Goal: Task Accomplishment & Management: Manage account settings

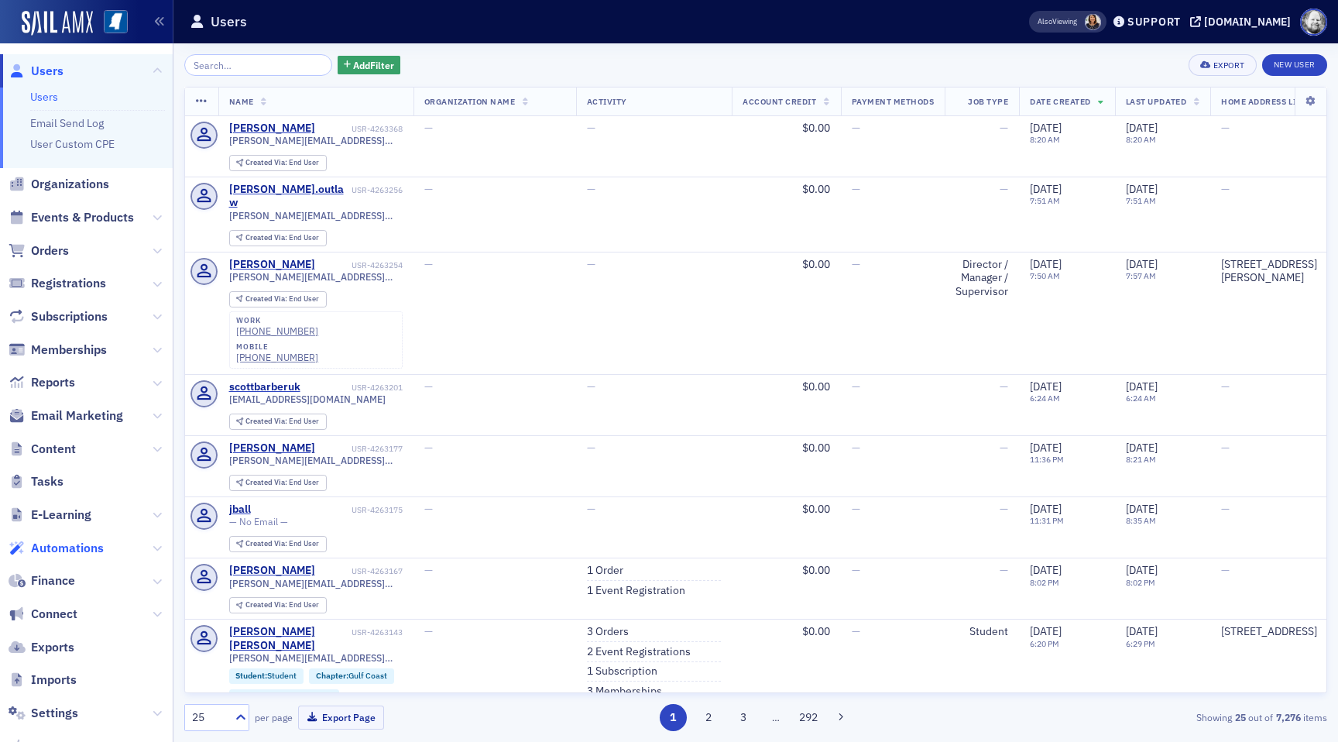
click at [59, 540] on span "Automations" at bounding box center [67, 548] width 73 height 17
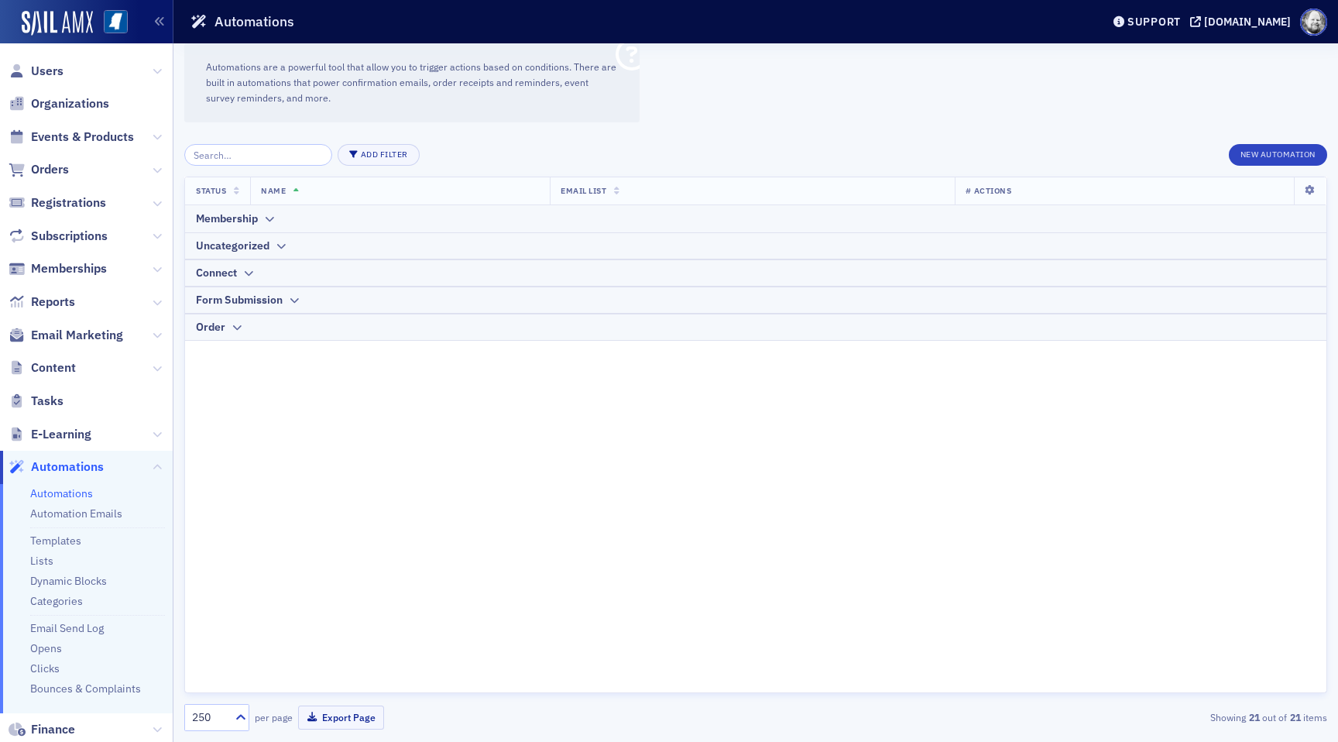
click at [66, 504] on ul "Automations Automation Emails Templates Lists Dynamic Blocks Categories Email S…" at bounding box center [86, 598] width 173 height 229
click at [66, 508] on link "Automation Emails" at bounding box center [76, 513] width 92 height 14
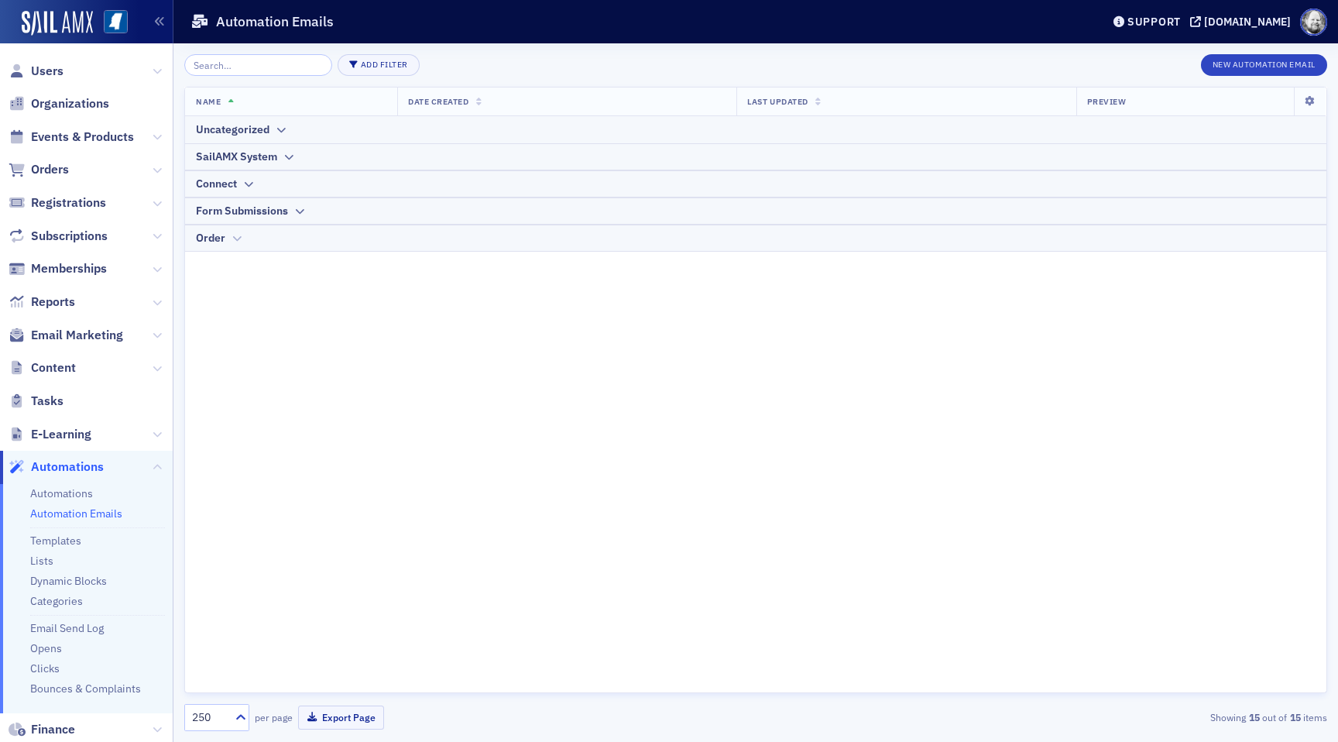
click at [233, 241] on icon at bounding box center [237, 238] width 12 height 9
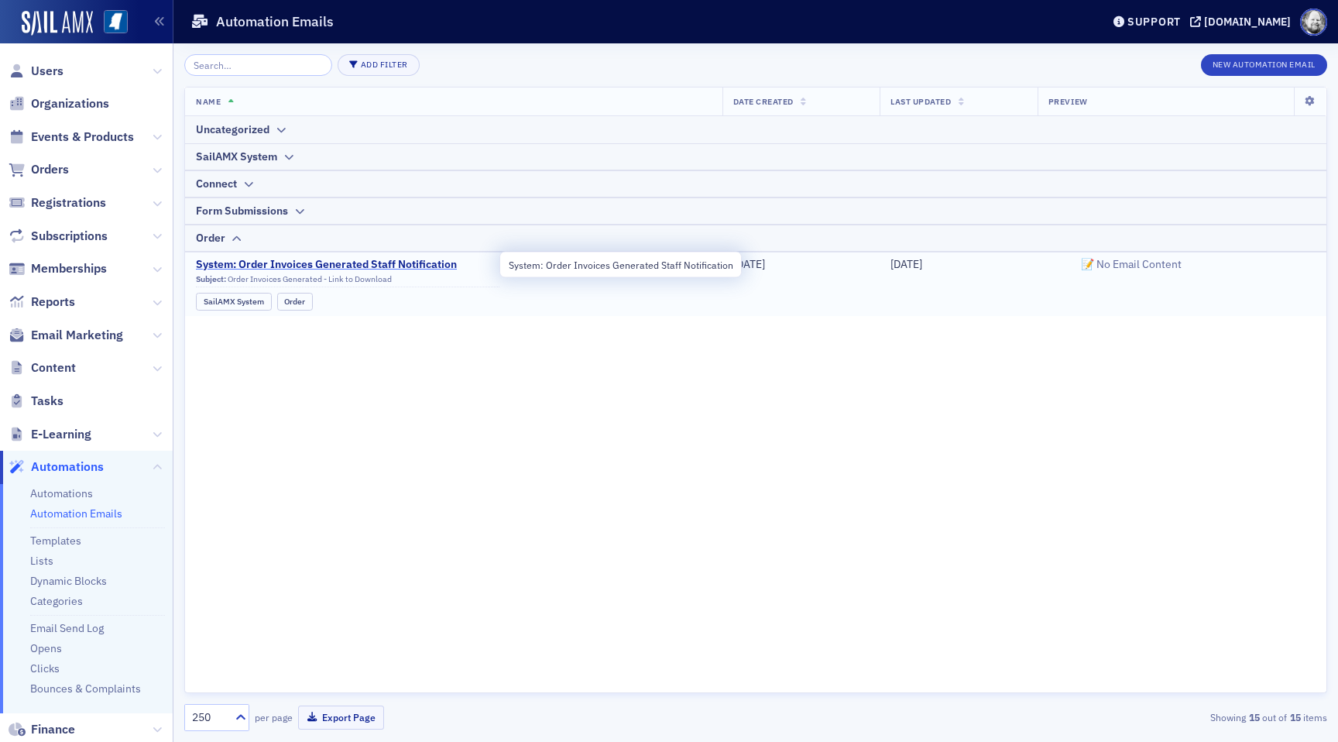
click at [328, 265] on span "System: Order Invoices Generated Staff Notification" at bounding box center [347, 265] width 303 height 14
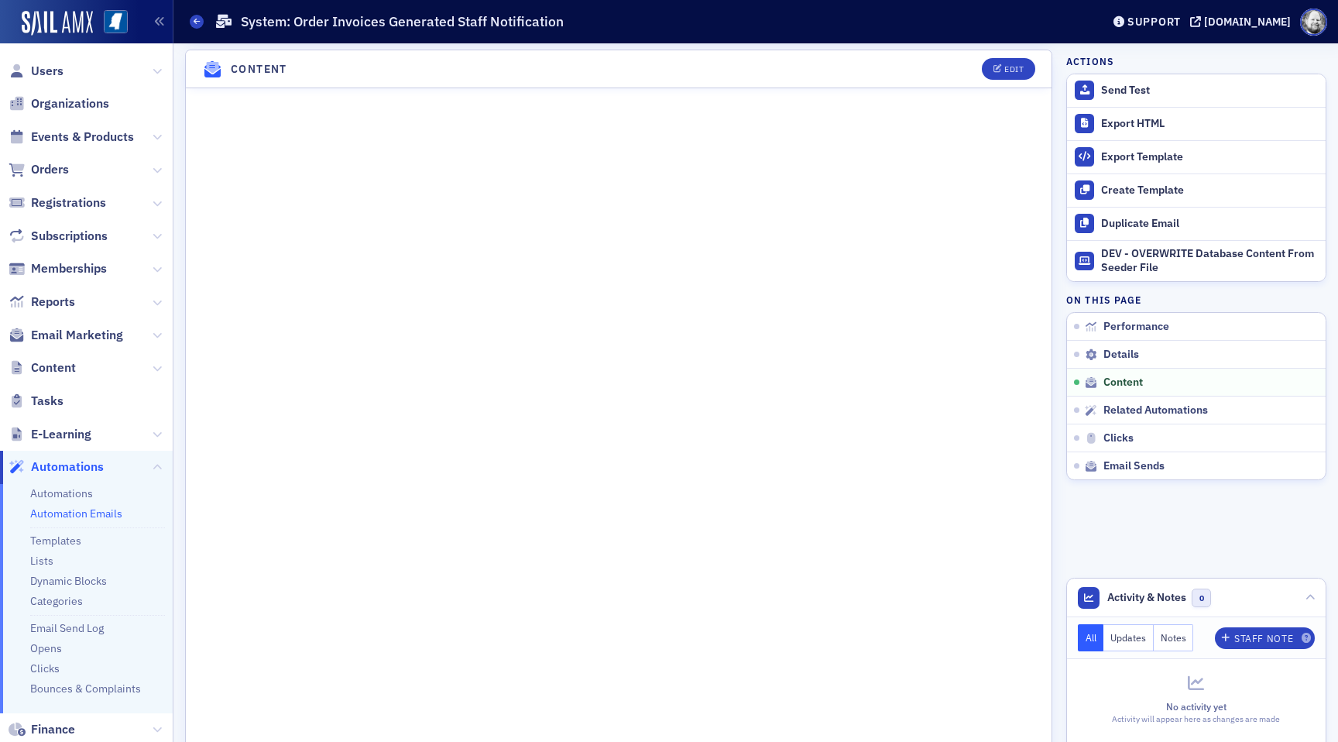
scroll to position [771, 0]
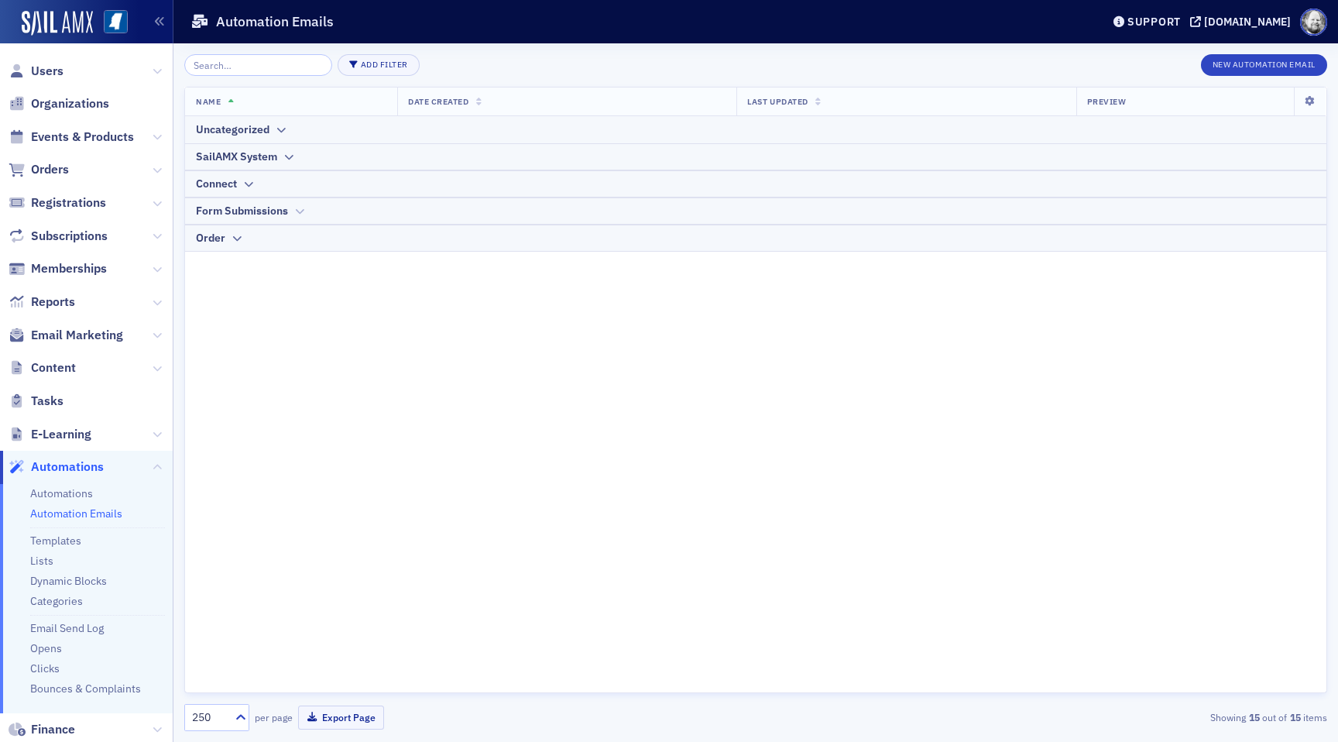
click at [271, 213] on div "Form Submissions" at bounding box center [242, 211] width 92 height 16
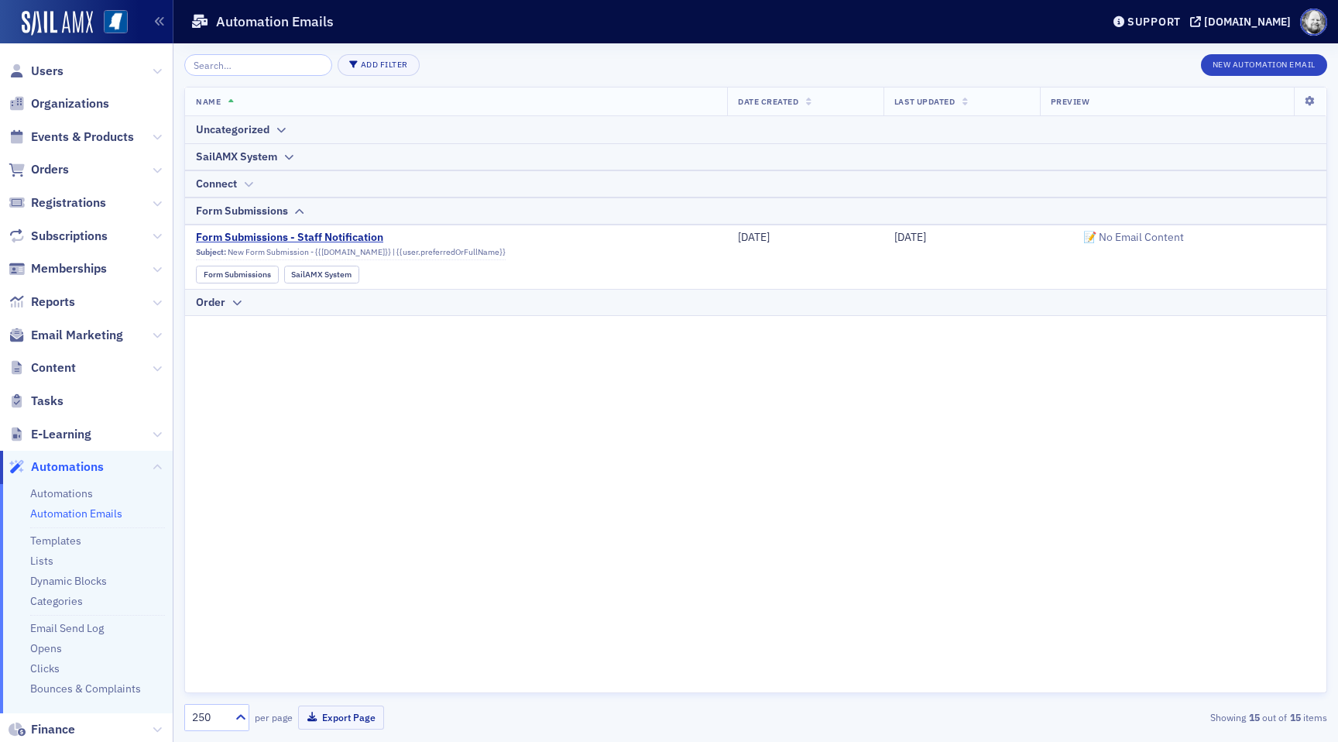
click at [249, 188] on icon at bounding box center [248, 184] width 12 height 9
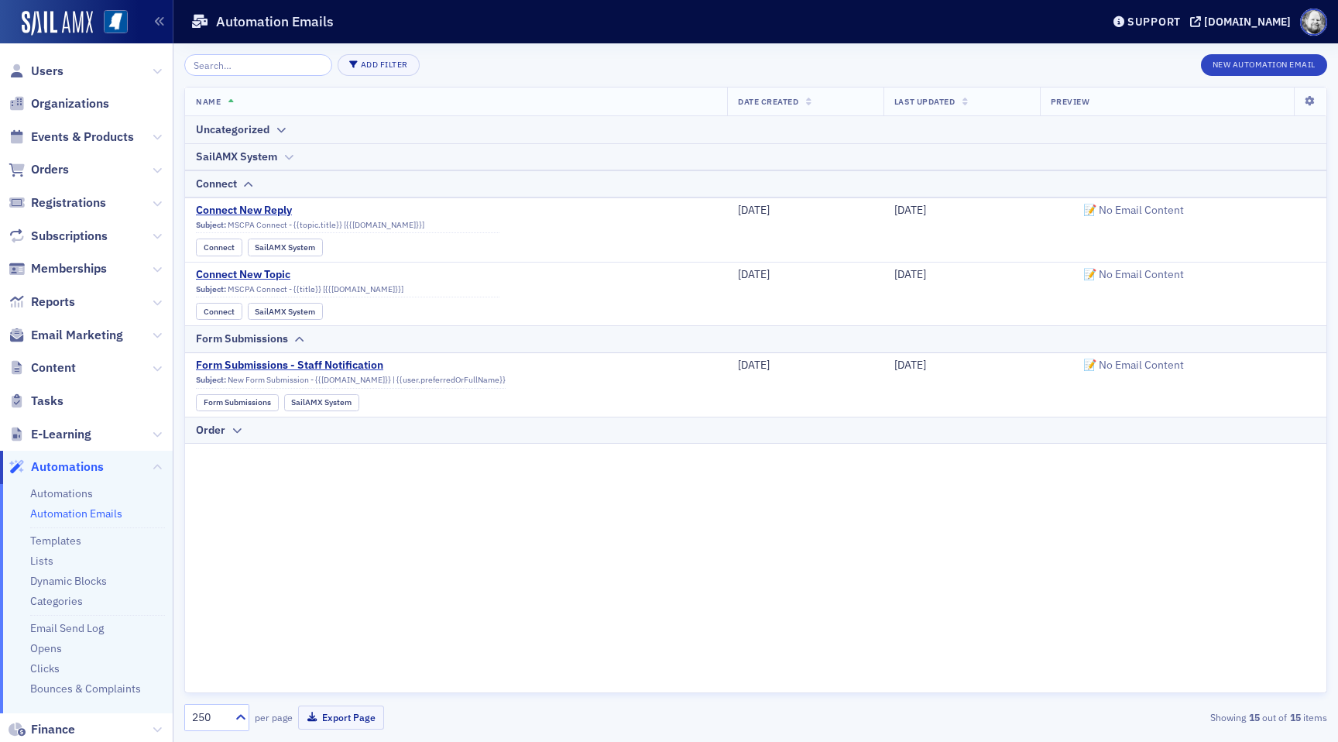
click at [256, 159] on div "SailAMX System" at bounding box center [236, 157] width 81 height 16
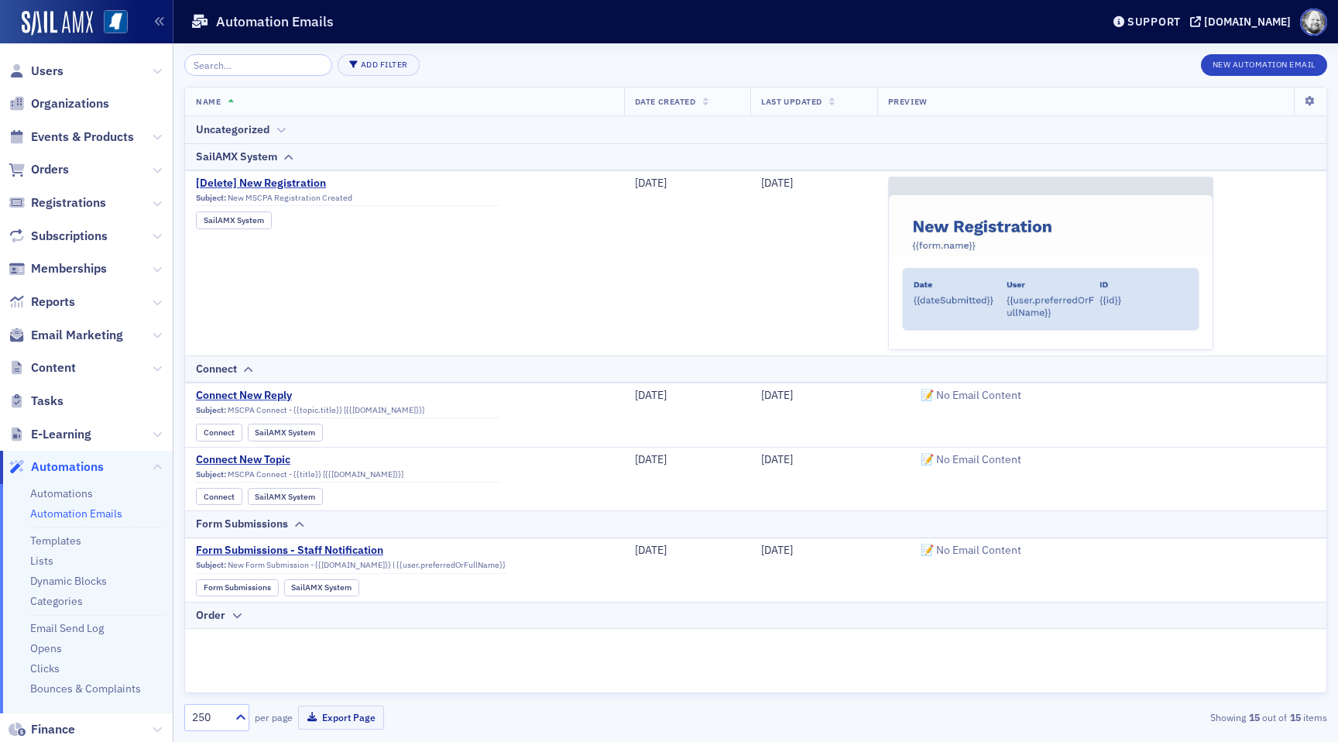
click at [259, 132] on div "Uncategorized" at bounding box center [233, 130] width 74 height 16
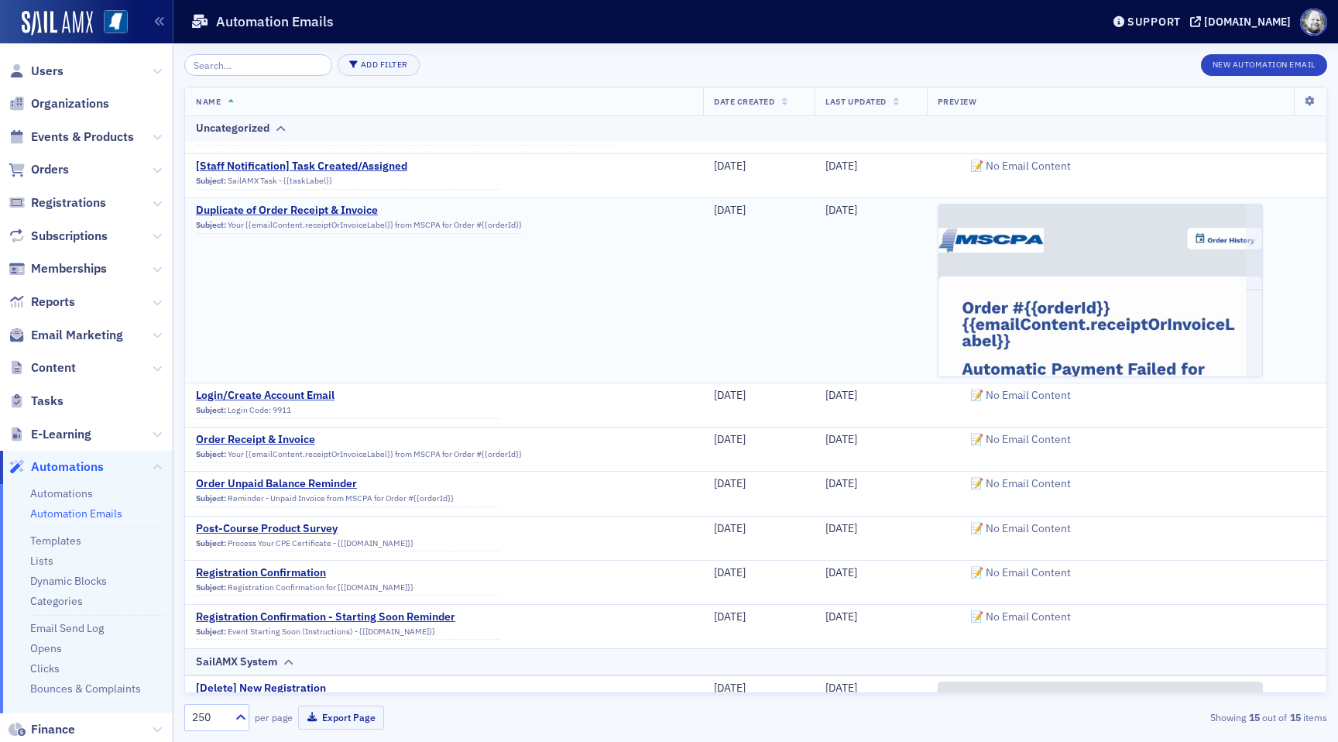
scroll to position [84, 0]
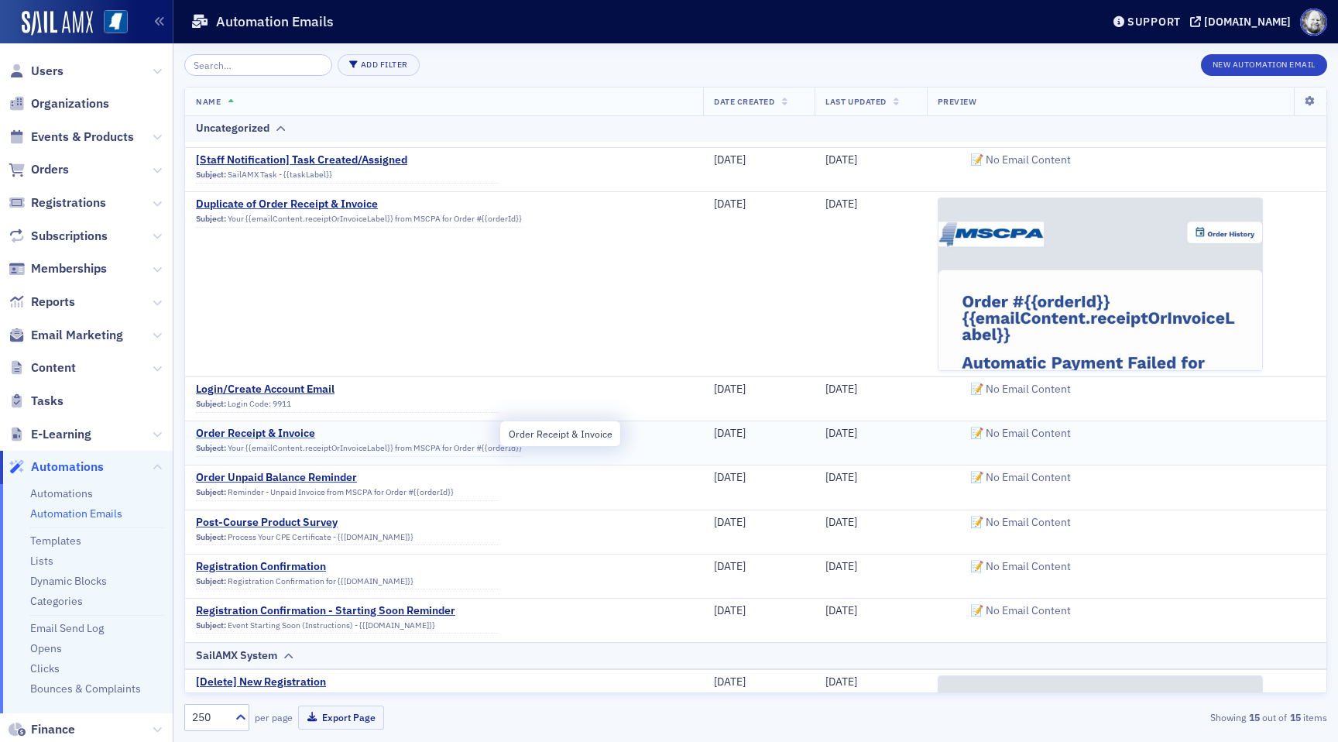
click at [272, 428] on span "Order Receipt & Invoice" at bounding box center [347, 433] width 303 height 14
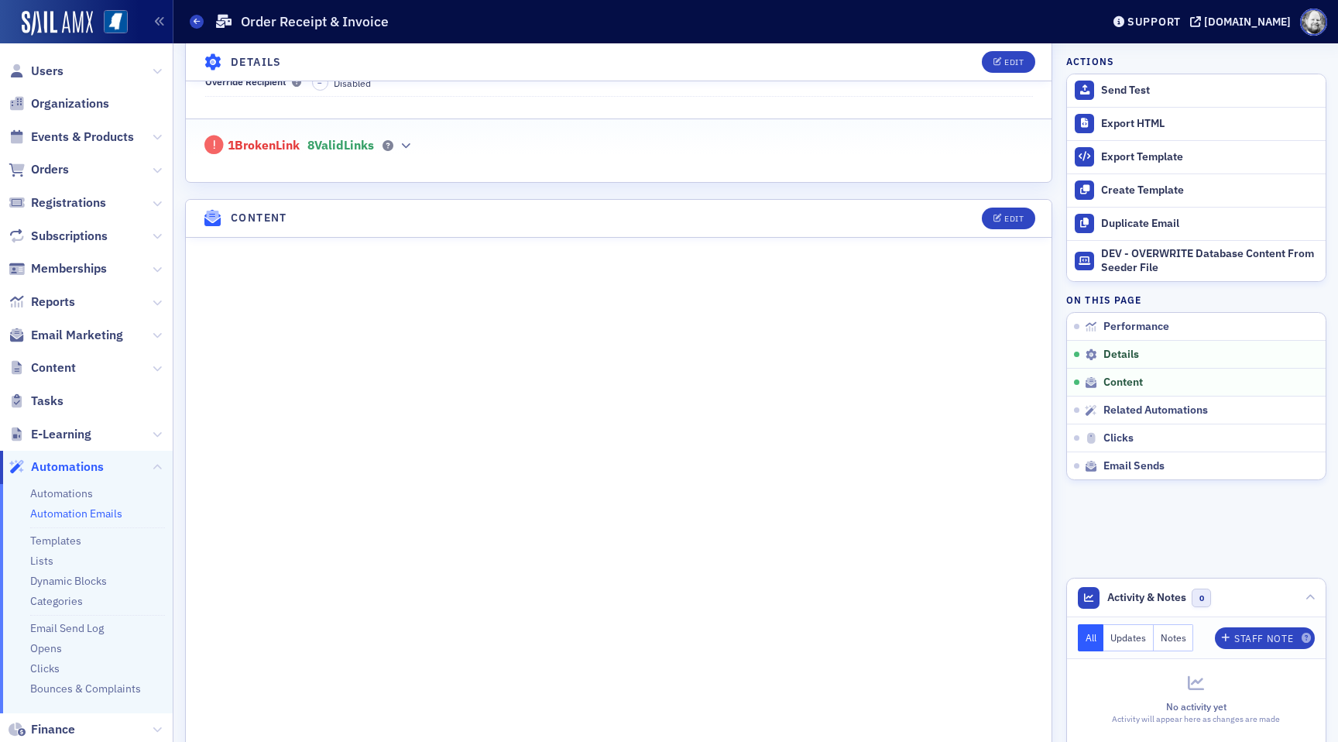
scroll to position [557, 0]
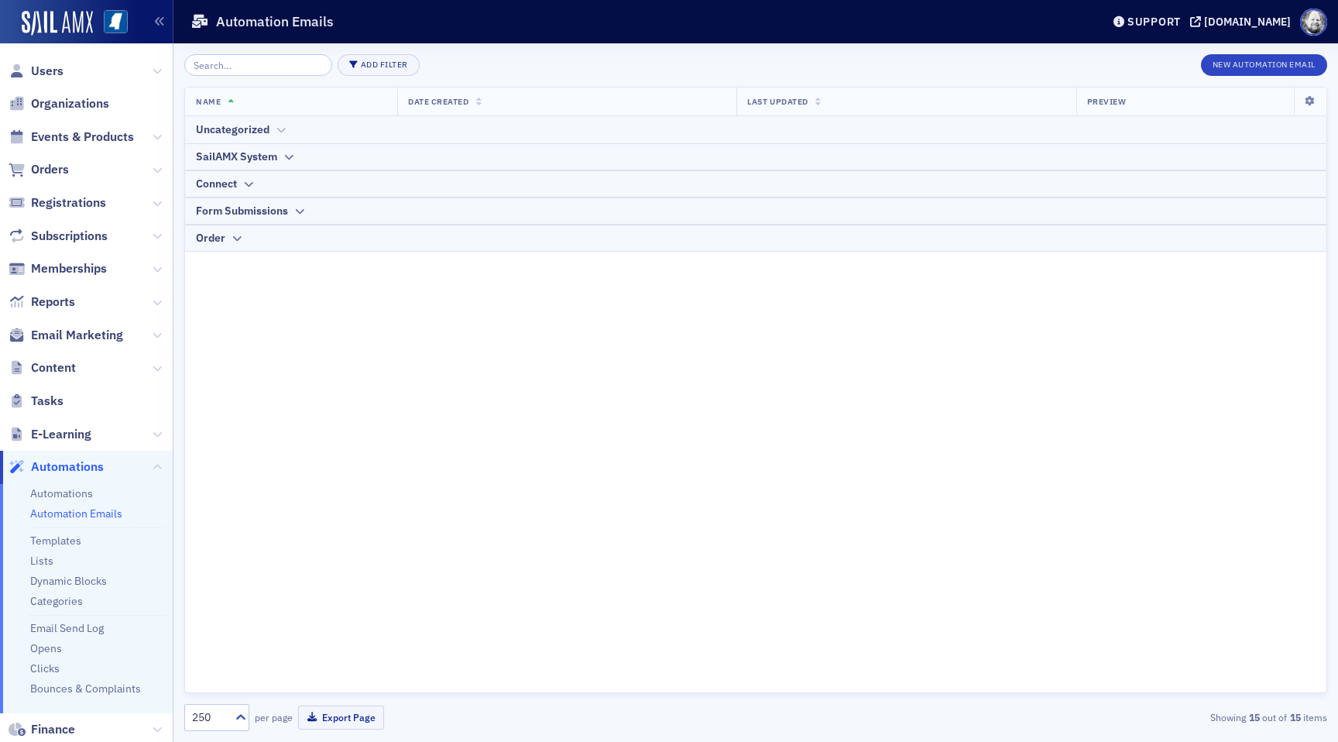
click at [270, 130] on div "Uncategorized" at bounding box center [755, 130] width 1119 height 16
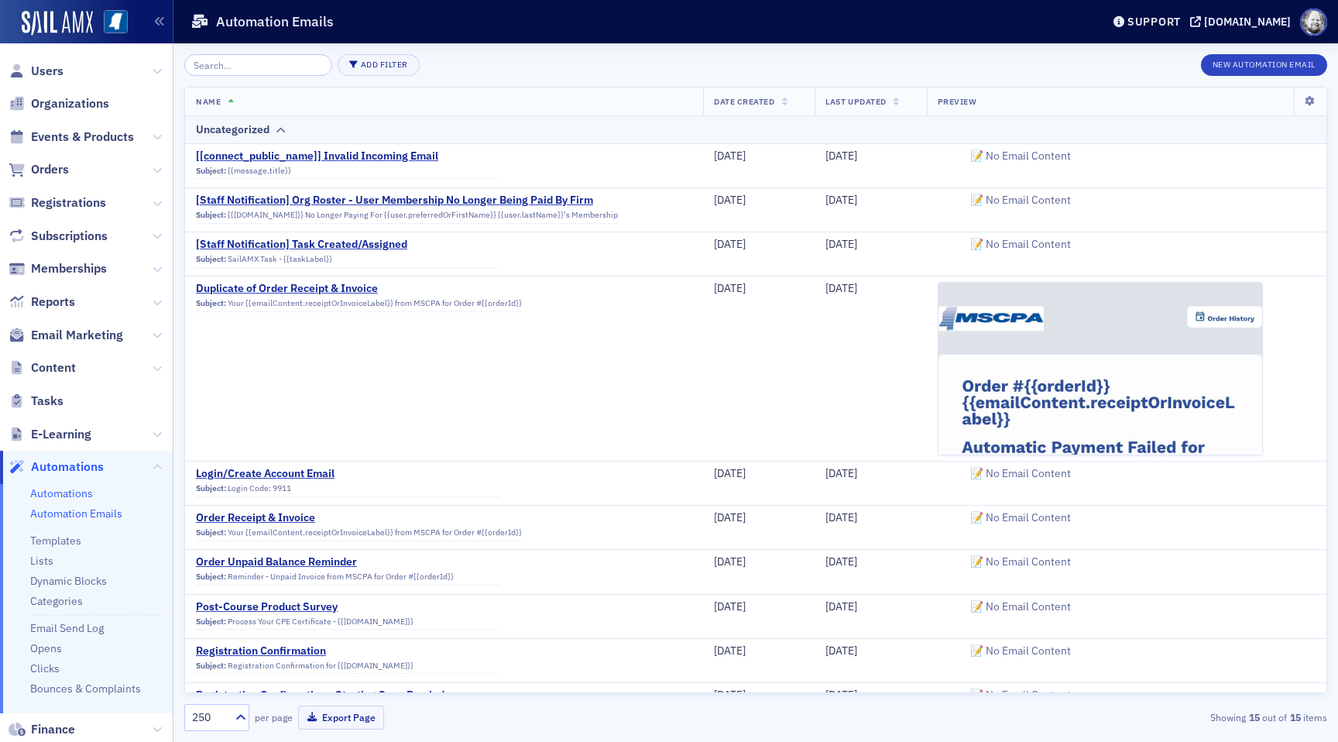
click at [61, 496] on link "Automations" at bounding box center [61, 493] width 63 height 14
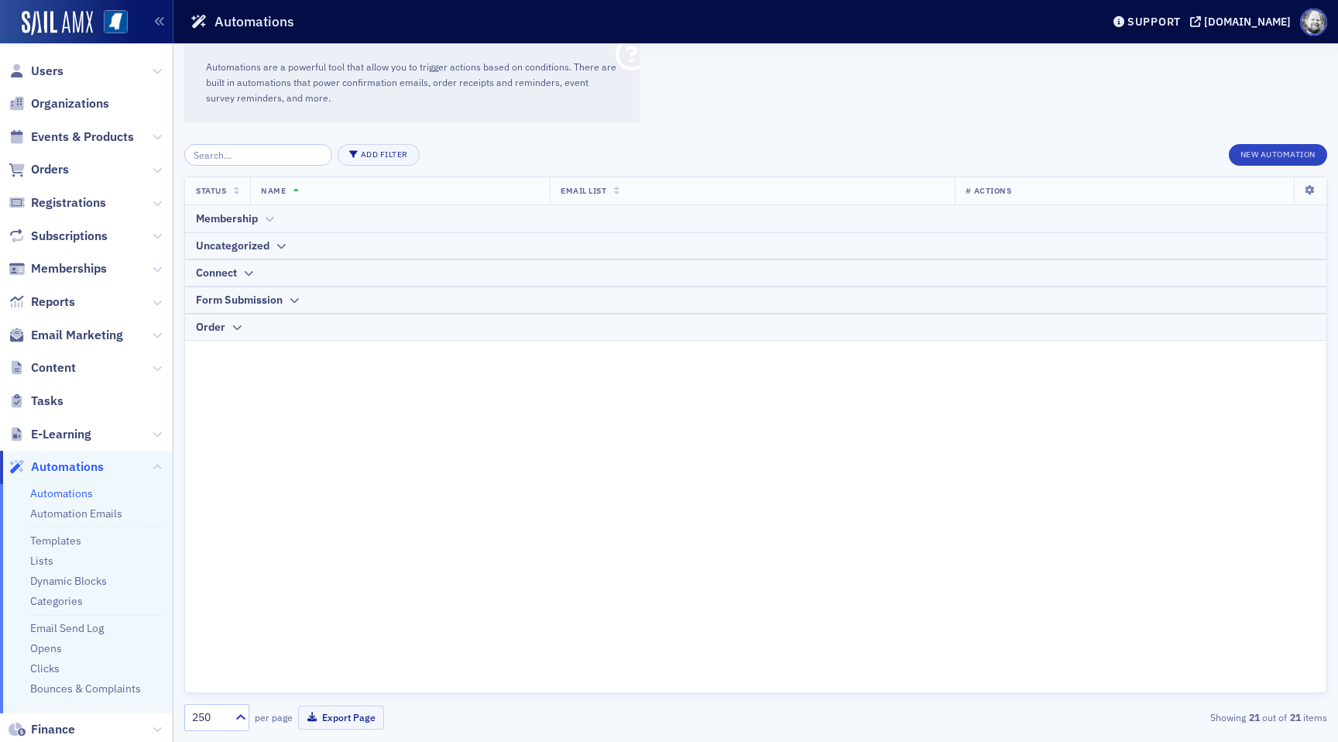
click at [265, 223] on icon at bounding box center [269, 218] width 12 height 9
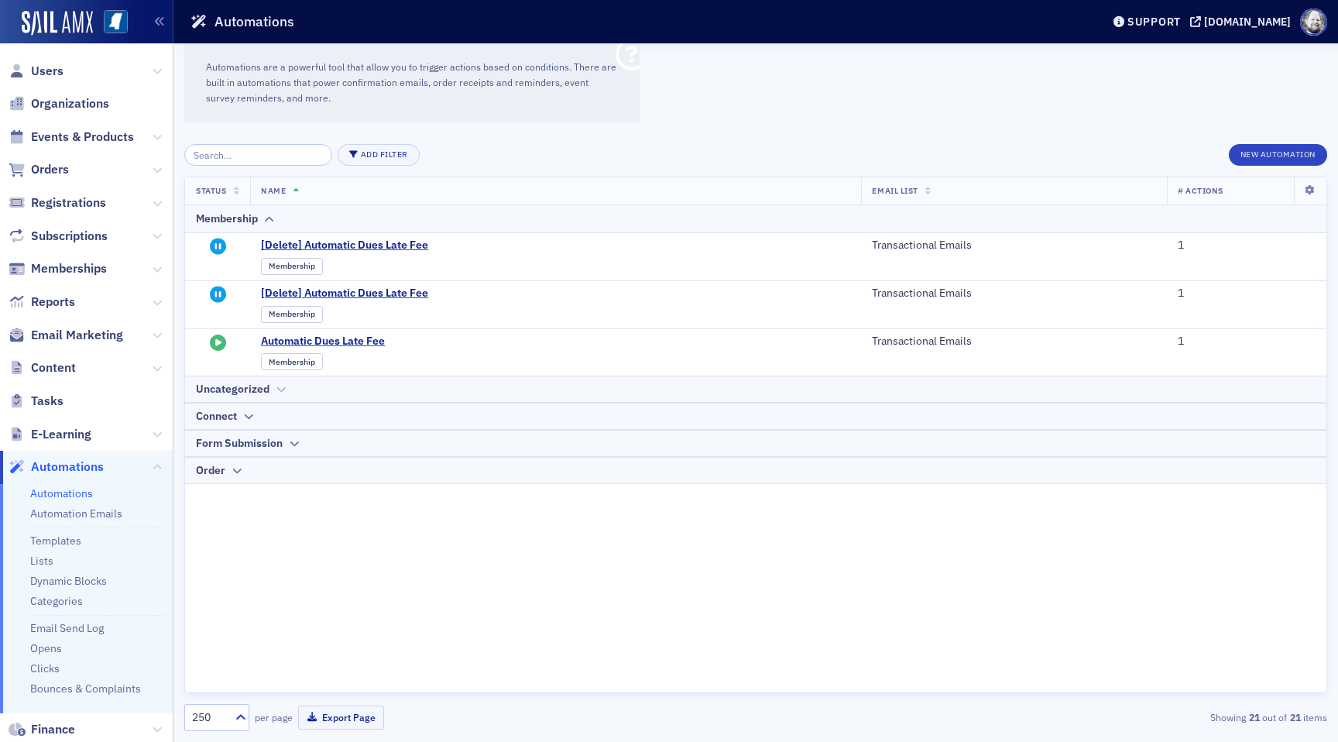
click at [260, 393] on div "Uncategorized" at bounding box center [233, 389] width 74 height 16
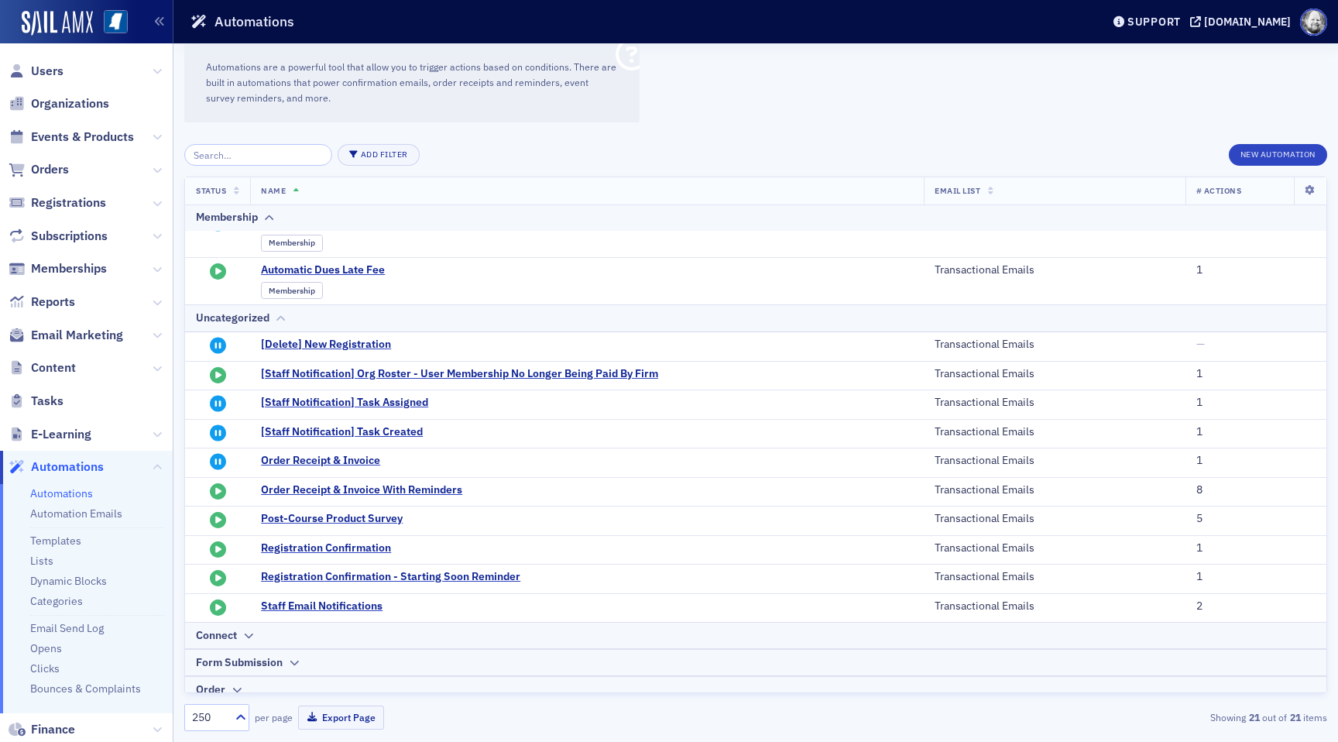
scroll to position [78, 0]
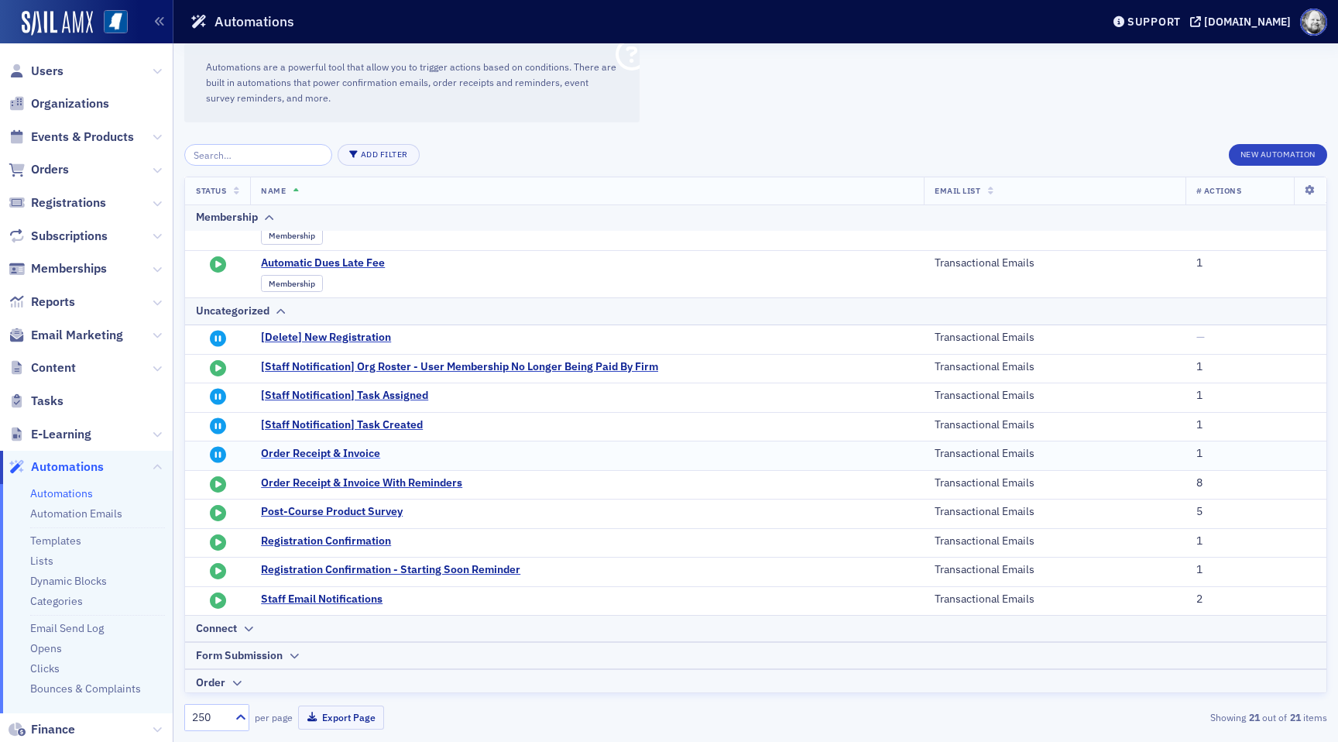
click at [288, 451] on span "Order Receipt & Invoice" at bounding box center [412, 454] width 303 height 14
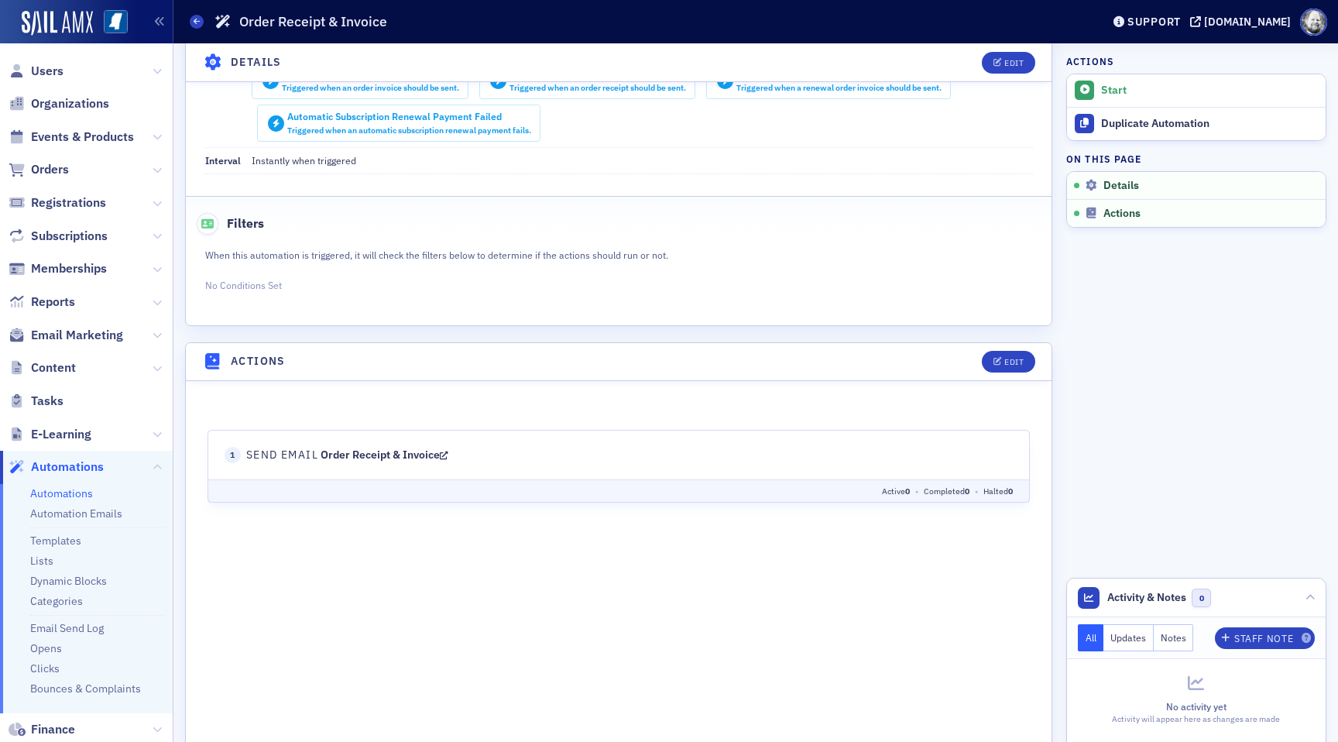
scroll to position [293, 0]
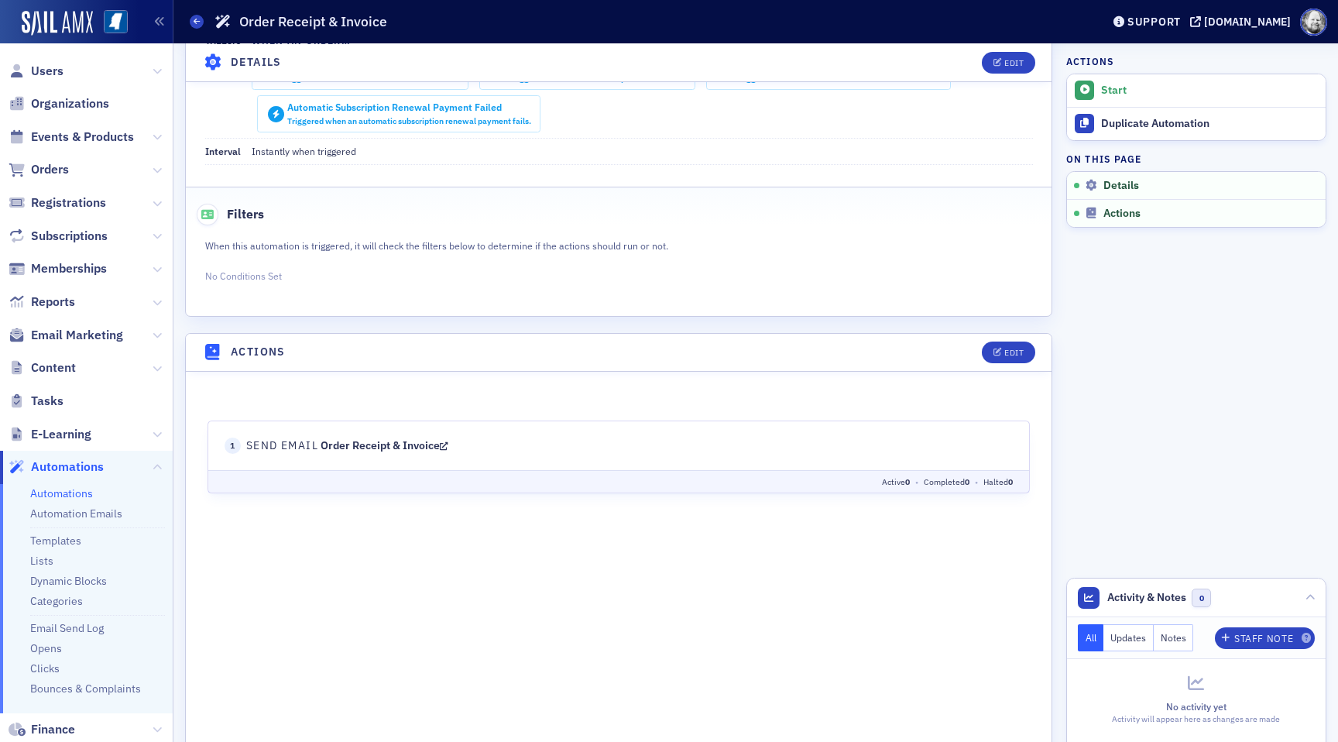
click at [444, 447] on icon at bounding box center [444, 445] width 9 height 11
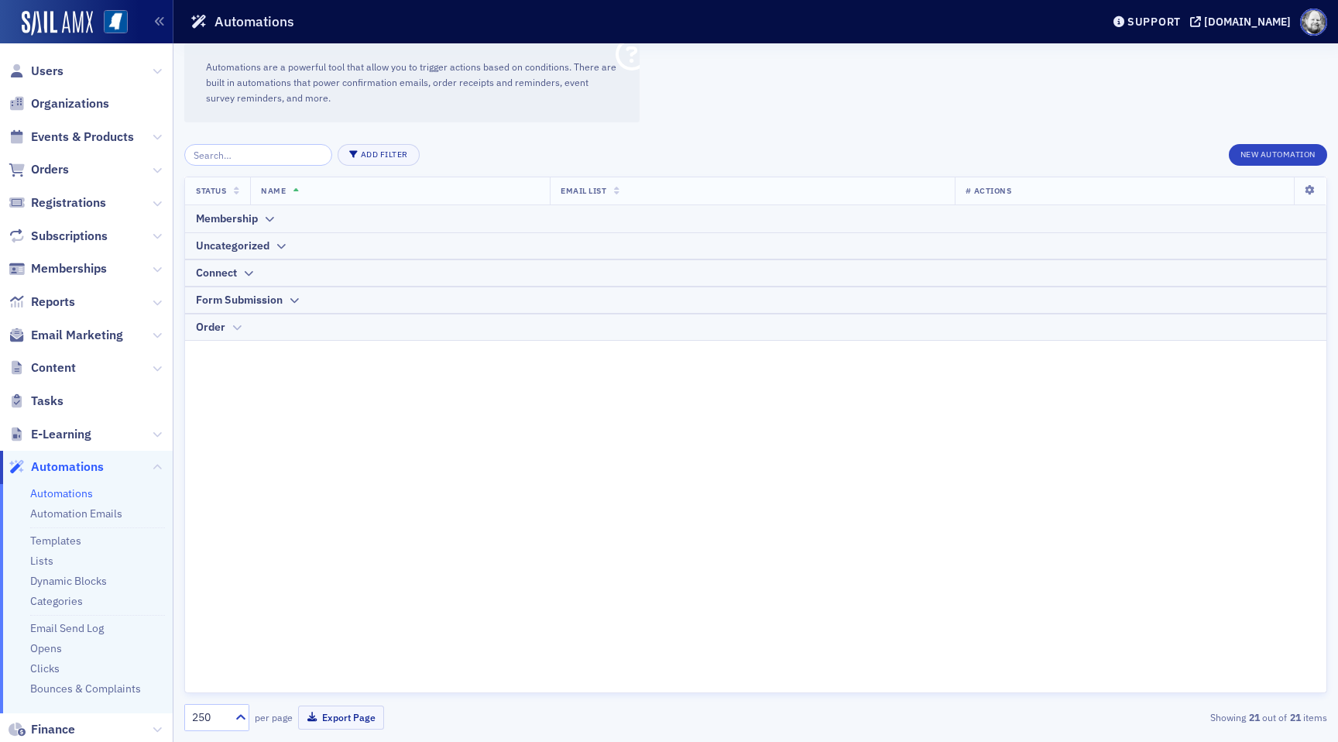
click at [234, 323] on icon at bounding box center [237, 327] width 12 height 9
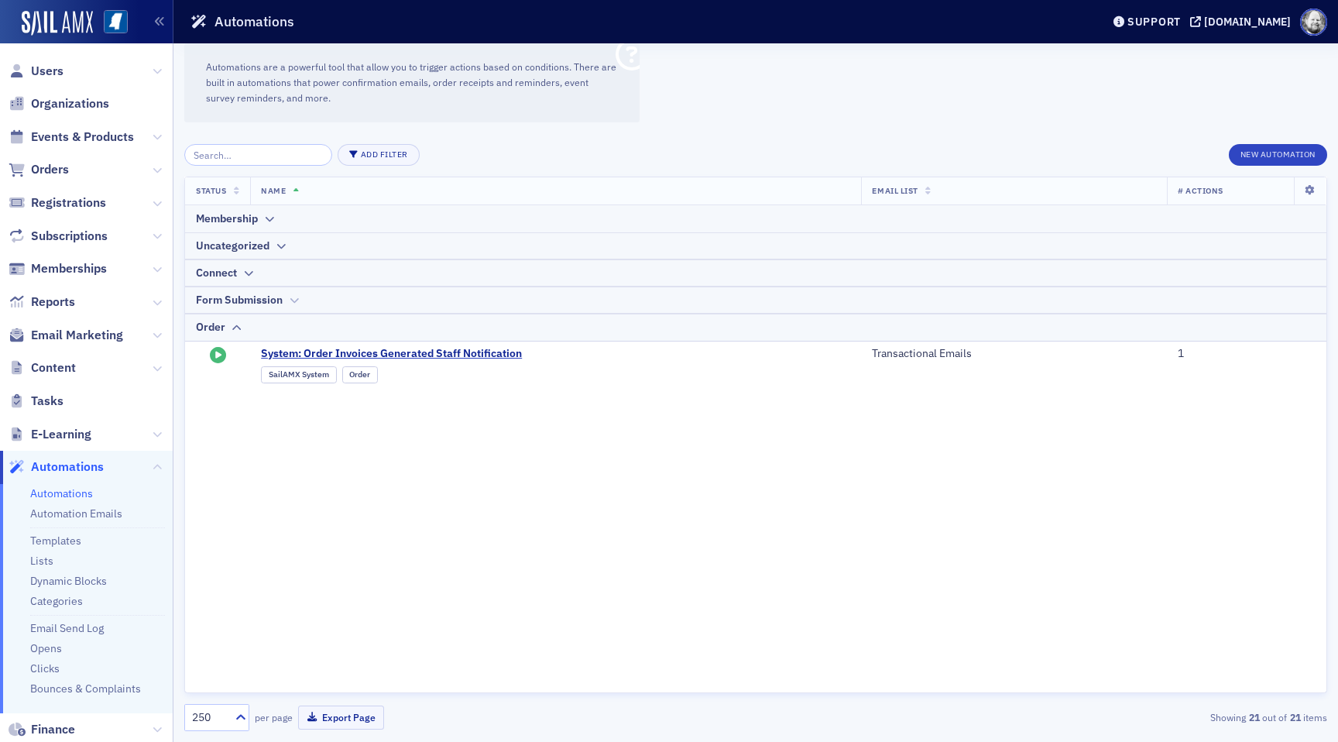
click at [240, 299] on div "Form Submission" at bounding box center [239, 300] width 87 height 16
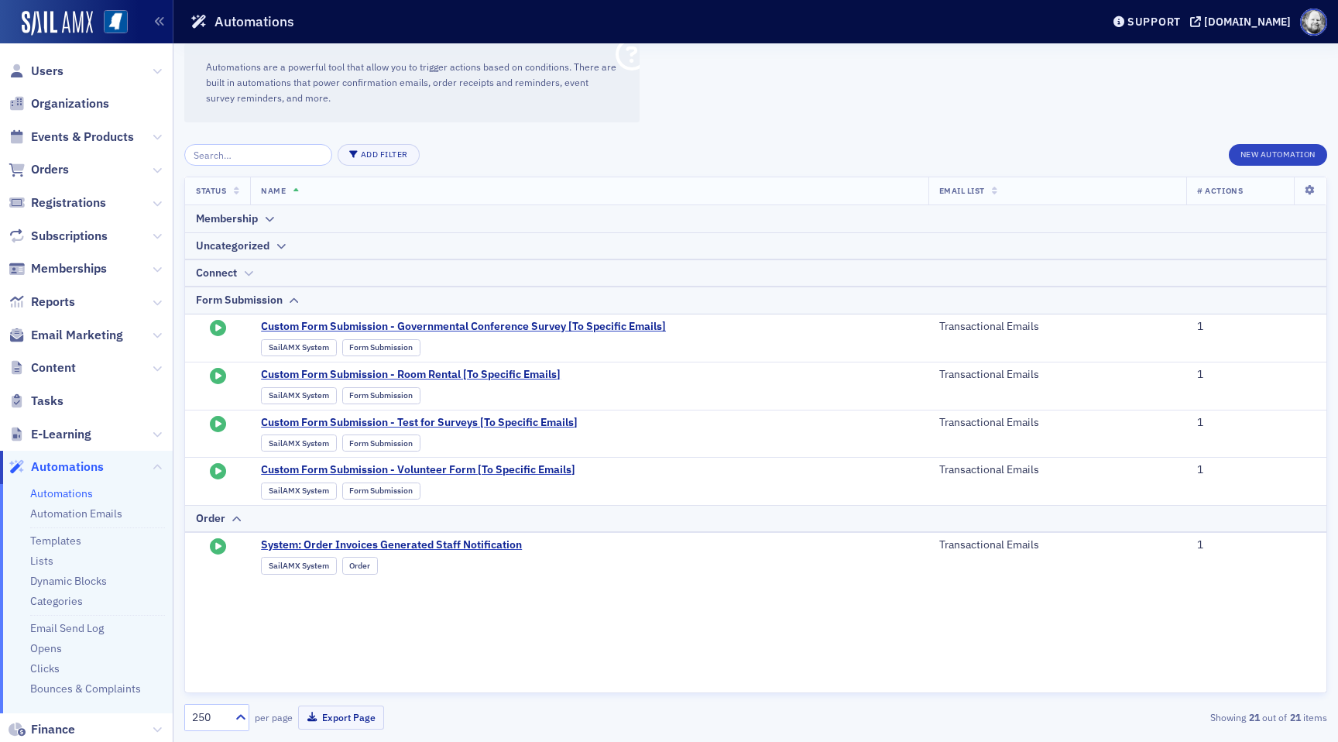
click at [239, 275] on div "Connect" at bounding box center [755, 273] width 1119 height 16
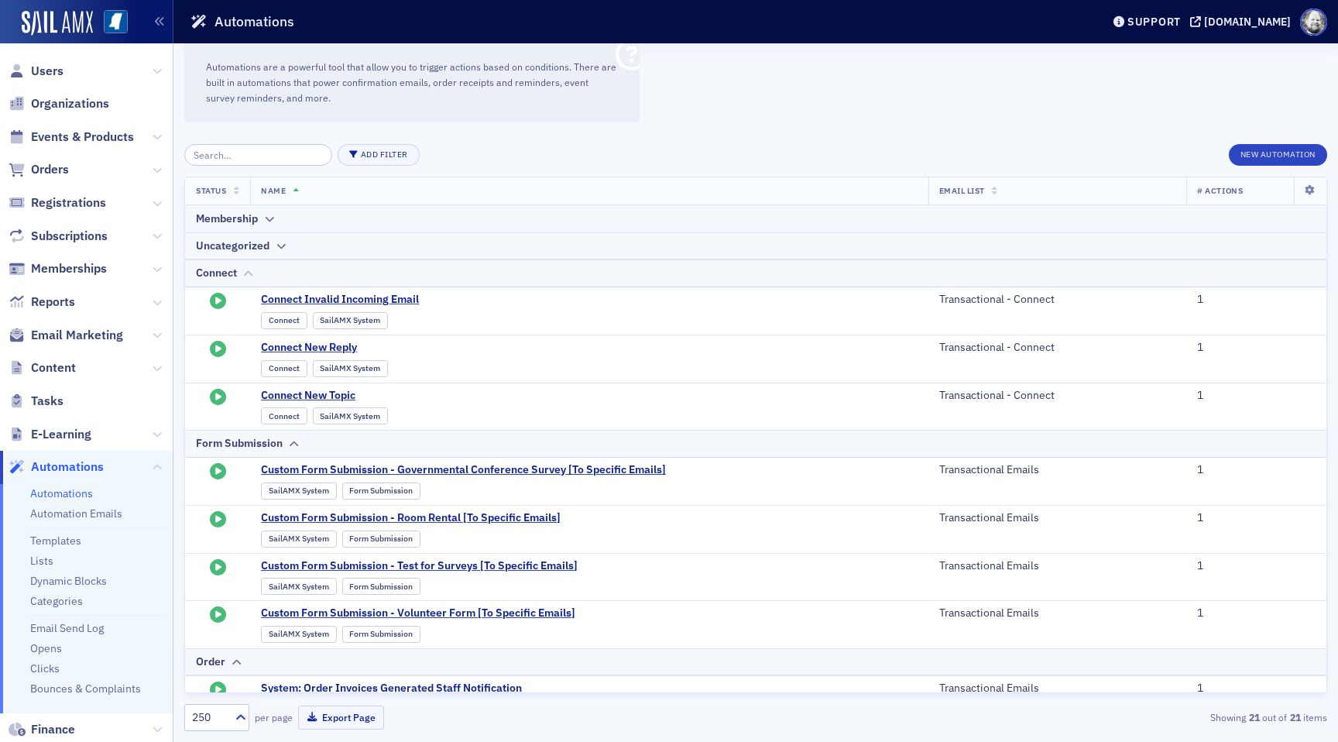
click at [238, 259] on th "Connect" at bounding box center [755, 273] width 1141 height 28
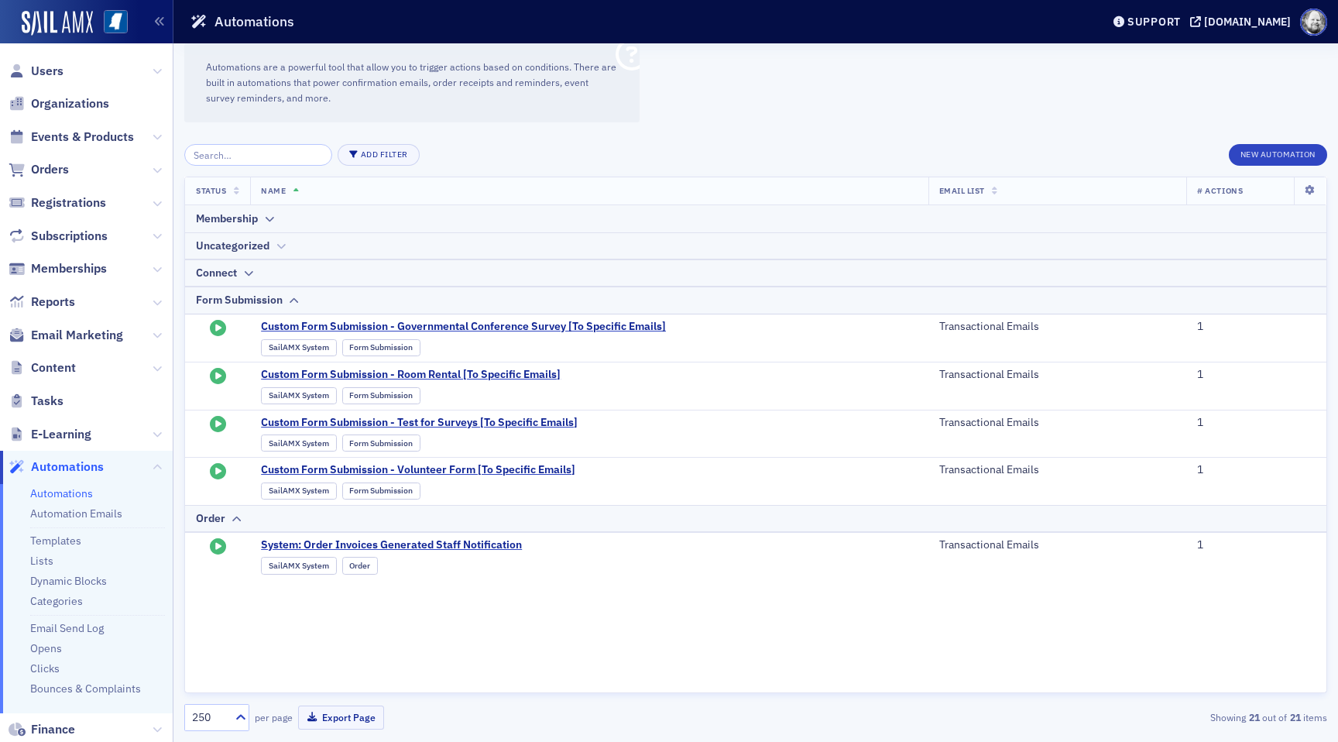
click at [238, 249] on div "Uncategorized" at bounding box center [233, 246] width 74 height 16
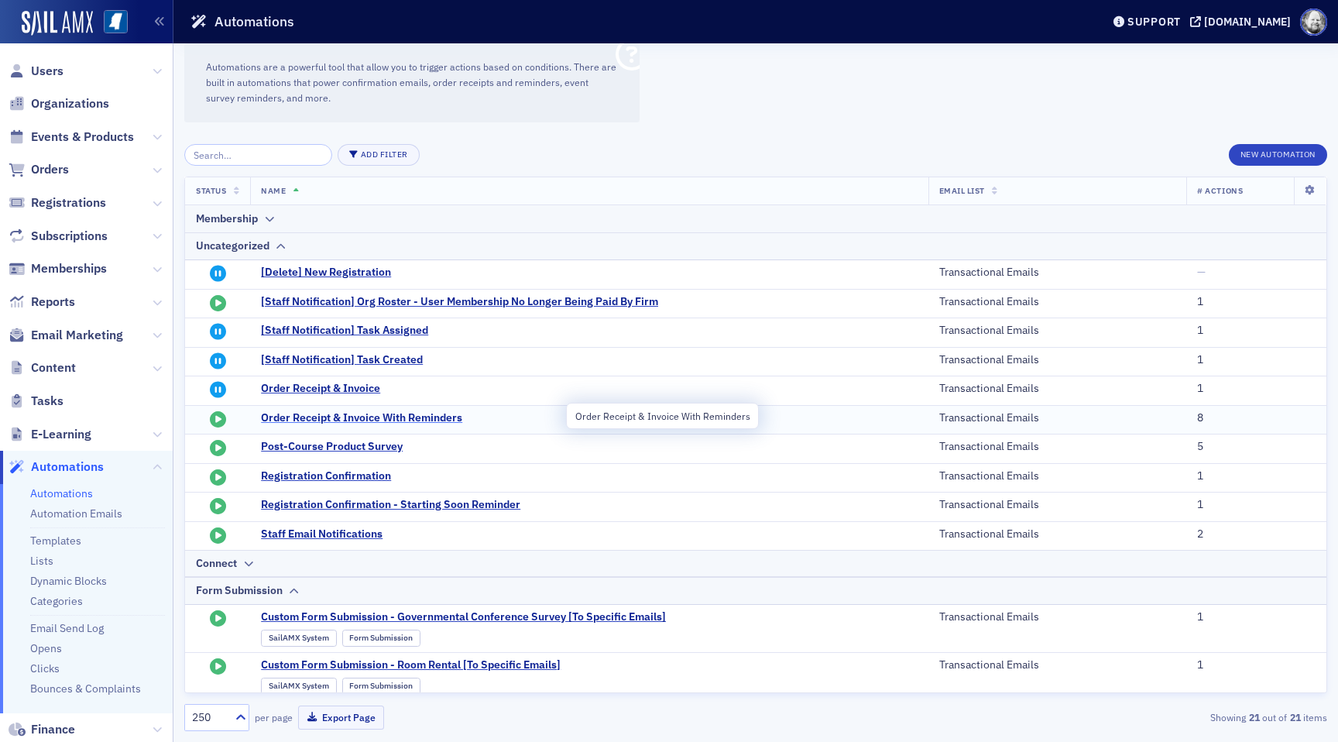
click at [307, 417] on span "Order Receipt & Invoice With Reminders" at bounding box center [412, 418] width 303 height 14
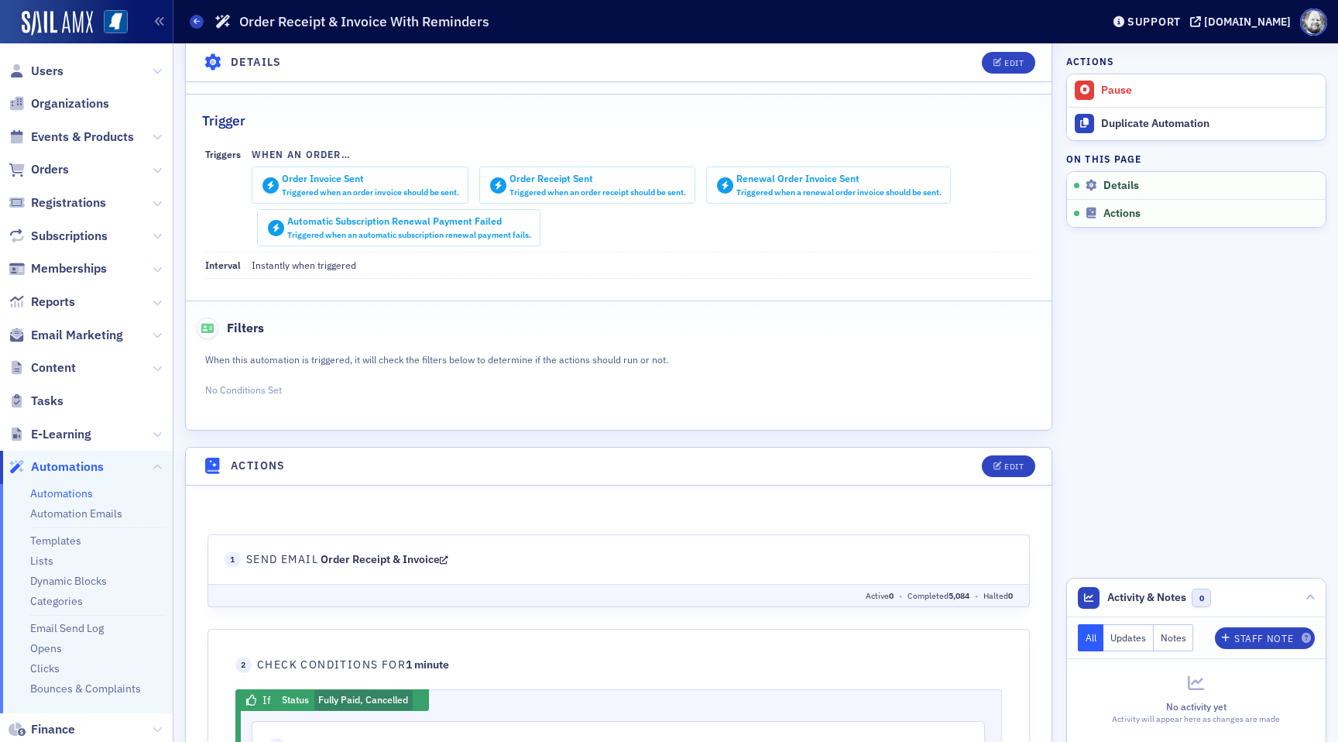
scroll to position [177, 0]
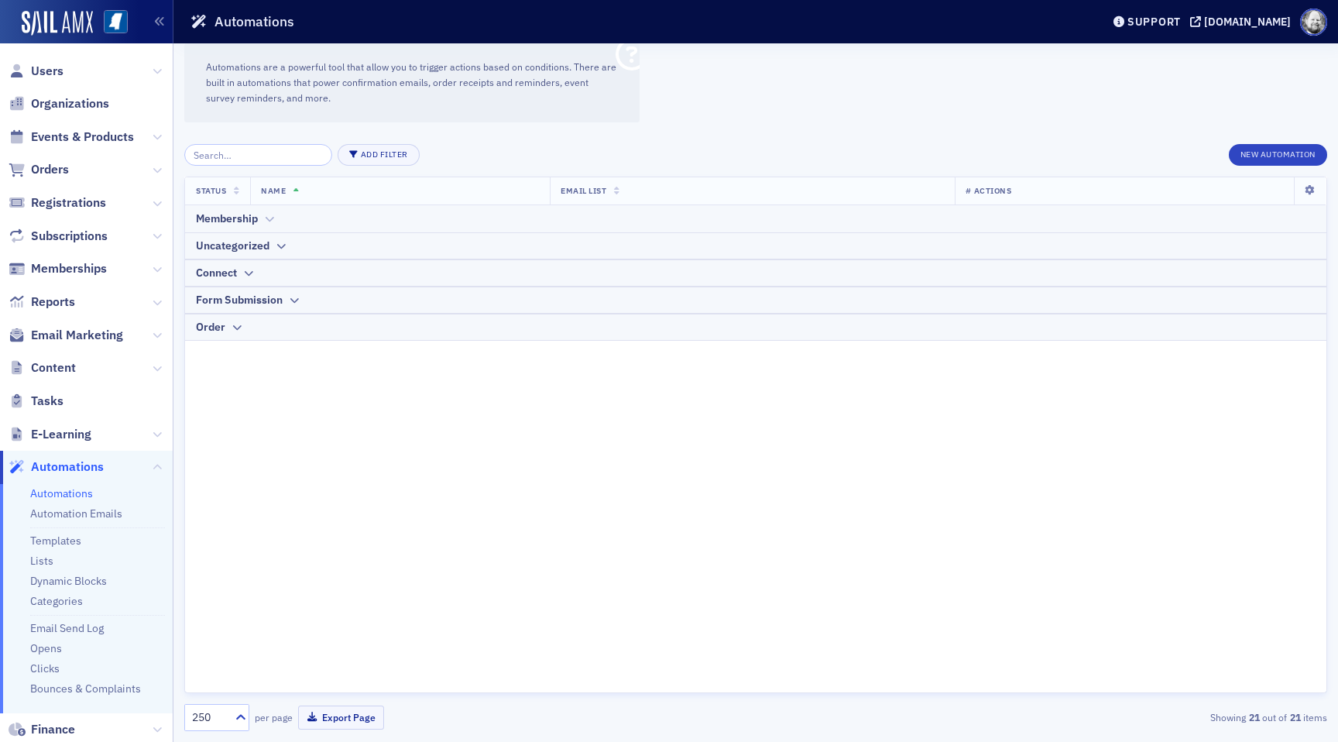
click at [270, 219] on icon at bounding box center [269, 218] width 12 height 9
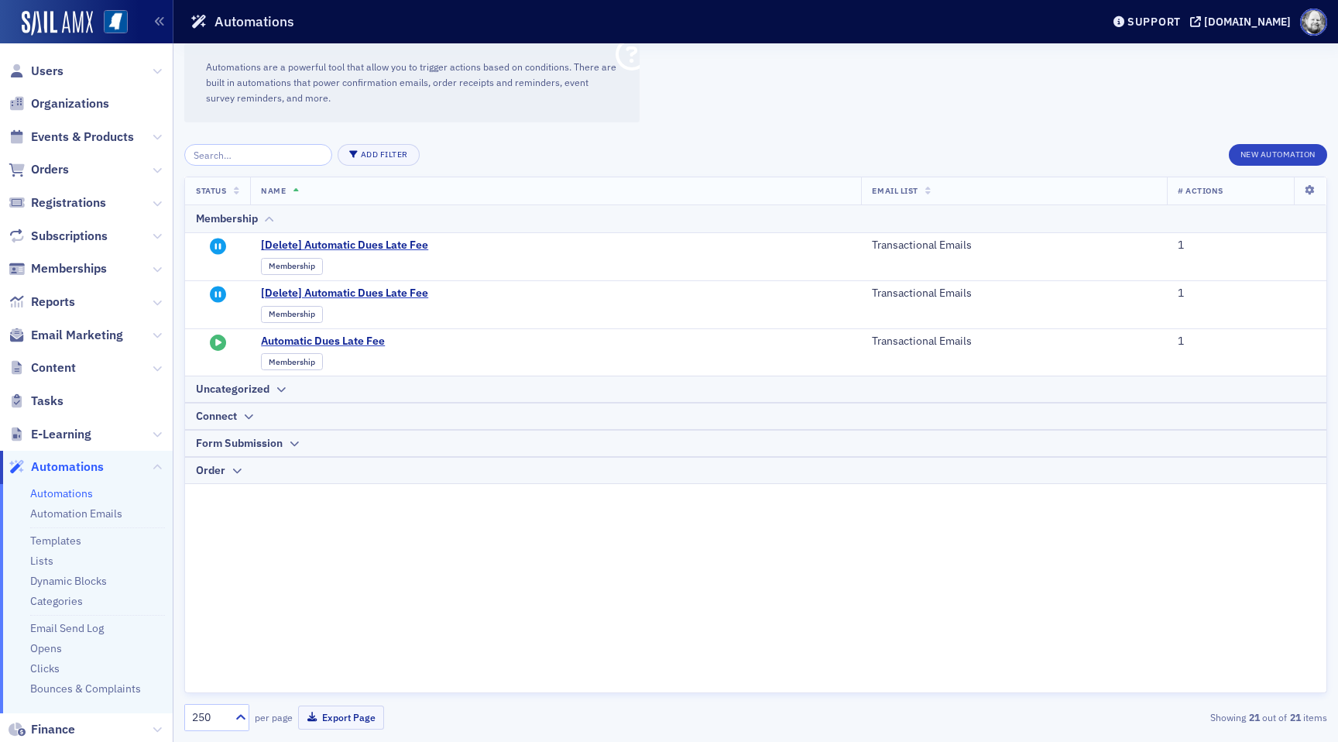
click at [270, 219] on icon at bounding box center [269, 218] width 12 height 9
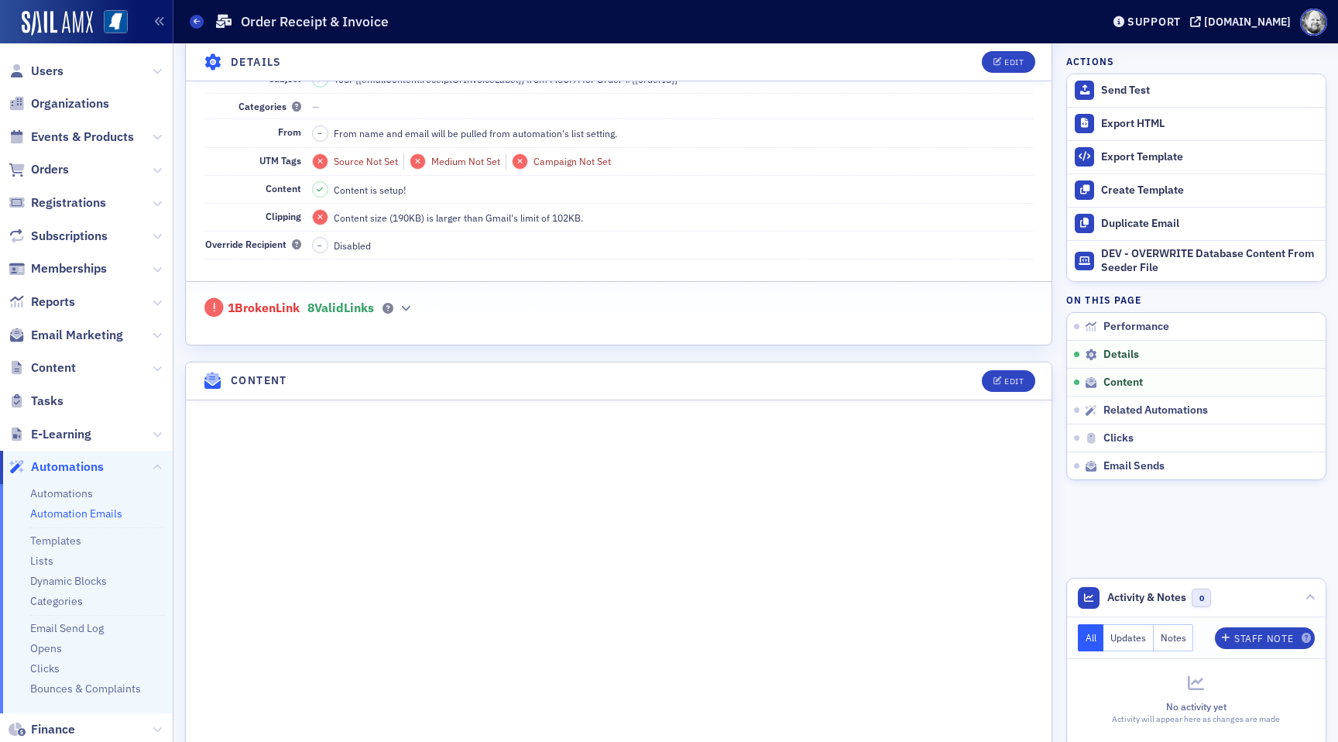
scroll to position [369, 0]
click at [1016, 385] on button "Edit" at bounding box center [1007, 379] width 53 height 22
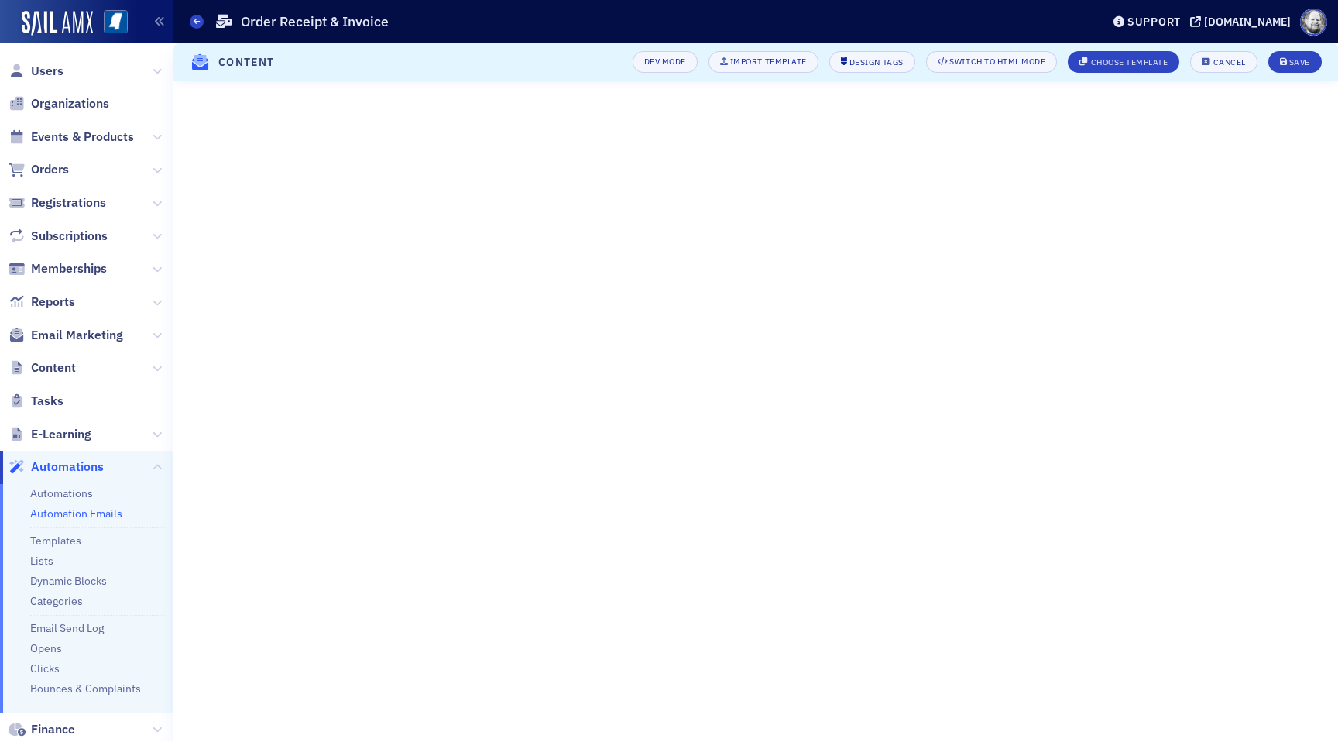
scroll to position [676, 0]
click at [1228, 59] on div "Cancel" at bounding box center [1229, 62] width 33 height 9
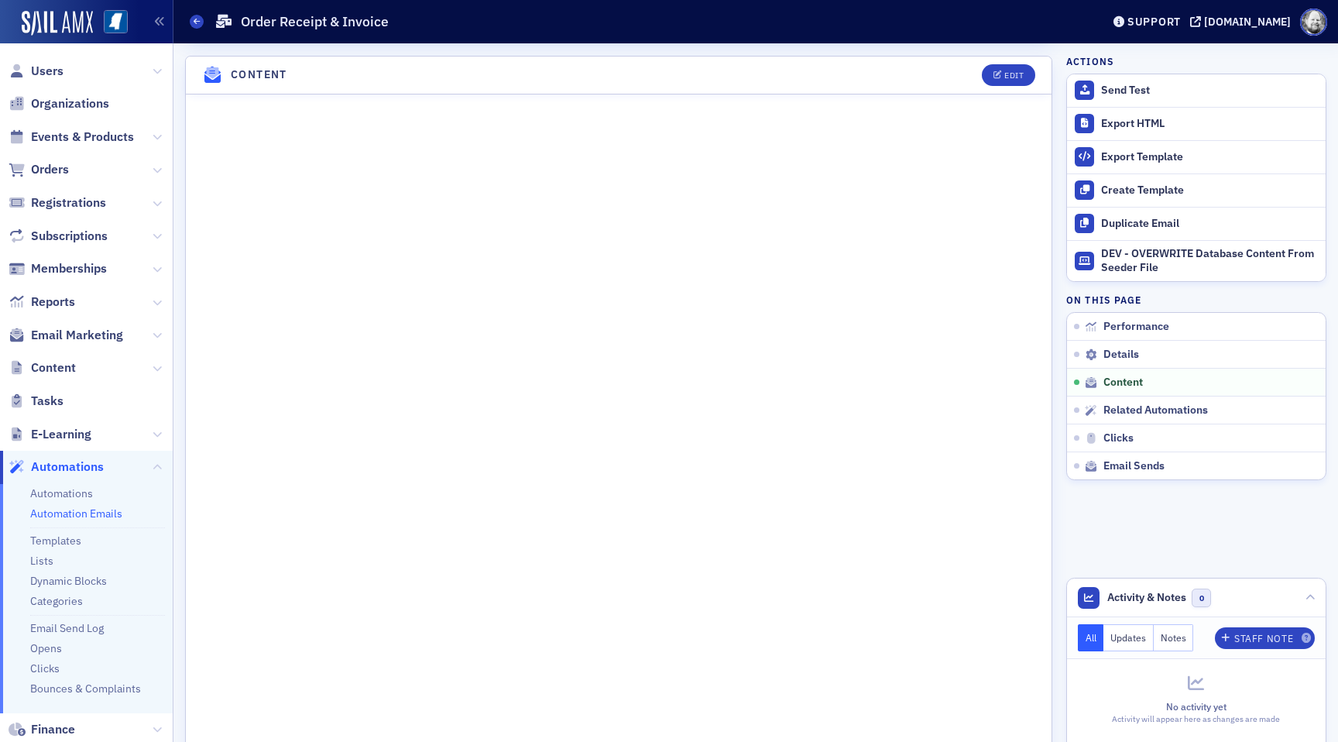
scroll to position [668, 0]
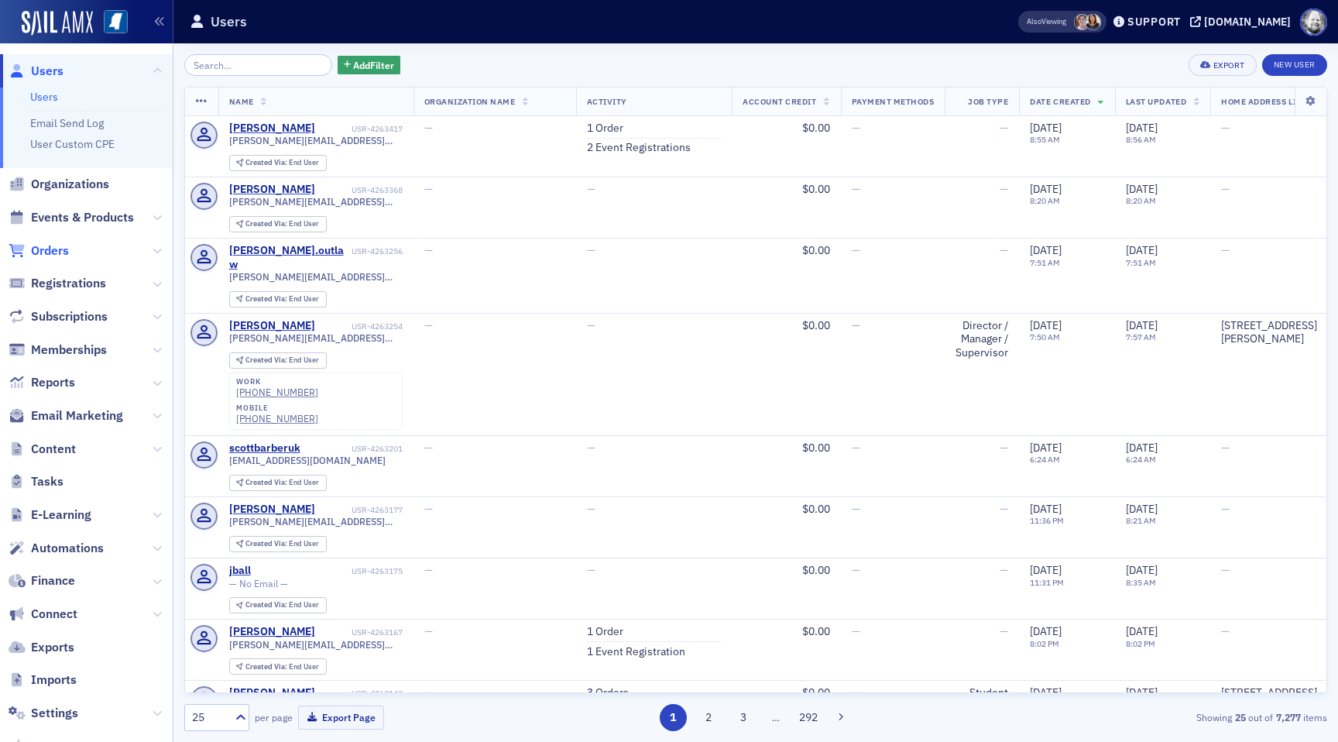
click at [50, 255] on span "Orders" at bounding box center [50, 250] width 38 height 17
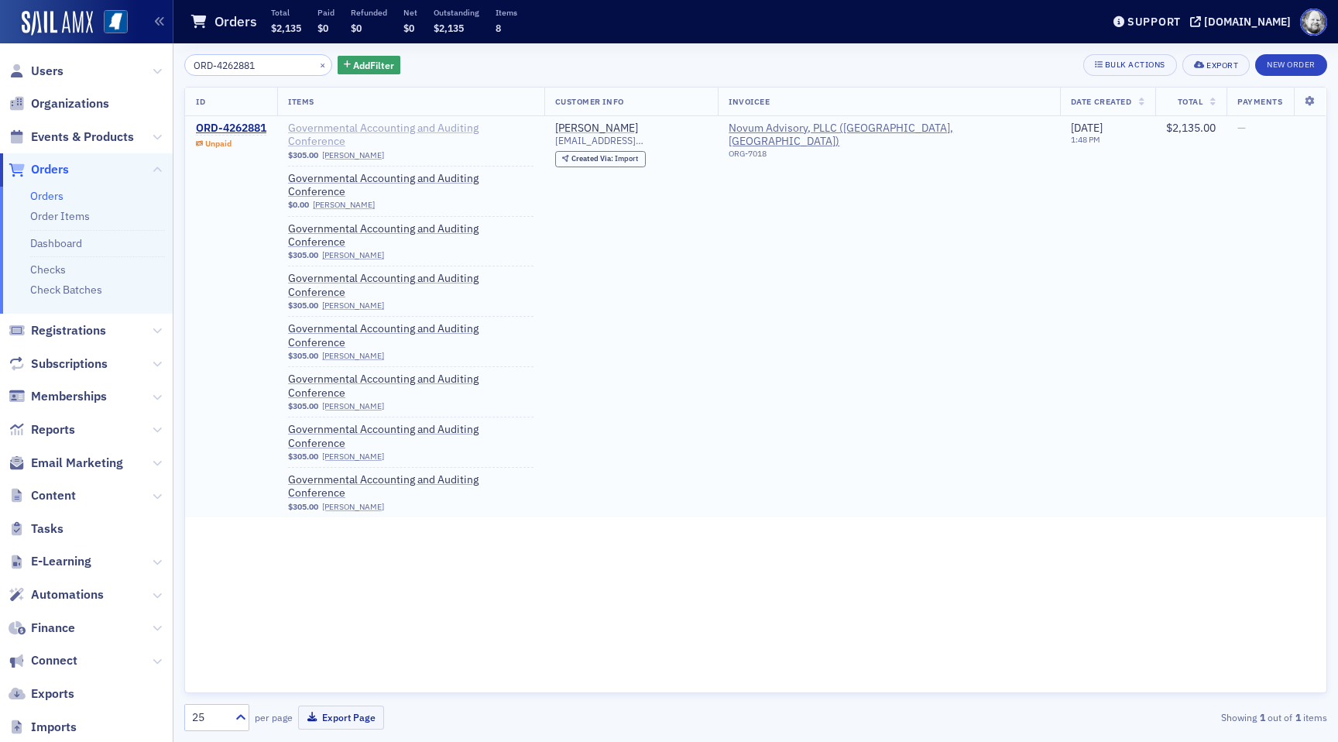
type input "ORD-4262881"
click at [409, 126] on span "Governmental Accounting and Auditing Conference" at bounding box center [410, 135] width 245 height 27
click at [244, 130] on div "ORD-4262881" at bounding box center [231, 129] width 70 height 14
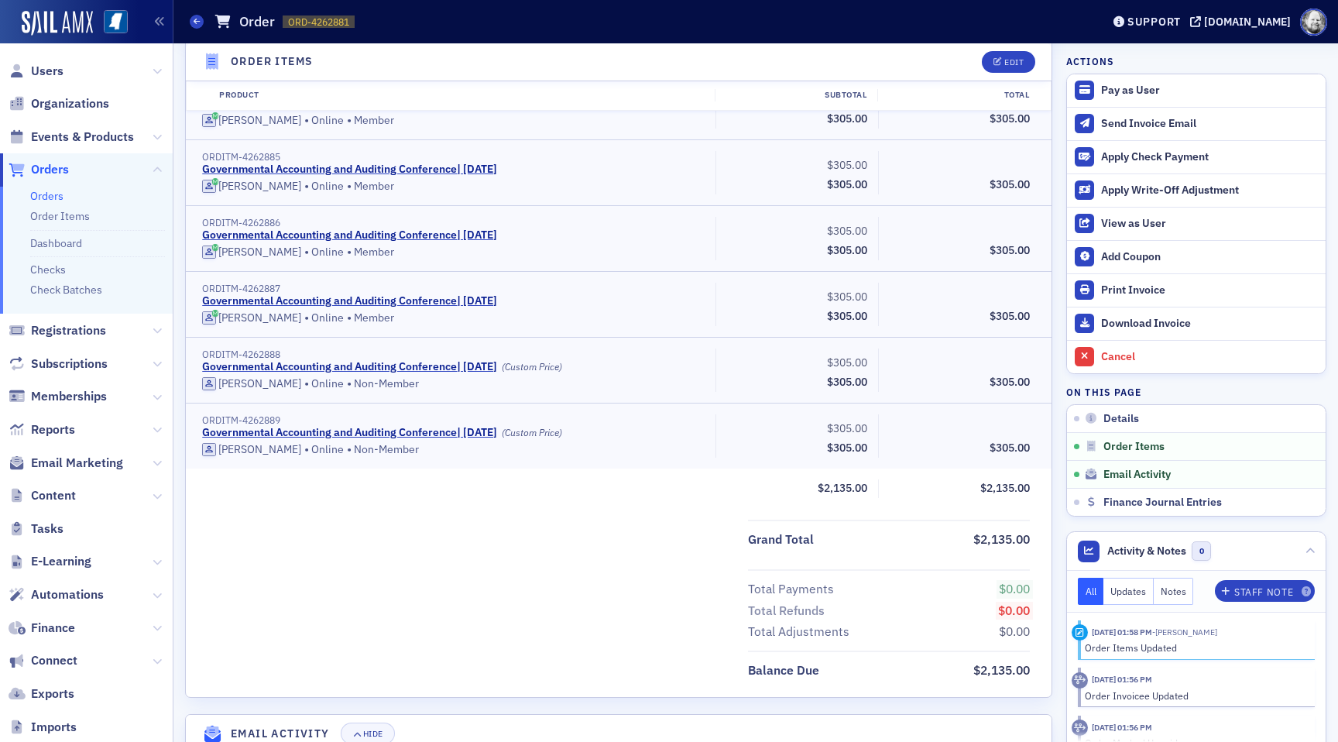
scroll to position [683, 0]
click at [288, 310] on div "[PERSON_NAME]" at bounding box center [259, 317] width 83 height 14
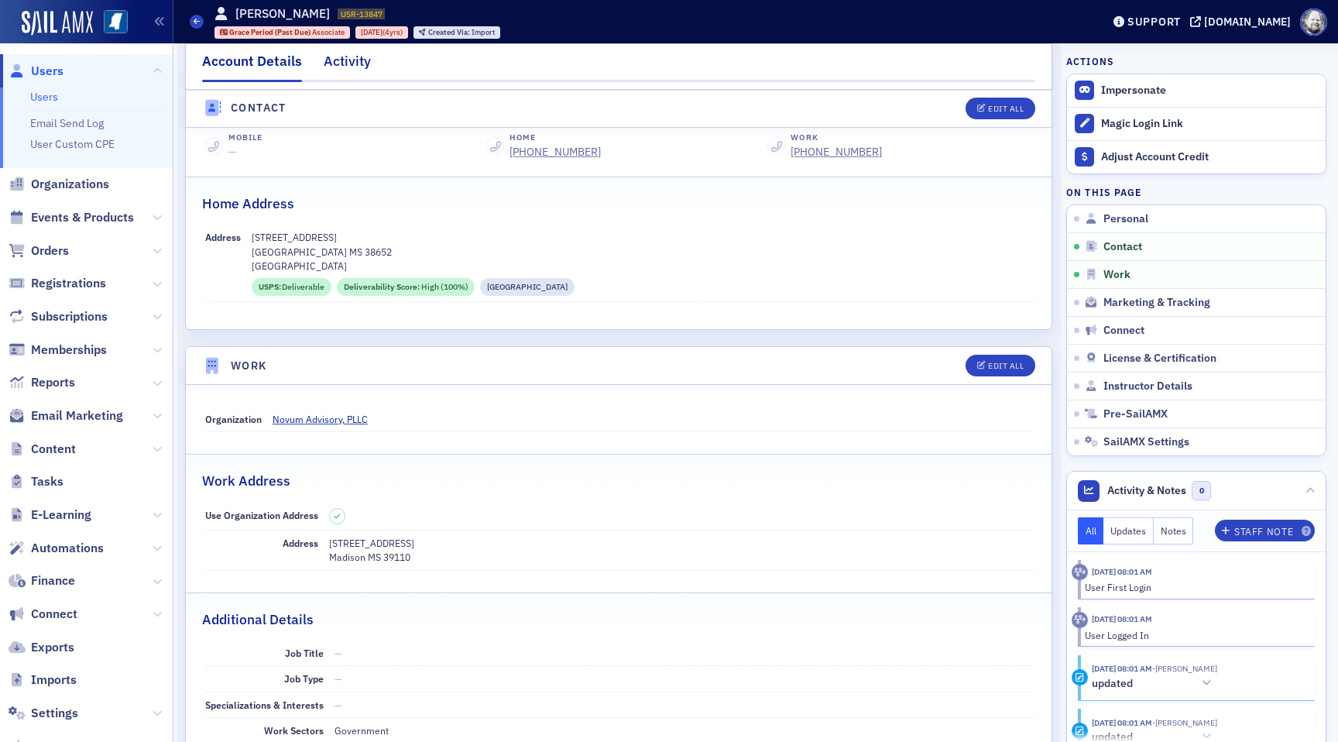
click at [343, 68] on div "Activity" at bounding box center [347, 65] width 47 height 29
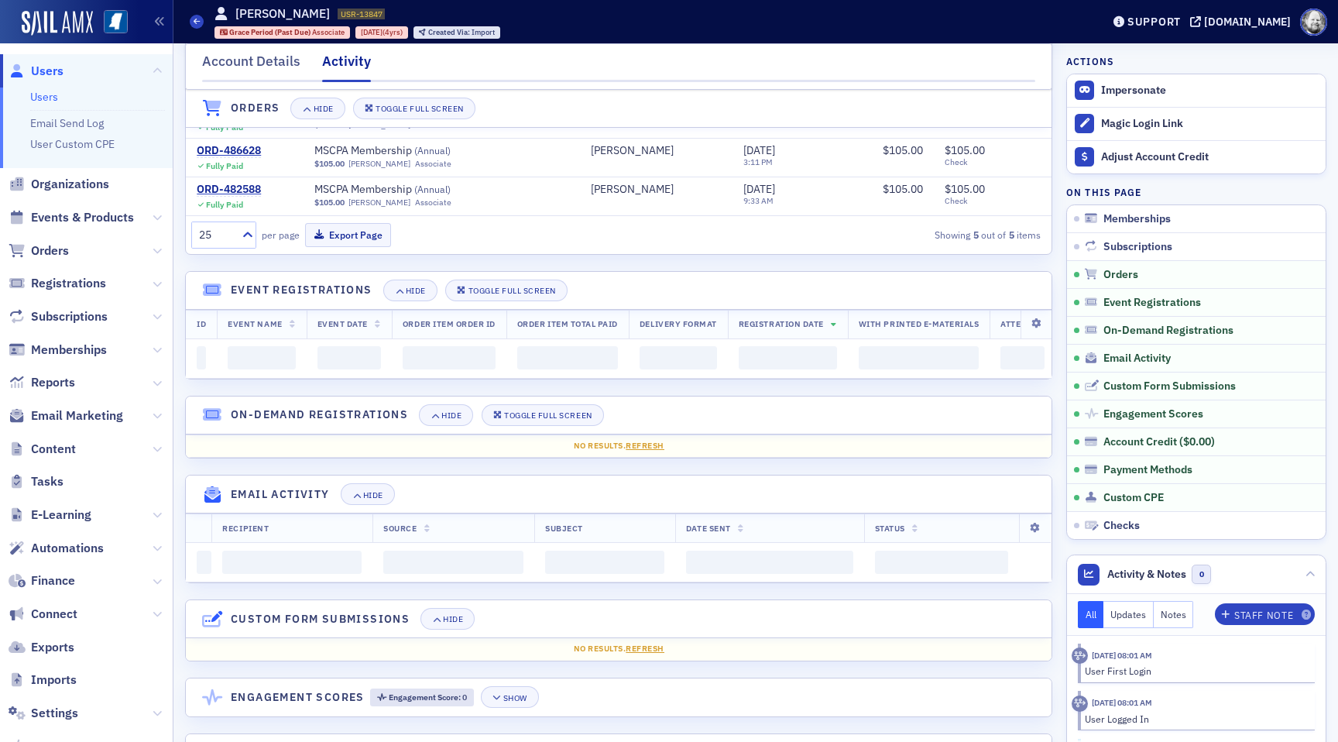
scroll to position [683, 0]
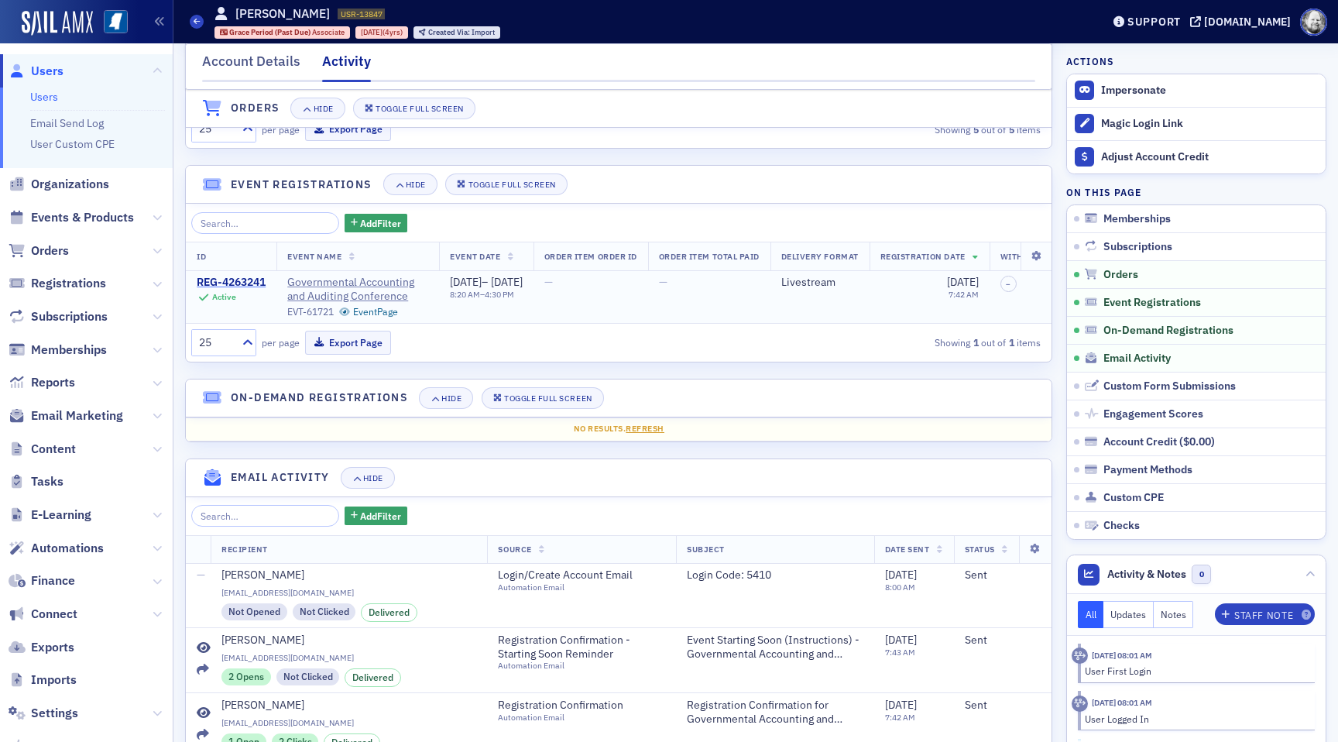
click at [246, 277] on div "REG-4263241" at bounding box center [231, 283] width 69 height 14
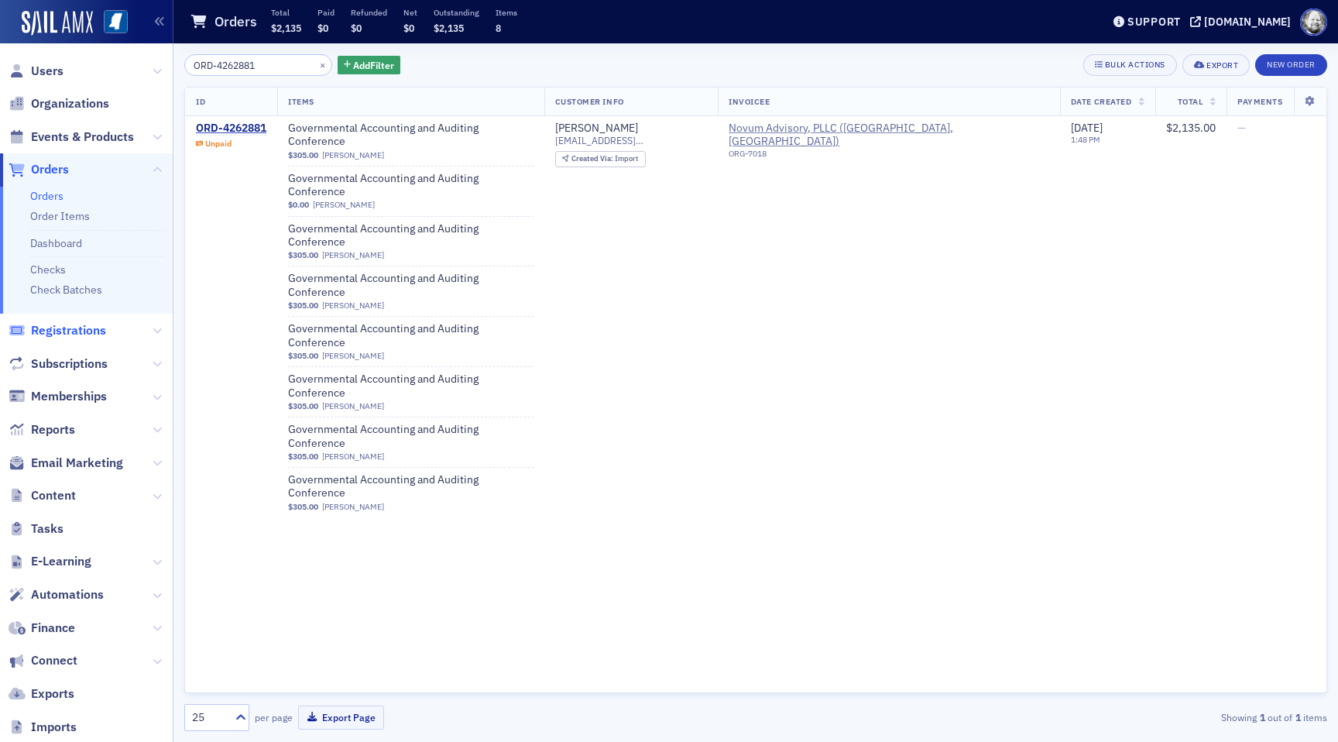
click at [39, 330] on span "Registrations" at bounding box center [68, 330] width 75 height 17
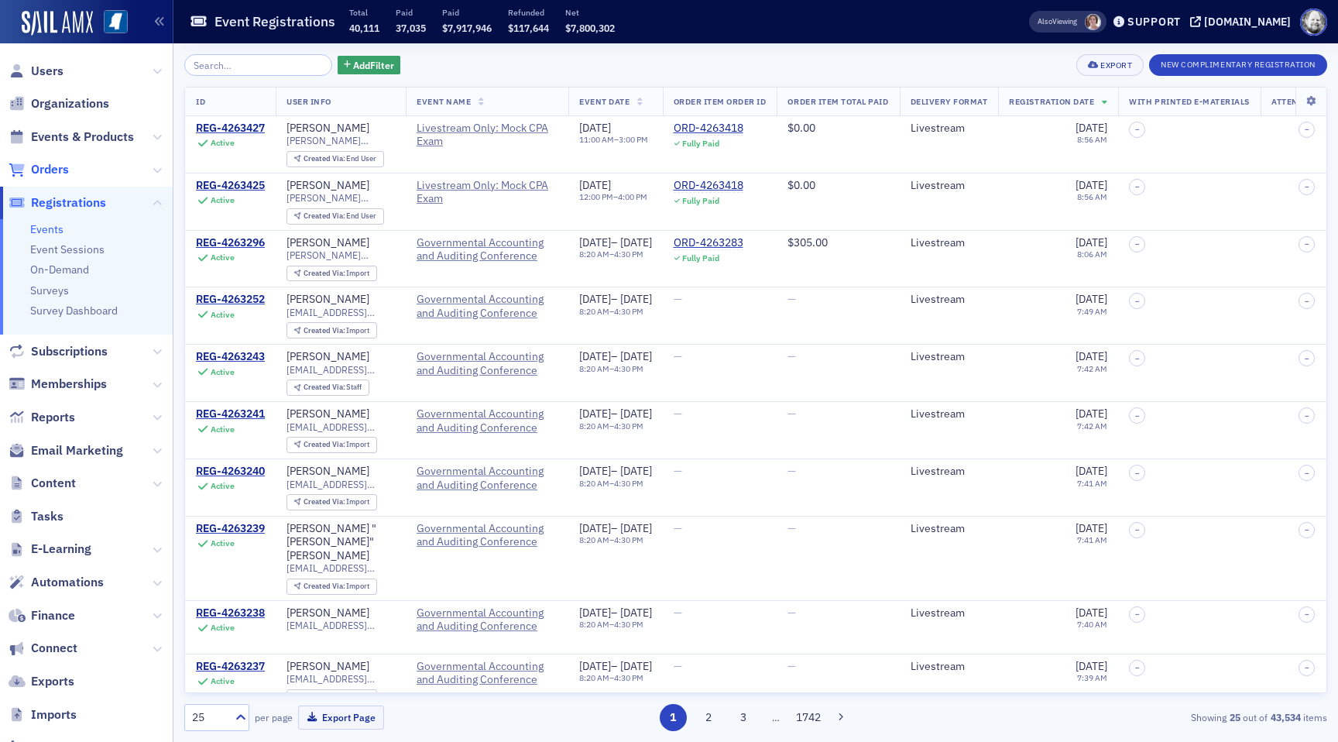
click at [67, 163] on span "Orders" at bounding box center [50, 169] width 38 height 17
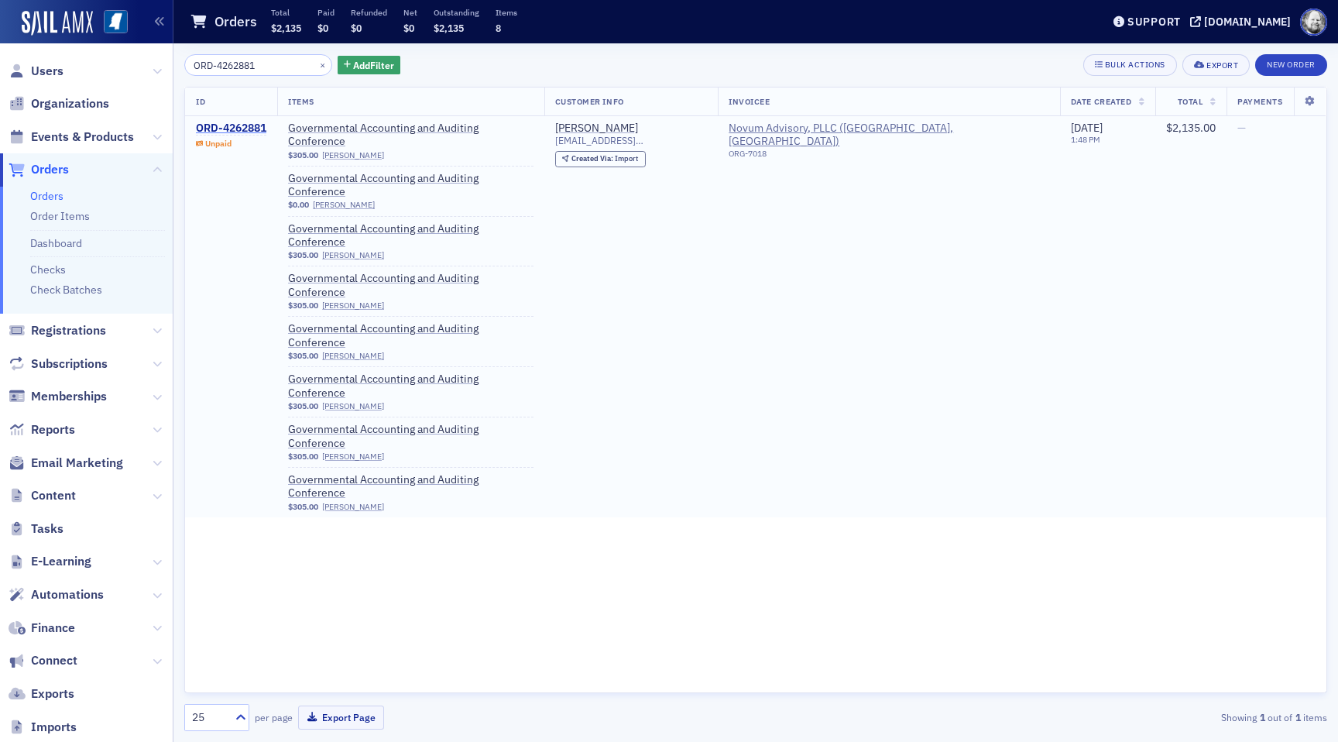
click at [242, 129] on div "ORD-4262881" at bounding box center [231, 129] width 70 height 14
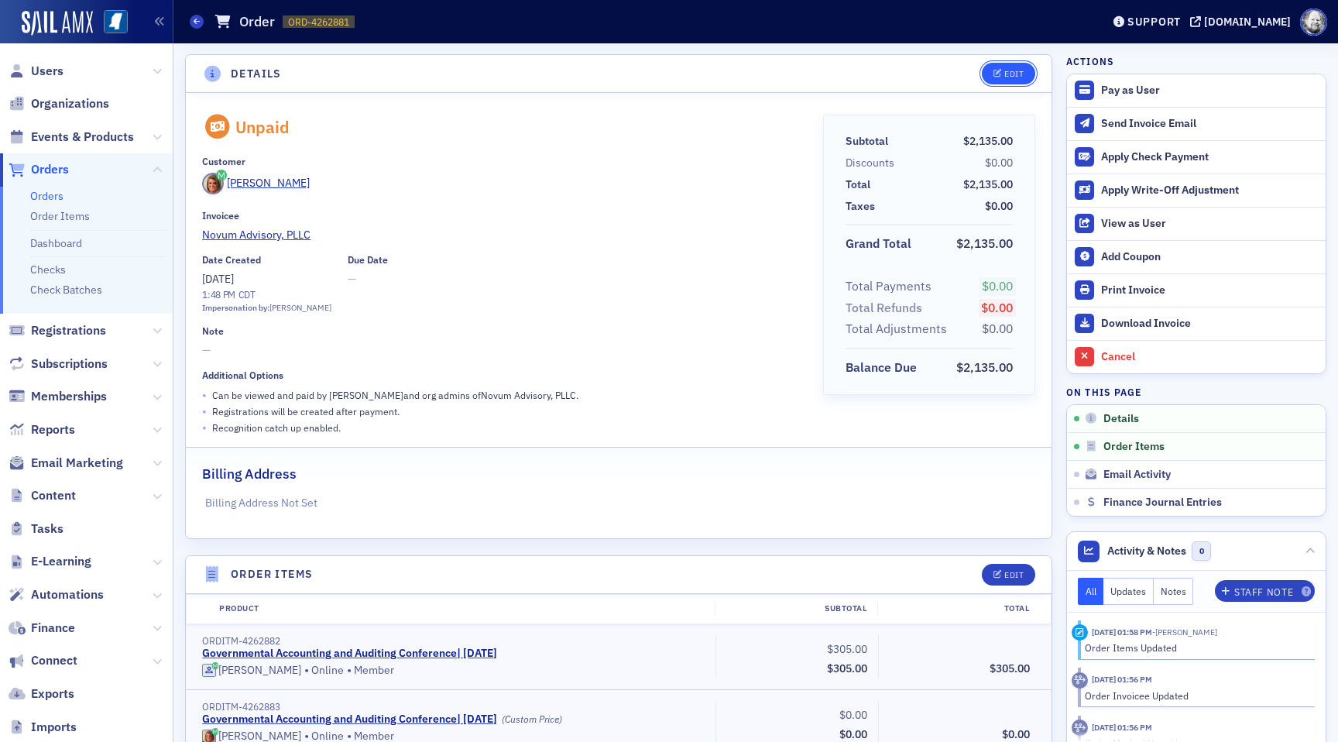
click at [997, 75] on icon "button" at bounding box center [997, 74] width 9 height 9
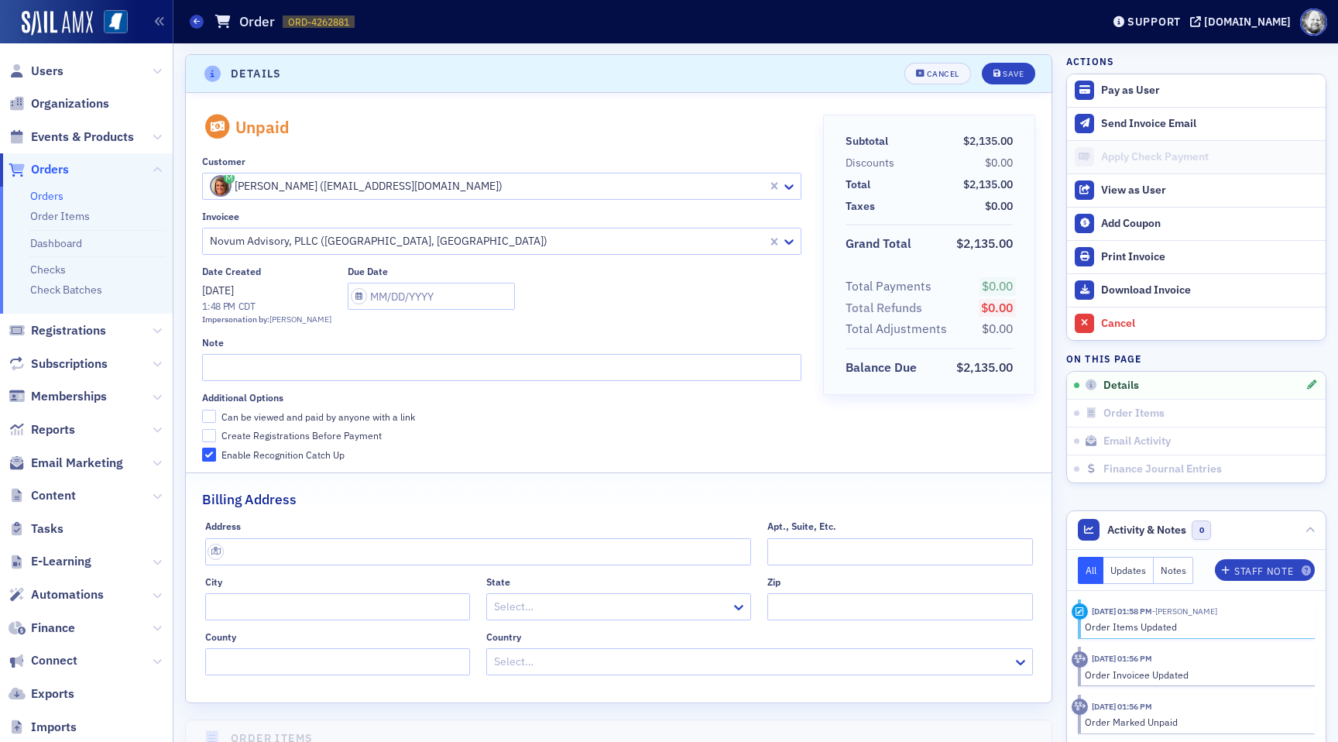
scroll to position [3, 0]
drag, startPoint x: 560, startPoint y: 430, endPoint x: 492, endPoint y: 431, distance: 68.1
click at [492, 430] on label "Create Registrations Before Payment" at bounding box center [501, 432] width 598 height 14
click at [216, 430] on input "Create Registrations Before Payment" at bounding box center [209, 433] width 14 height 14
checkbox input "true"
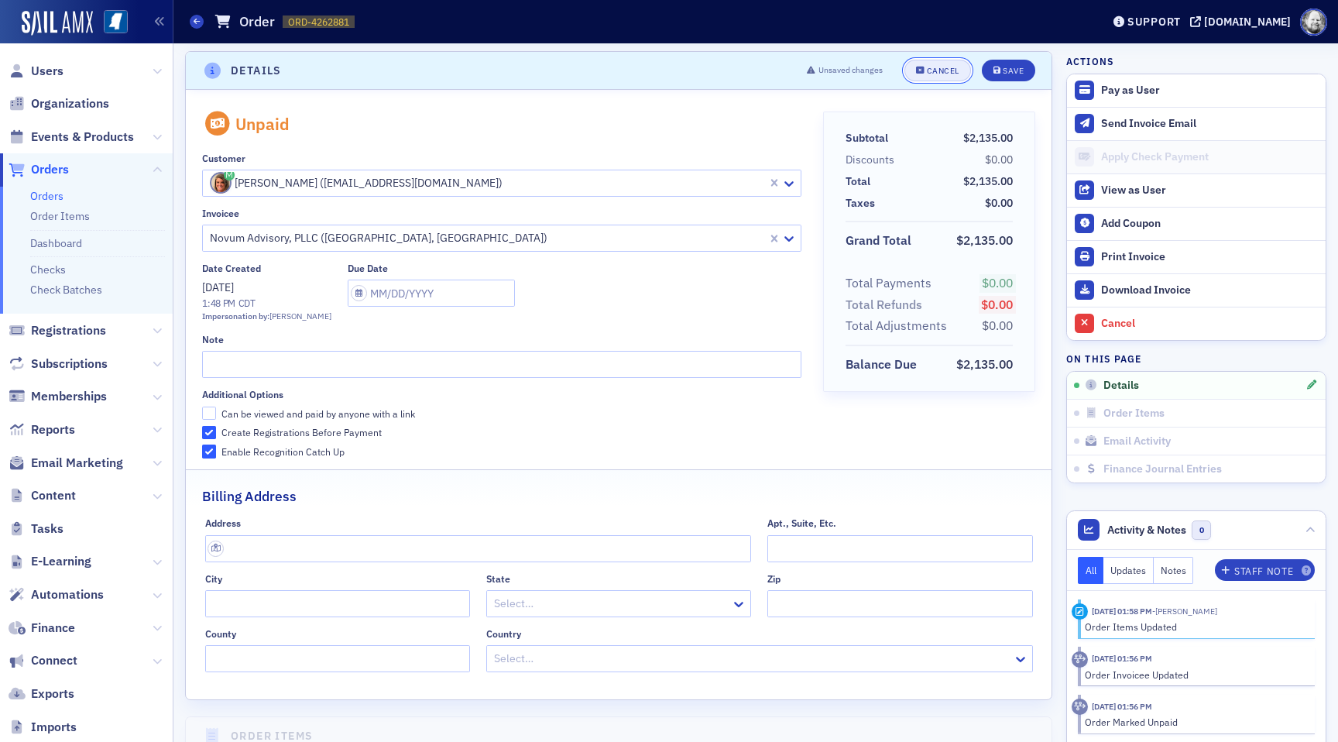
click at [937, 72] on div "Cancel" at bounding box center [943, 71] width 33 height 9
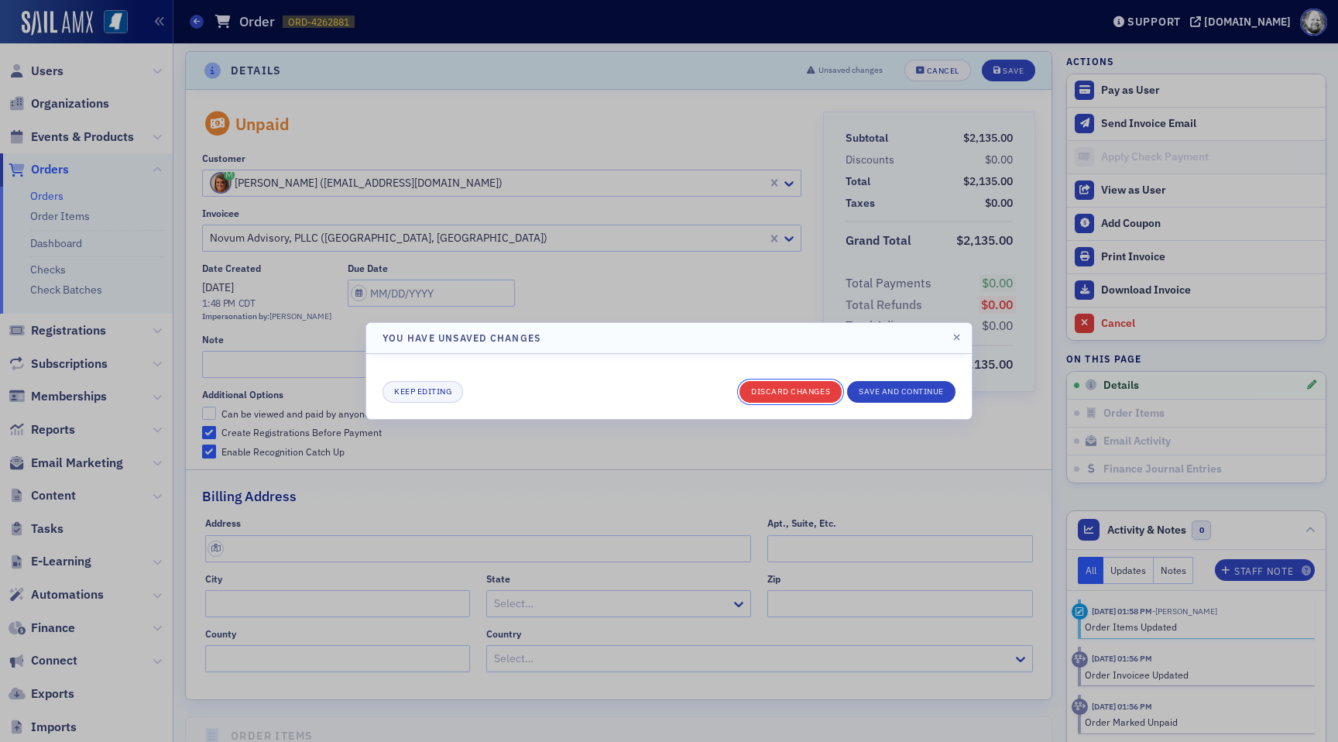
click at [780, 387] on button "Discard changes" at bounding box center [790, 392] width 102 height 22
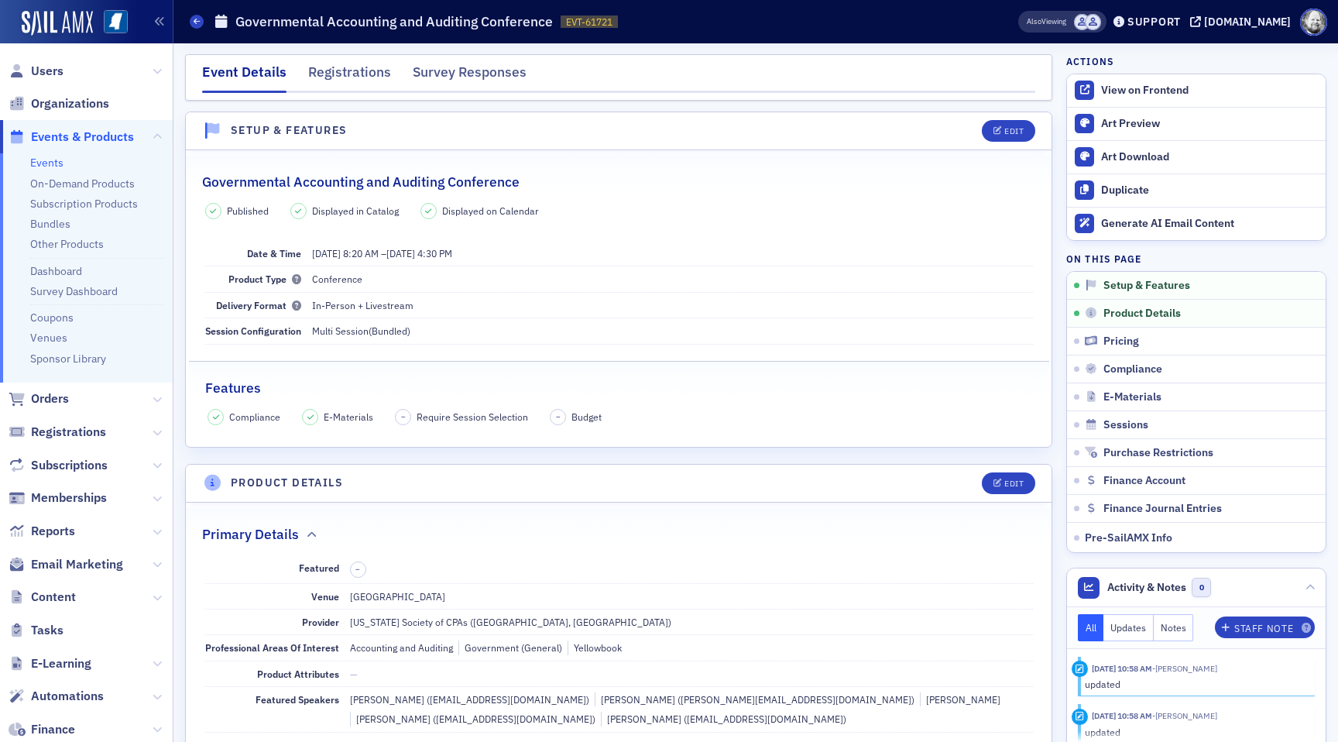
click at [409, 126] on header "Setup & Features Edit" at bounding box center [618, 131] width 865 height 38
click at [1090, 24] on span at bounding box center [1082, 22] width 16 height 16
click at [1090, 24] on div at bounding box center [1082, 22] width 16 height 16
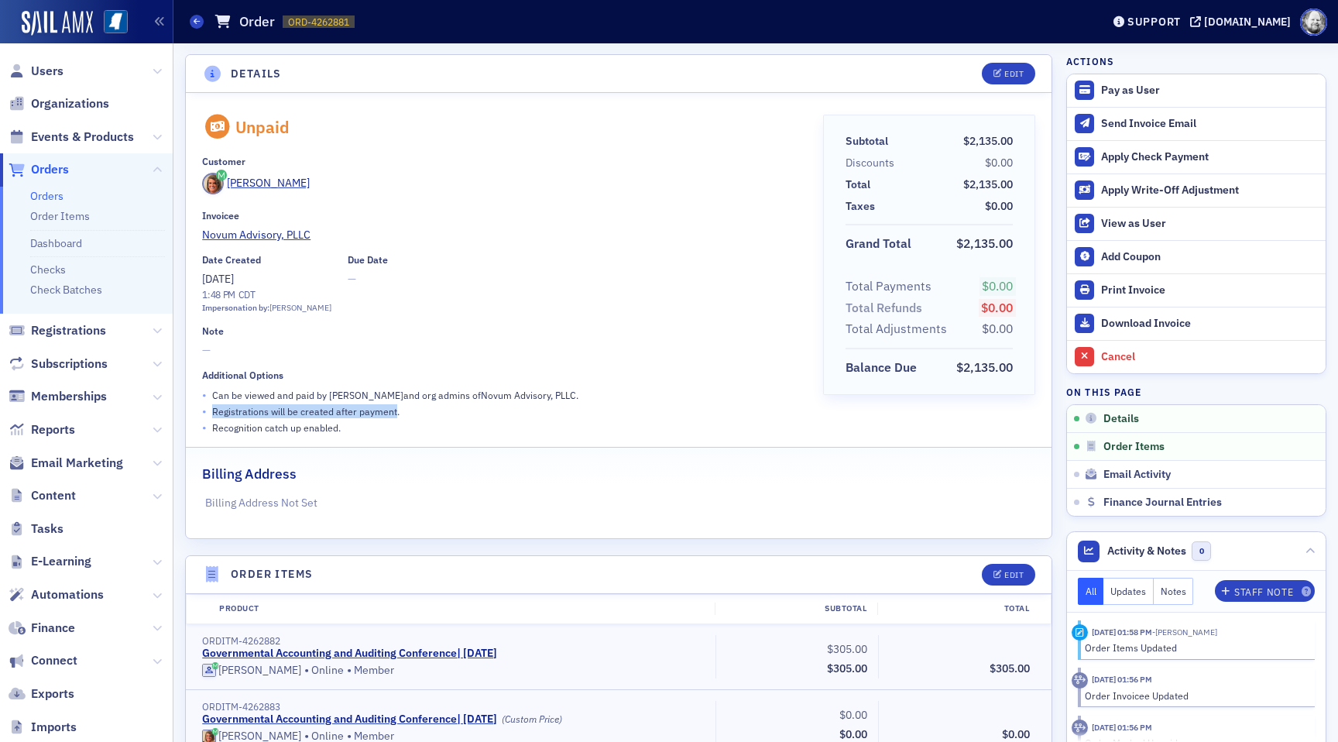
drag, startPoint x: 212, startPoint y: 409, endPoint x: 396, endPoint y: 413, distance: 183.5
click at [396, 413] on p "Registrations will be created after payment." at bounding box center [305, 411] width 187 height 14
copy p "Registrations will be created after payment"
click at [1008, 85] on header "Details Edit" at bounding box center [618, 74] width 865 height 38
click at [1017, 70] on div "Edit" at bounding box center [1013, 74] width 19 height 9
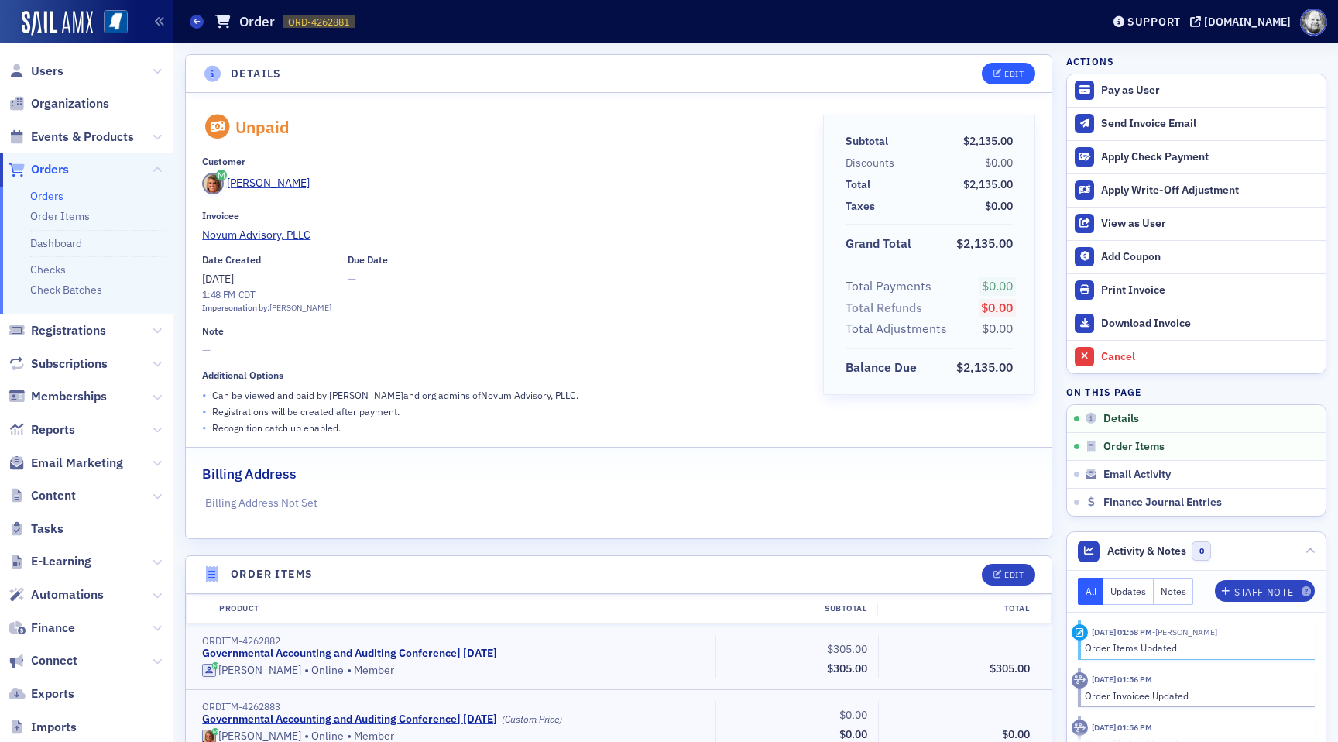
scroll to position [3, 0]
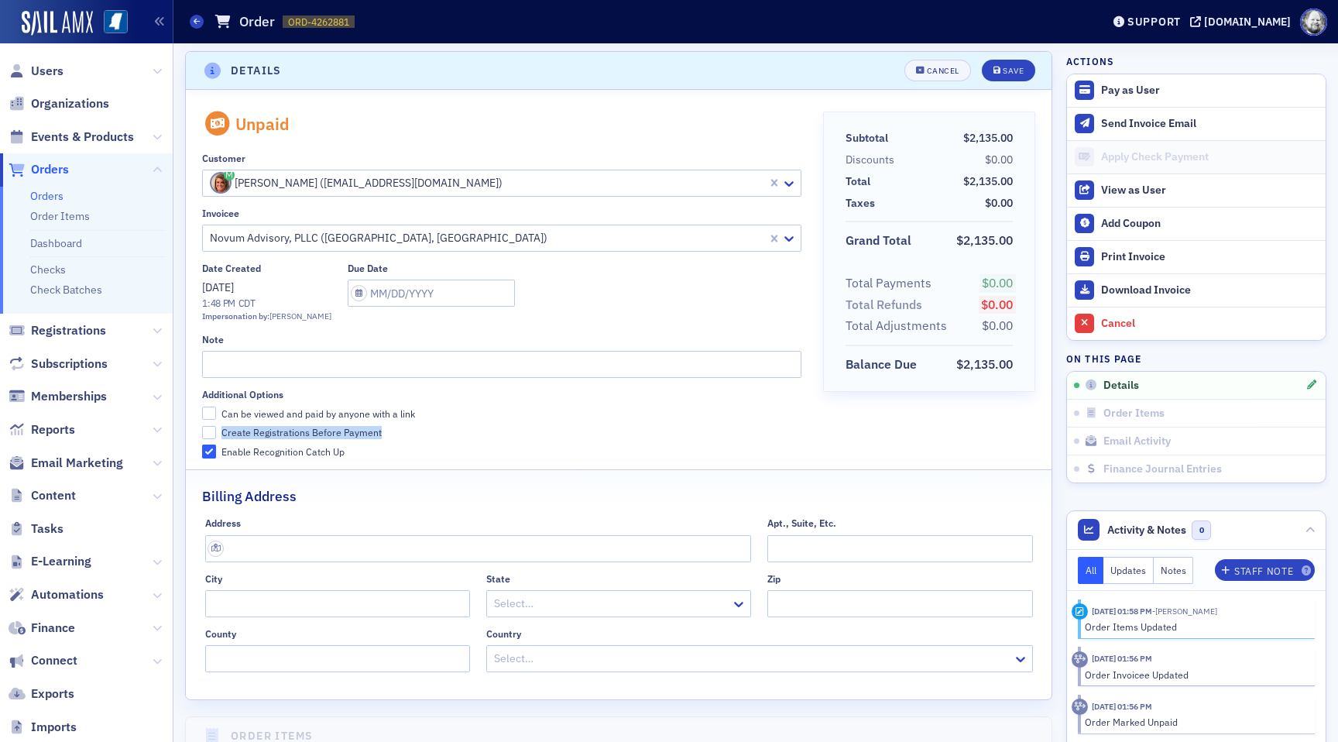
drag, startPoint x: 222, startPoint y: 427, endPoint x: 402, endPoint y: 430, distance: 179.6
click at [403, 430] on label "Create Registrations Before Payment" at bounding box center [501, 432] width 598 height 14
copy div "Create Registrations Before Payment"
click at [923, 76] on button "Cancel" at bounding box center [937, 71] width 67 height 22
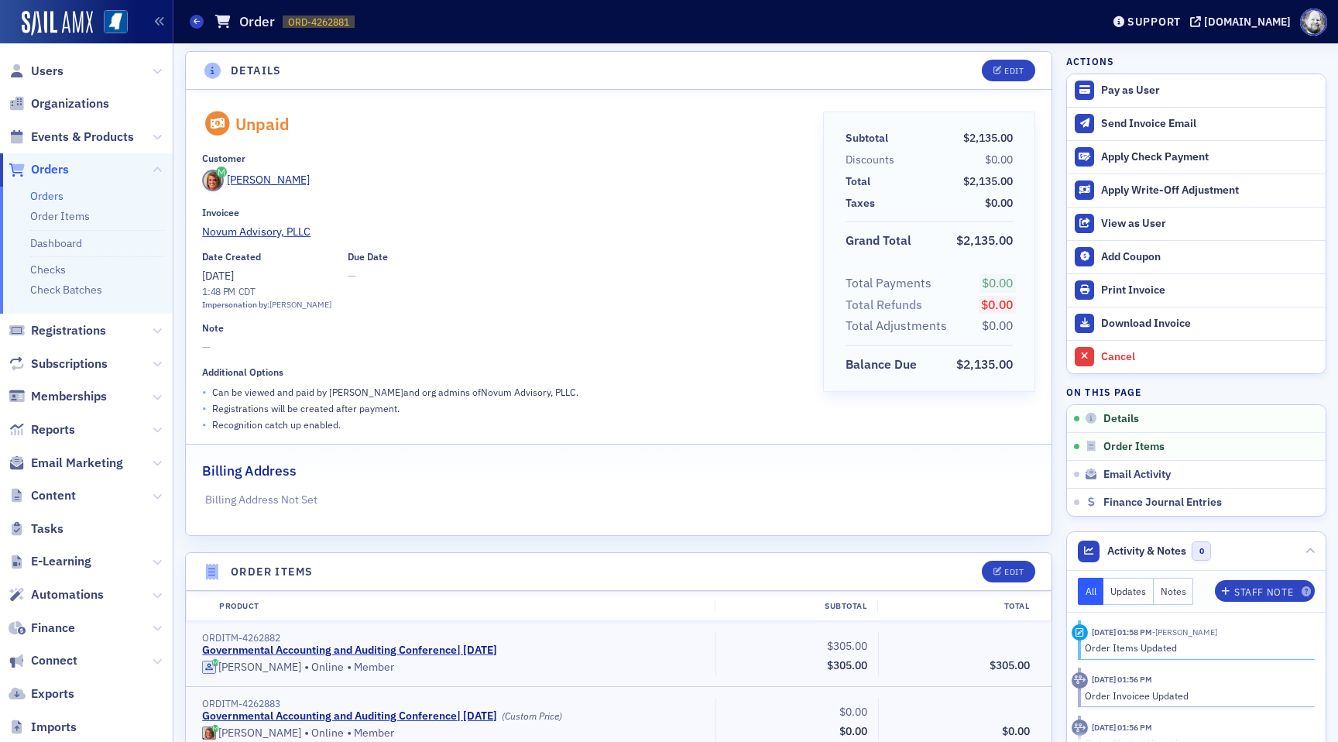
scroll to position [0, 0]
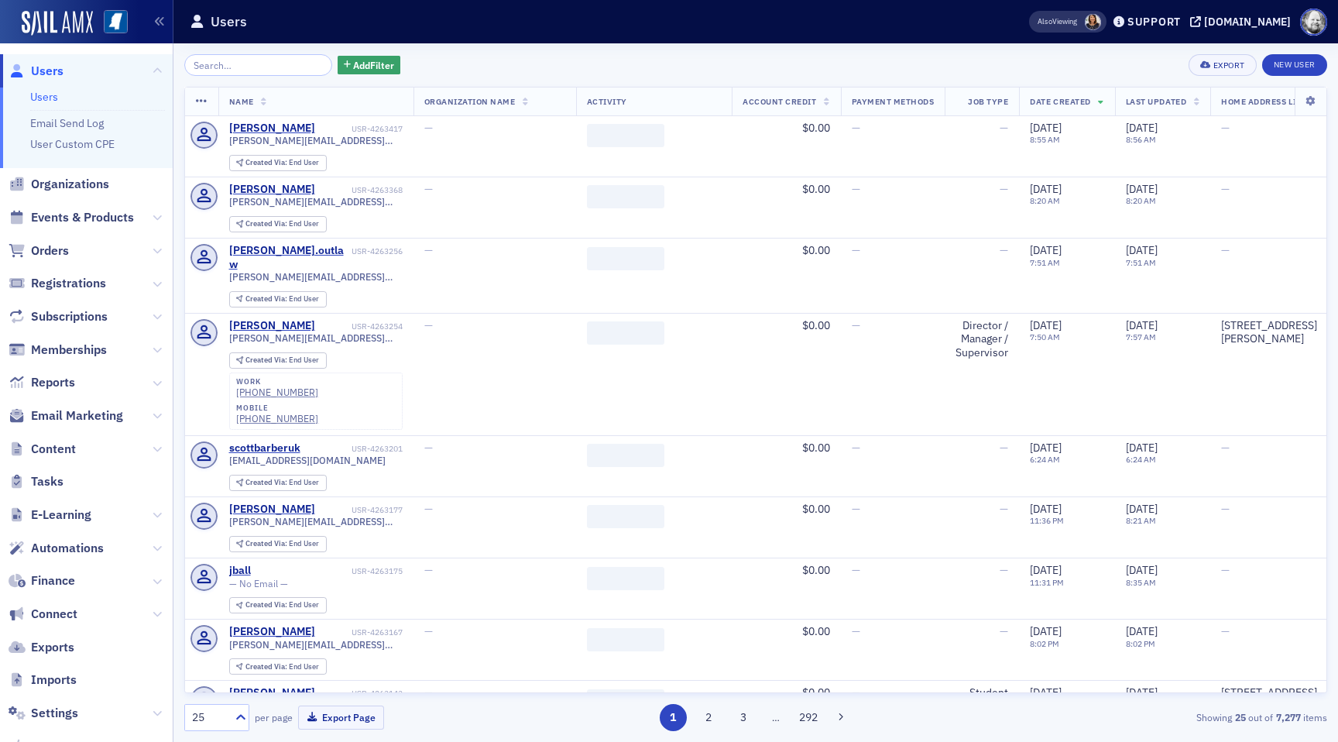
scroll to position [86, 0]
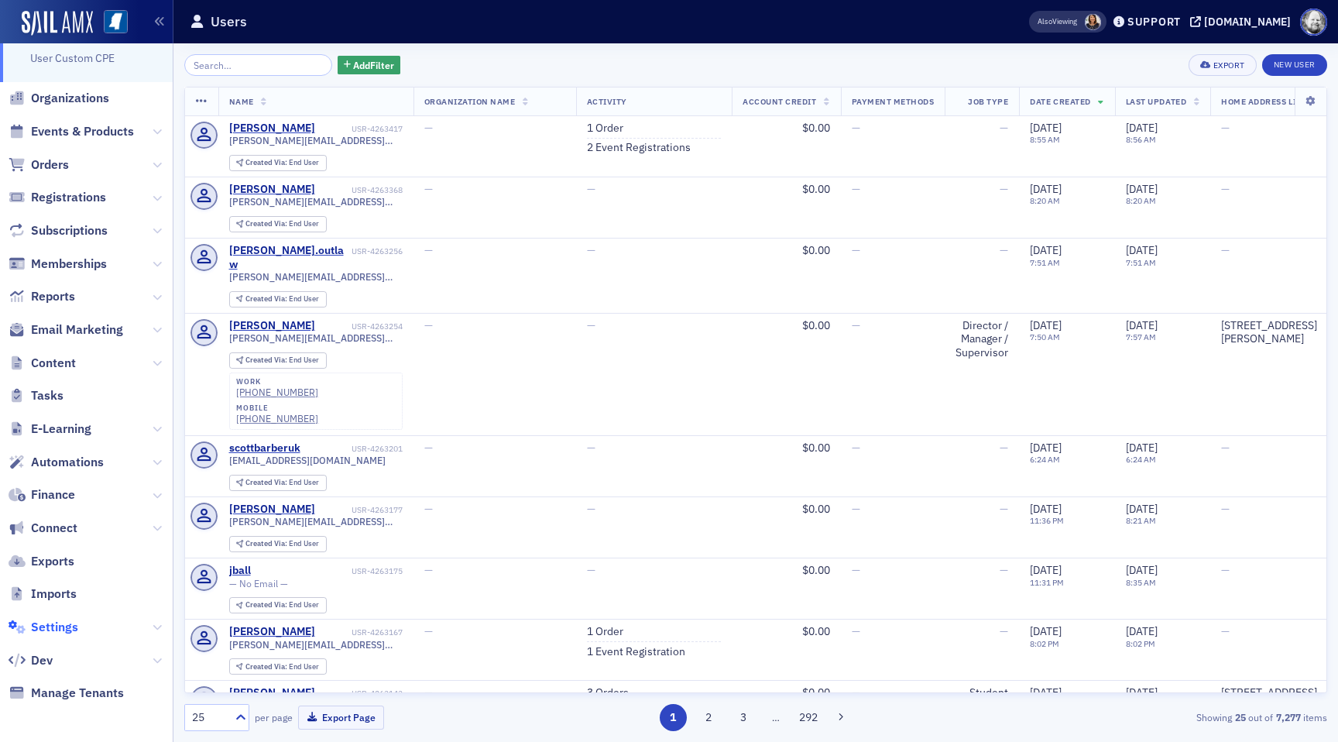
click at [58, 627] on span "Settings" at bounding box center [54, 626] width 47 height 17
select select "US"
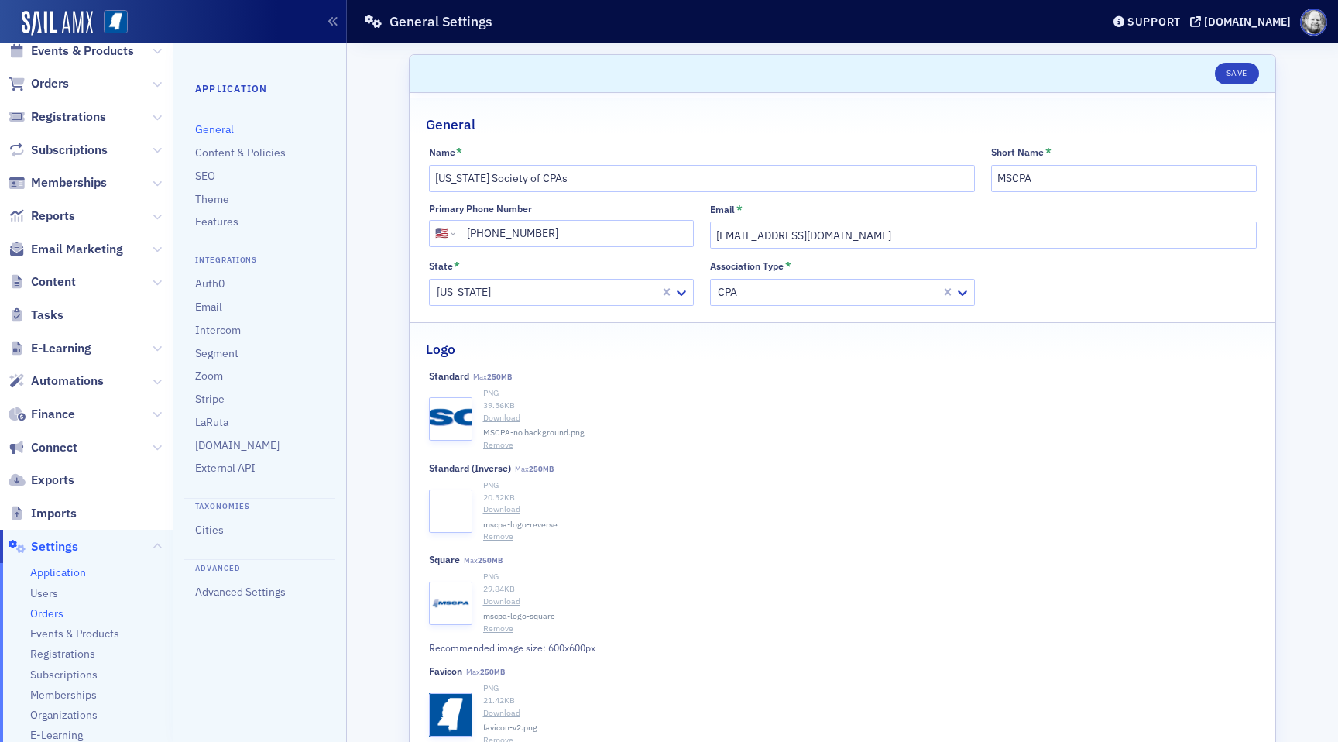
click at [53, 609] on span "Orders" at bounding box center [46, 613] width 33 height 15
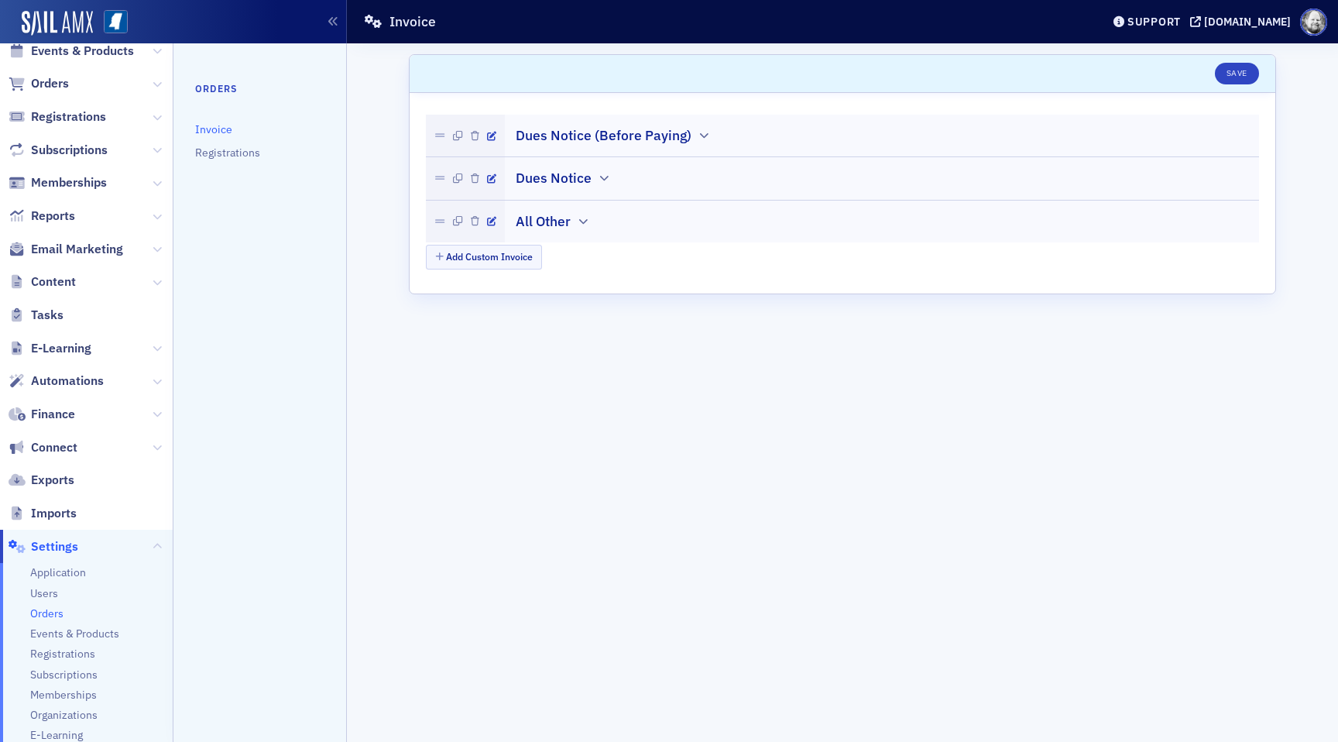
click at [711, 128] on div "Dues Notice (Before Paying)" at bounding box center [882, 127] width 733 height 36
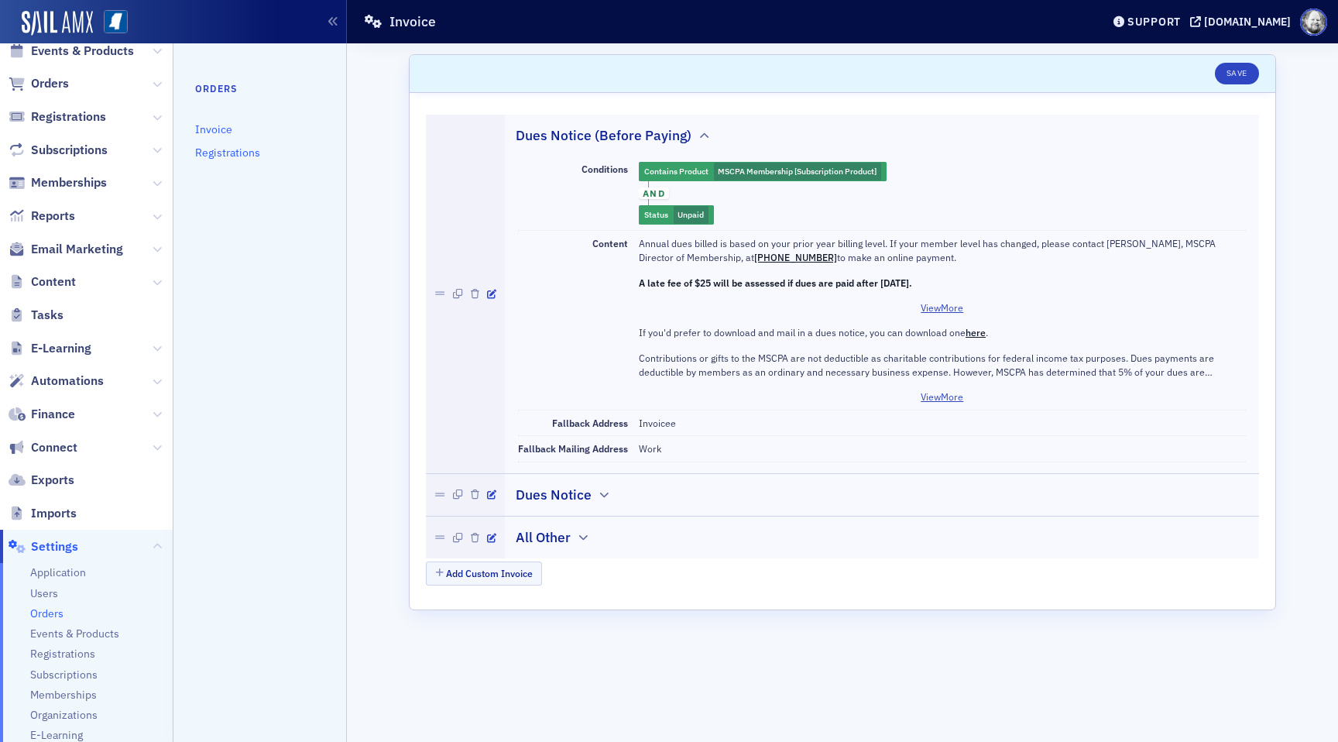
click at [232, 148] on link "Registrations" at bounding box center [227, 153] width 65 height 14
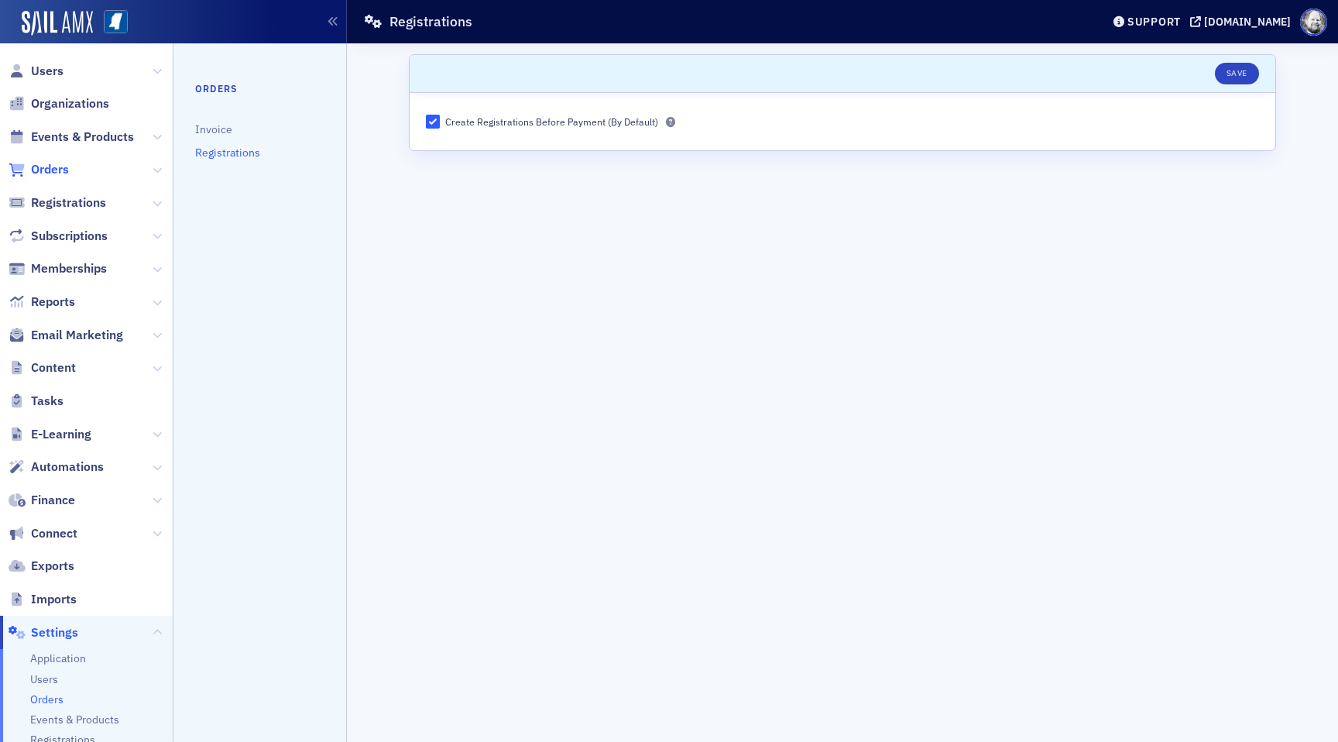
click at [50, 166] on span "Orders" at bounding box center [50, 169] width 38 height 17
click at [57, 205] on span "Registrations" at bounding box center [68, 202] width 75 height 17
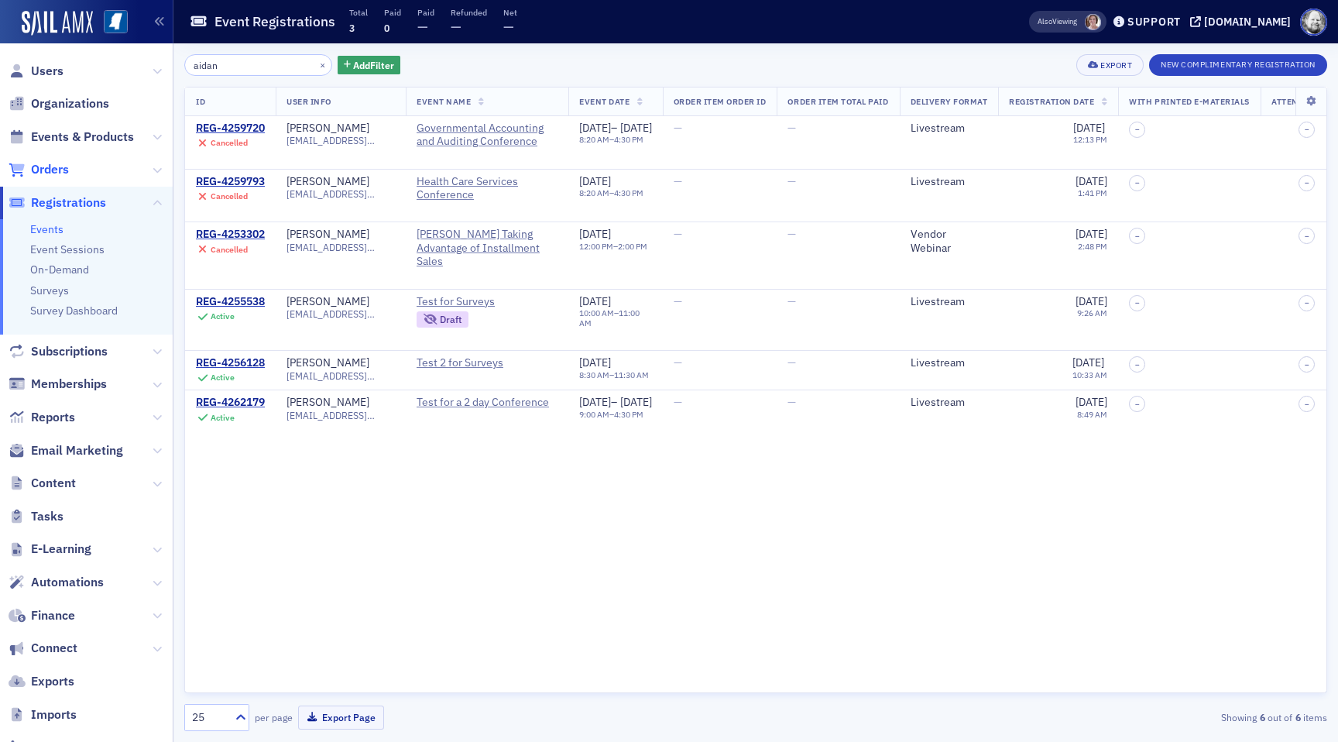
type input "aidan"
click at [51, 168] on span "Orders" at bounding box center [50, 169] width 38 height 17
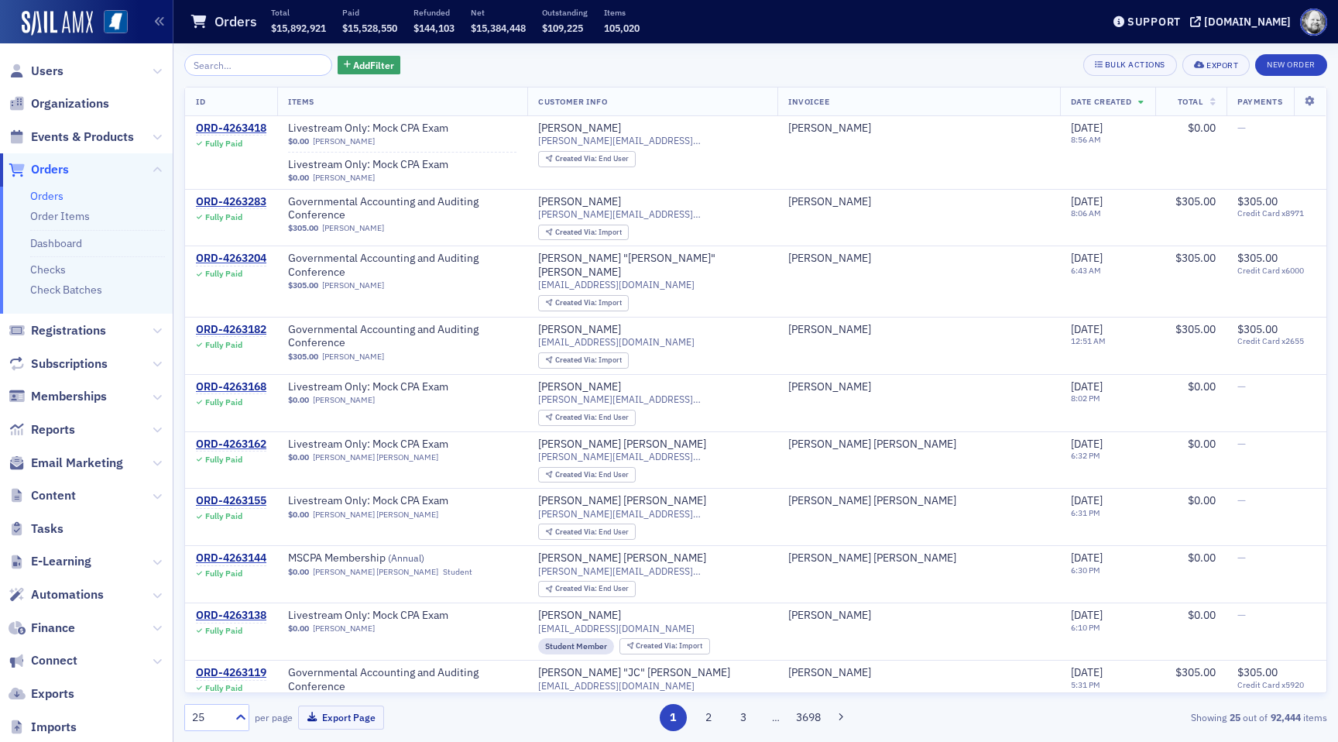
click at [243, 64] on input "search" at bounding box center [258, 65] width 148 height 22
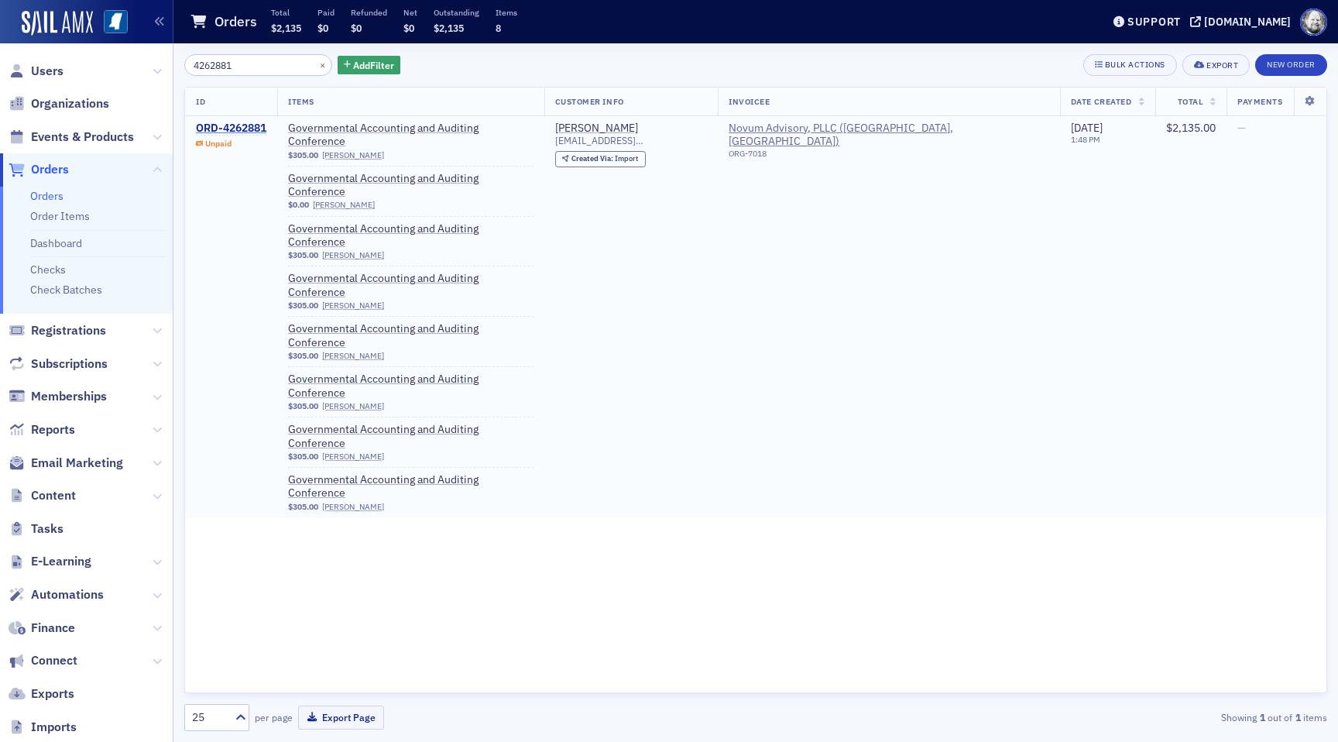
type input "4262881"
click at [240, 130] on div "ORD-4262881" at bounding box center [231, 129] width 70 height 14
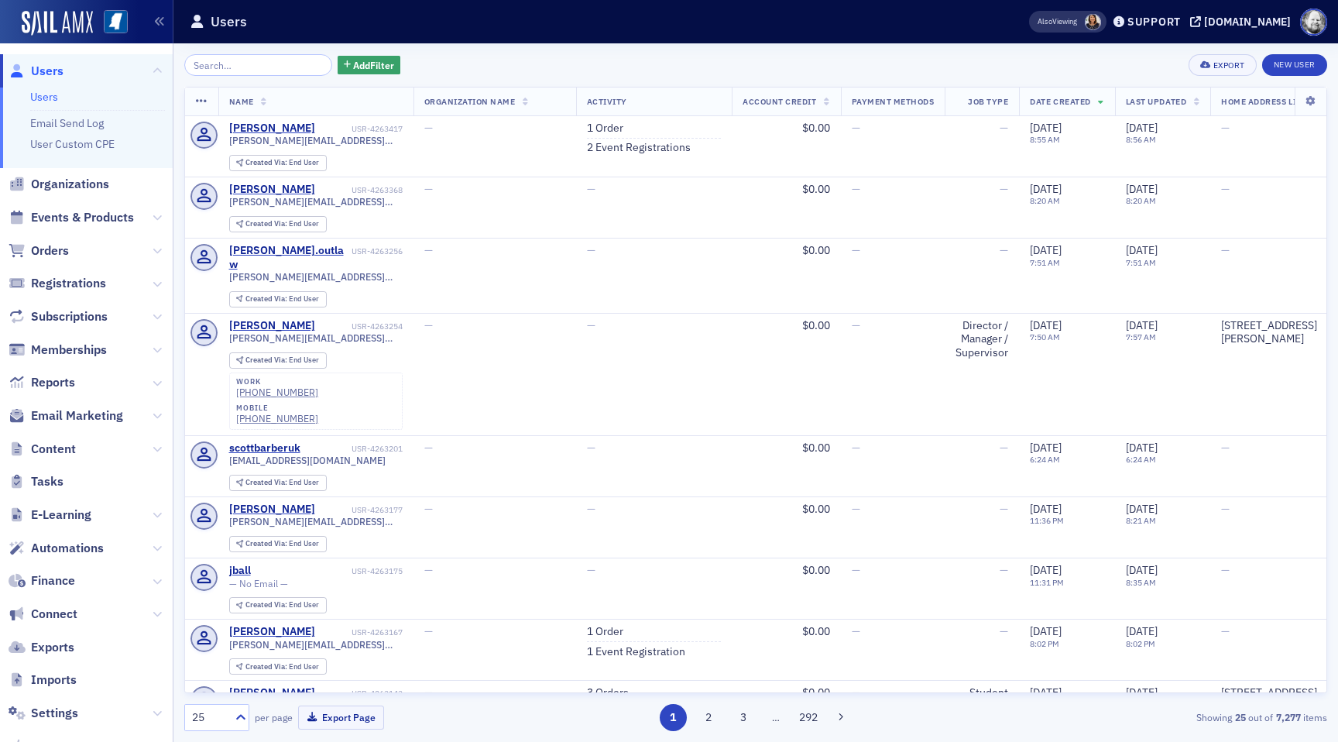
click at [74, 252] on span "Orders" at bounding box center [86, 250] width 173 height 33
click at [57, 248] on span "Orders" at bounding box center [50, 250] width 38 height 17
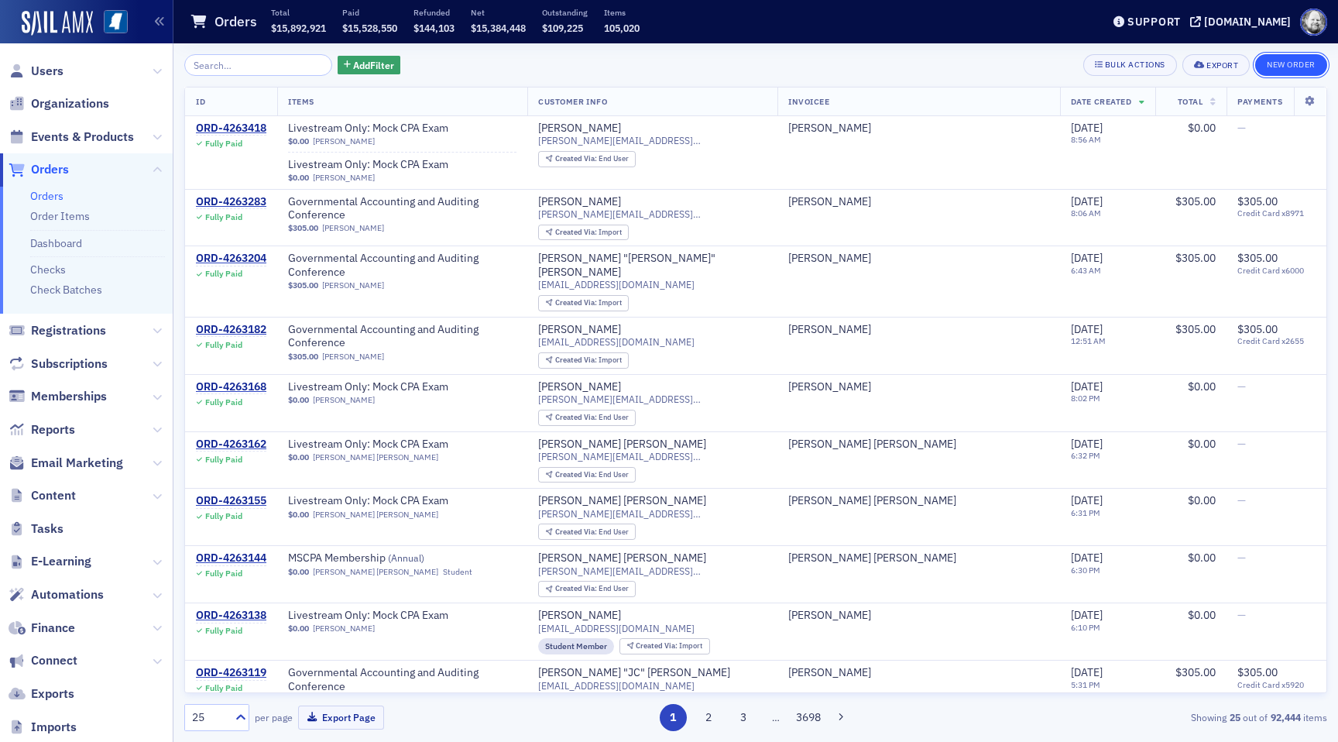
click at [1289, 67] on button "New Order" at bounding box center [1291, 65] width 72 height 22
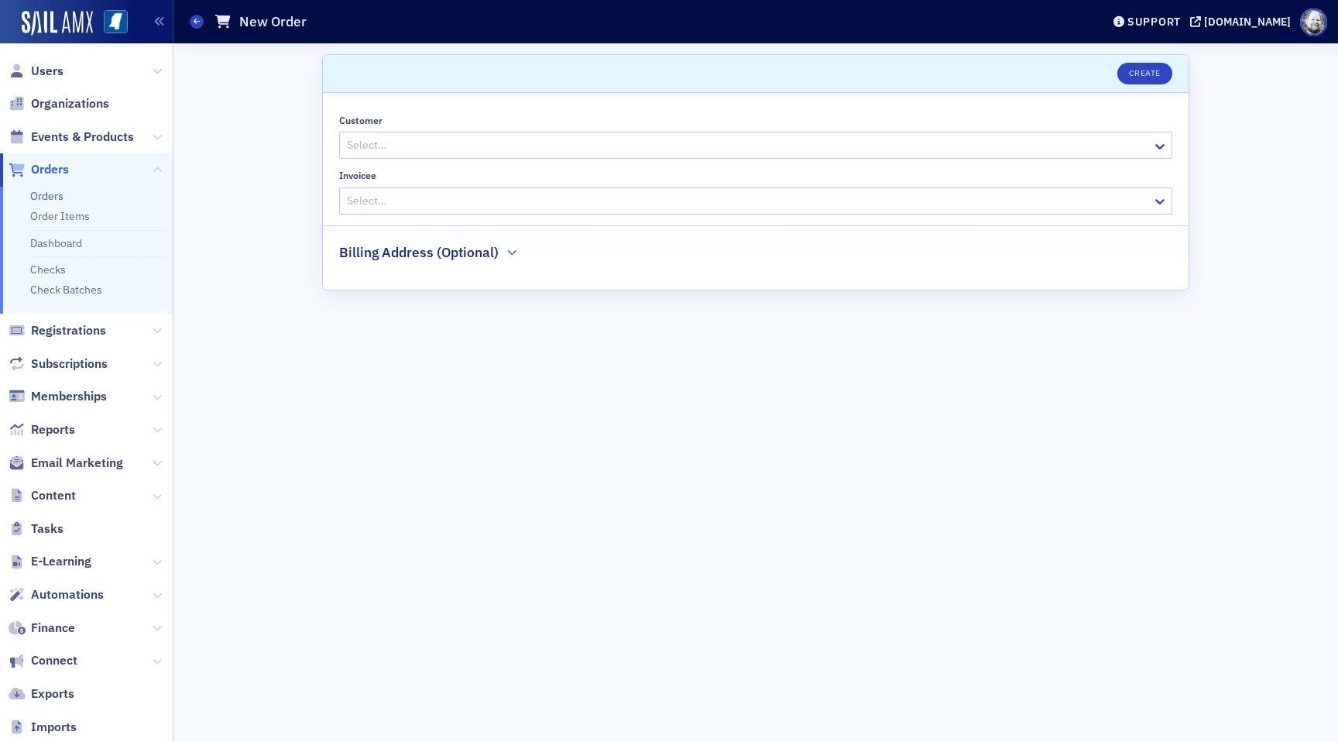
click at [495, 149] on div at bounding box center [747, 144] width 805 height 19
type input "aidan"
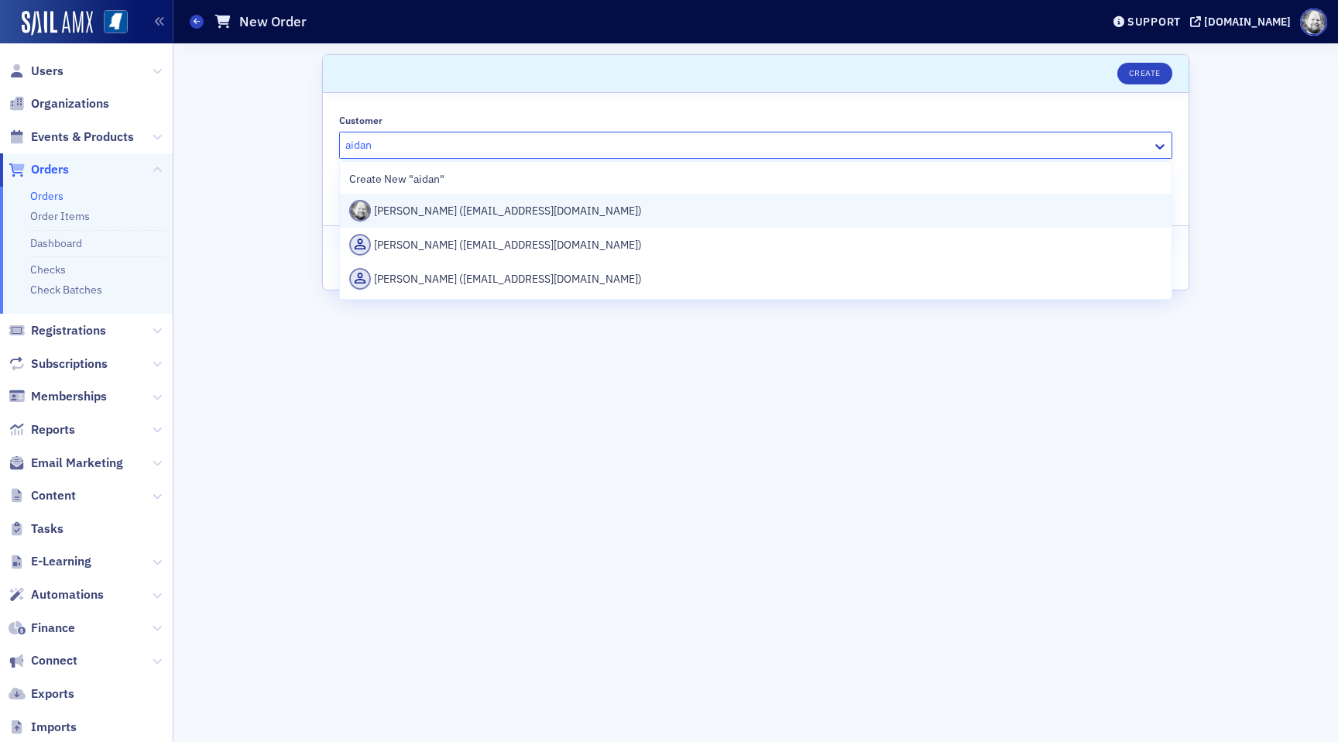
click at [499, 205] on div "Aidan Sullivan (aidan@blueoceanideas.com)" at bounding box center [755, 211] width 813 height 22
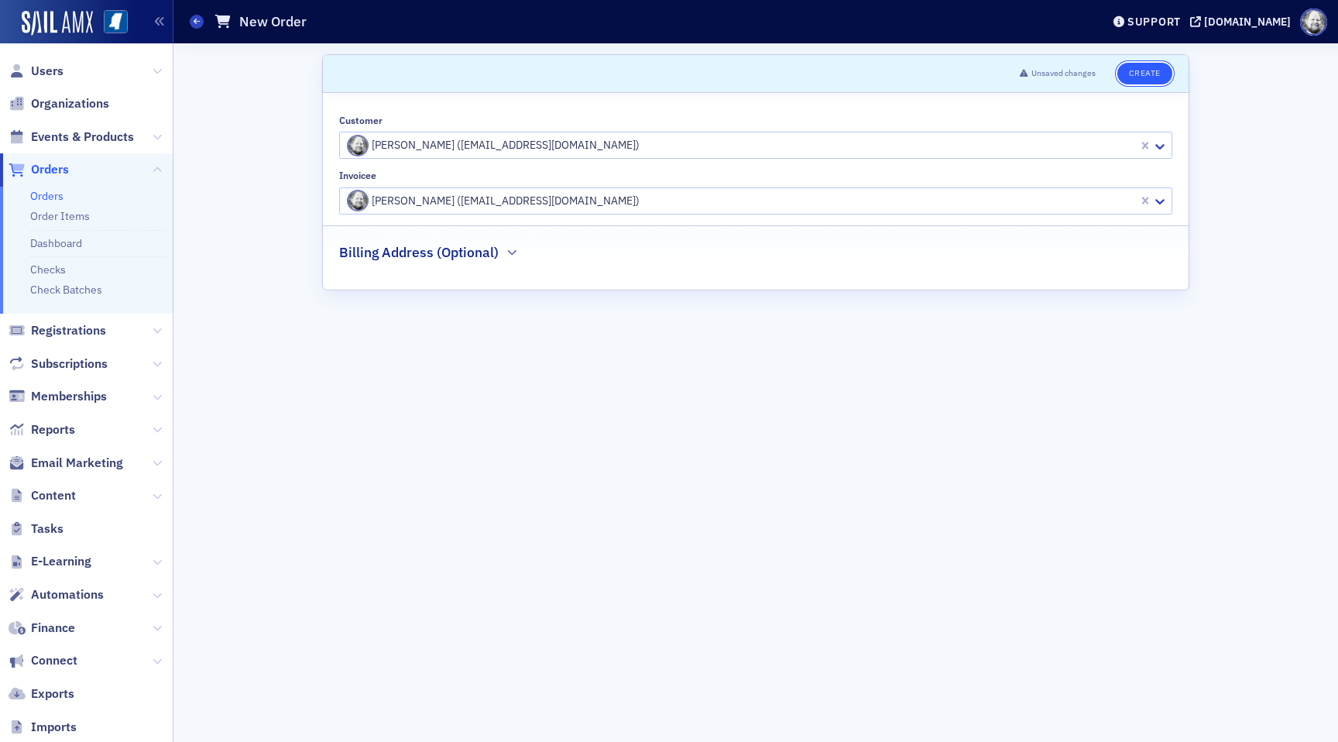
click at [1160, 68] on button "Create" at bounding box center [1144, 74] width 55 height 22
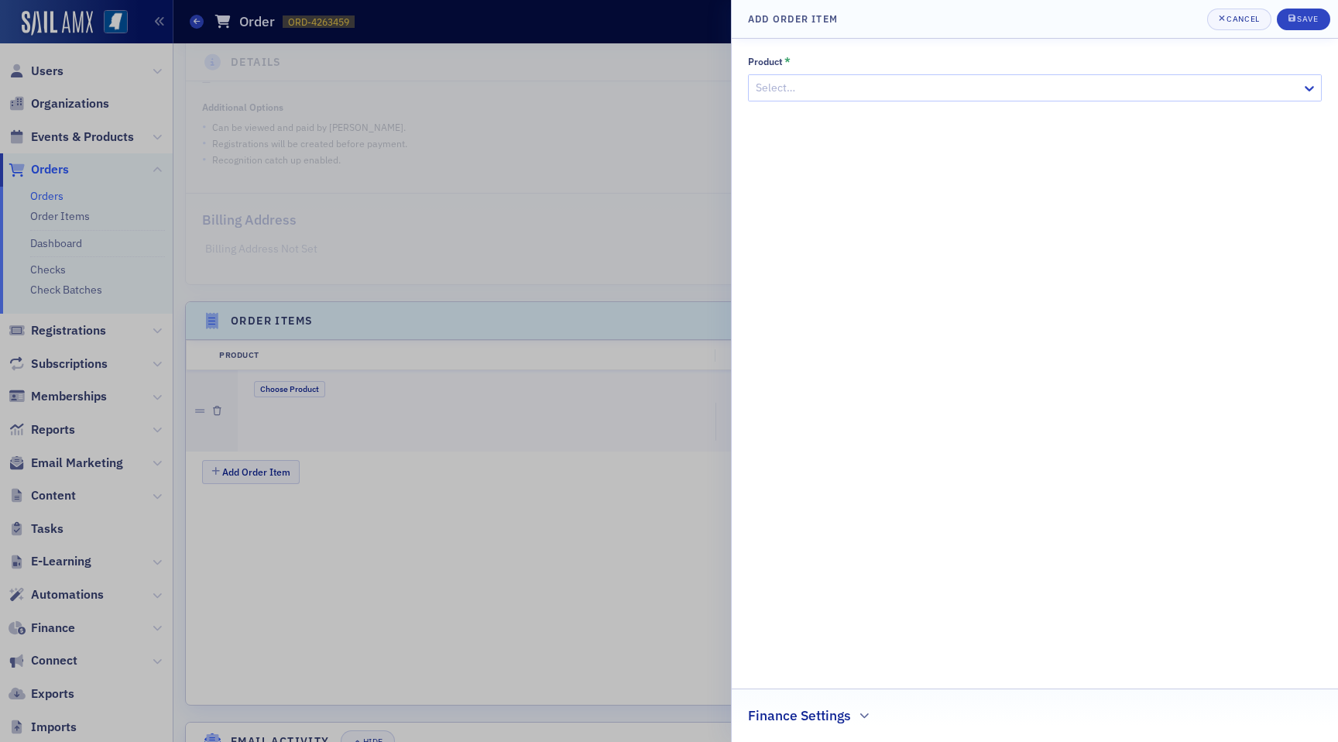
scroll to position [294, 0]
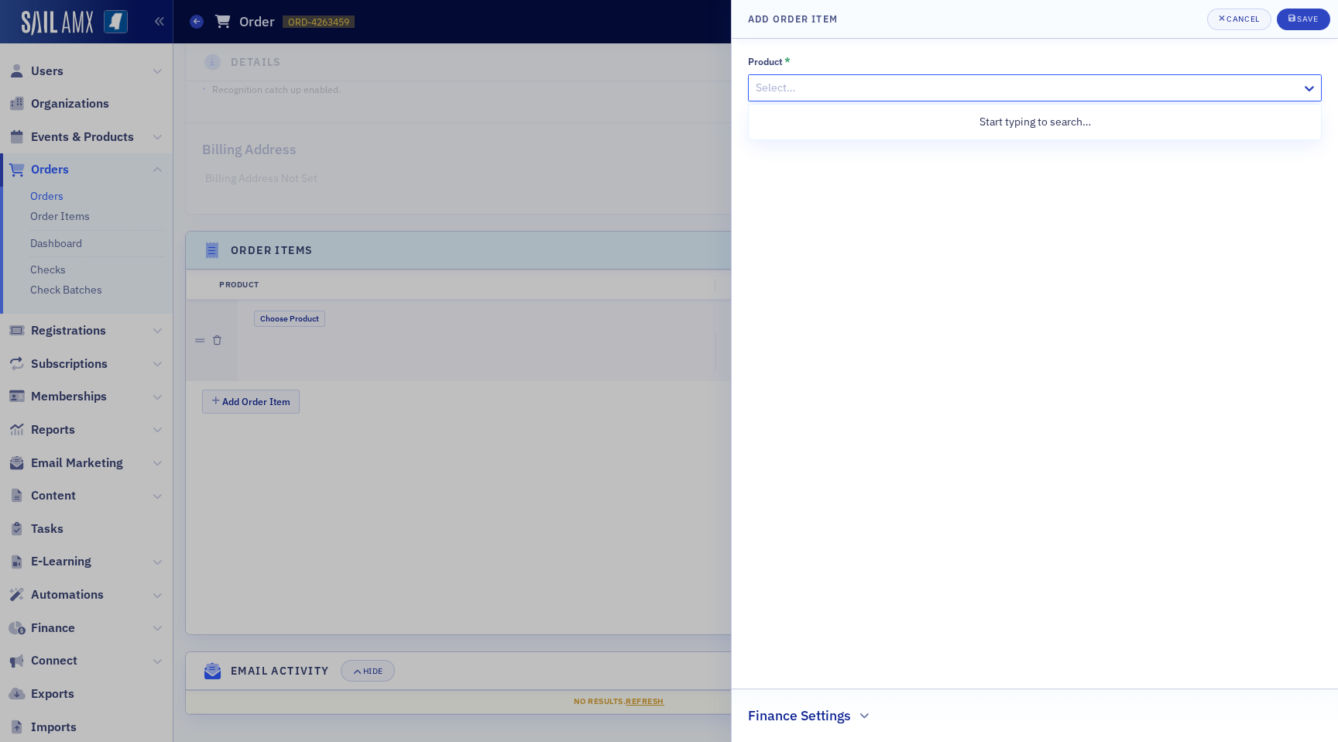
click at [866, 91] on div at bounding box center [1027, 87] width 546 height 19
type input "conference"
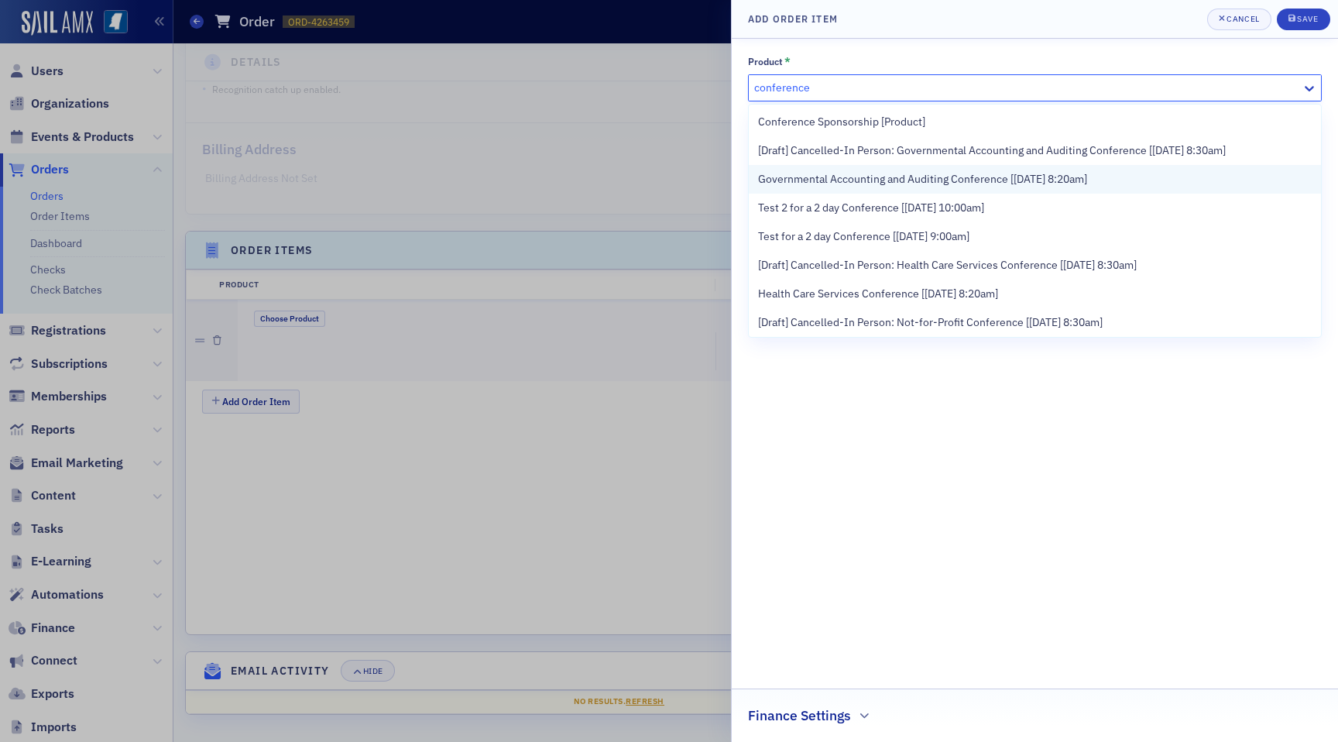
click at [877, 187] on div "Governmental Accounting and Auditing Conference [9/11/2025 8:20am]" at bounding box center [1035, 179] width 572 height 29
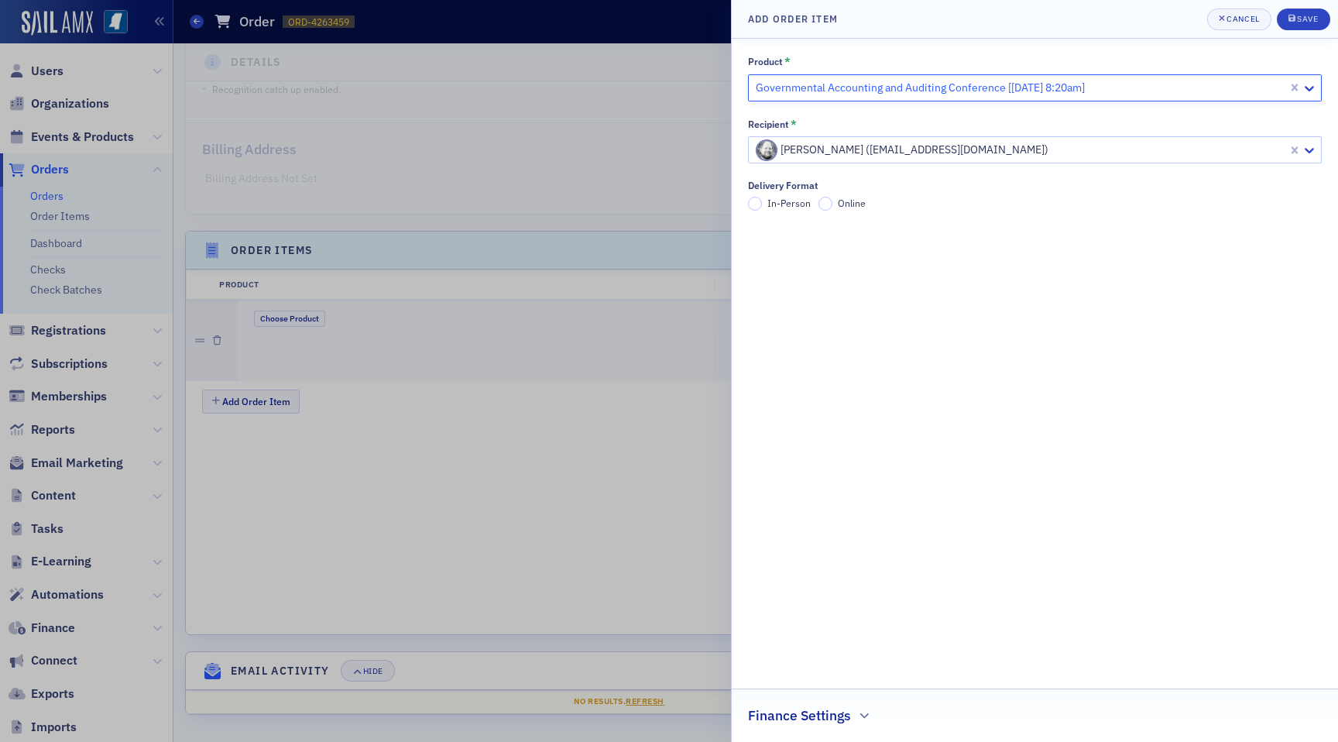
click at [781, 203] on span "In-Person" at bounding box center [788, 203] width 43 height 12
click at [762, 203] on input "In-Person" at bounding box center [755, 204] width 14 height 14
click at [841, 204] on span "Online" at bounding box center [852, 203] width 28 height 12
click at [832, 204] on input "Online" at bounding box center [825, 204] width 14 height 14
click at [1315, 10] on button "Save" at bounding box center [1302, 20] width 53 height 22
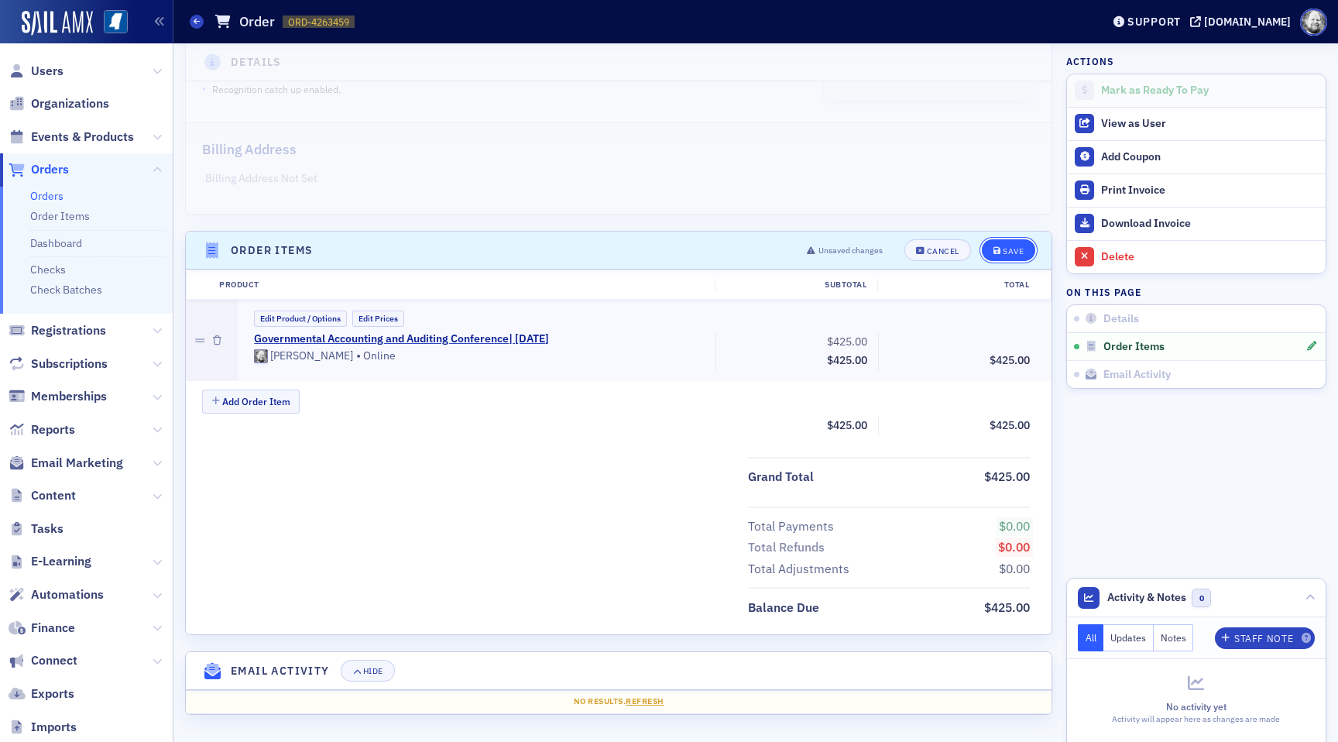
click at [1010, 255] on div "Save" at bounding box center [1012, 251] width 21 height 9
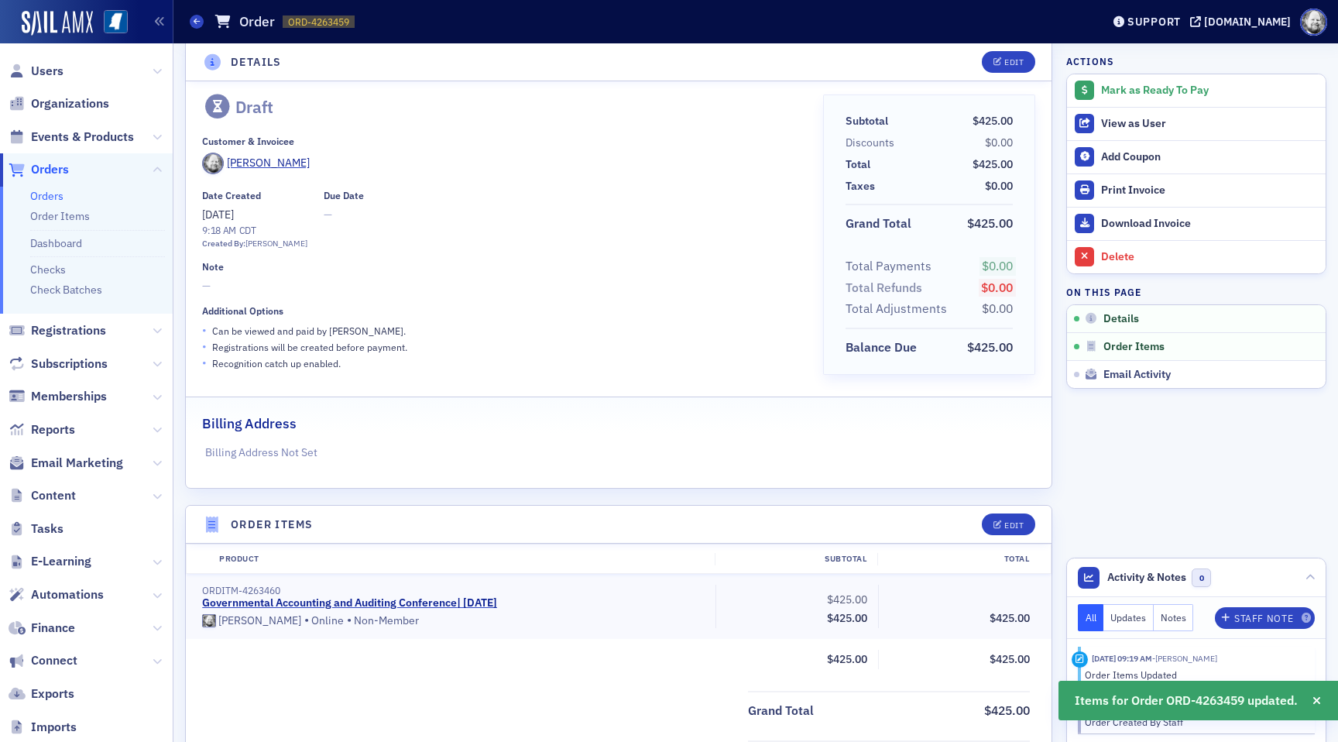
scroll to position [0, 0]
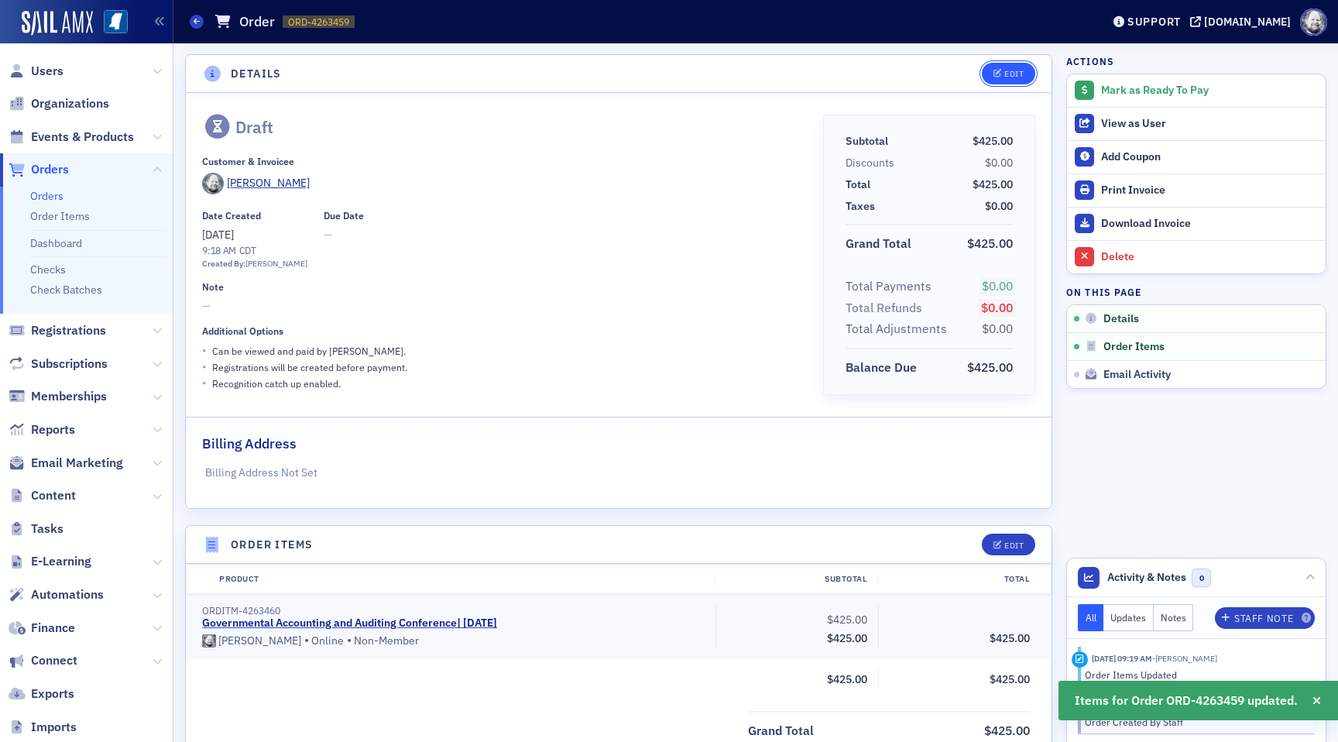
click at [1032, 74] on button "Edit" at bounding box center [1007, 74] width 53 height 22
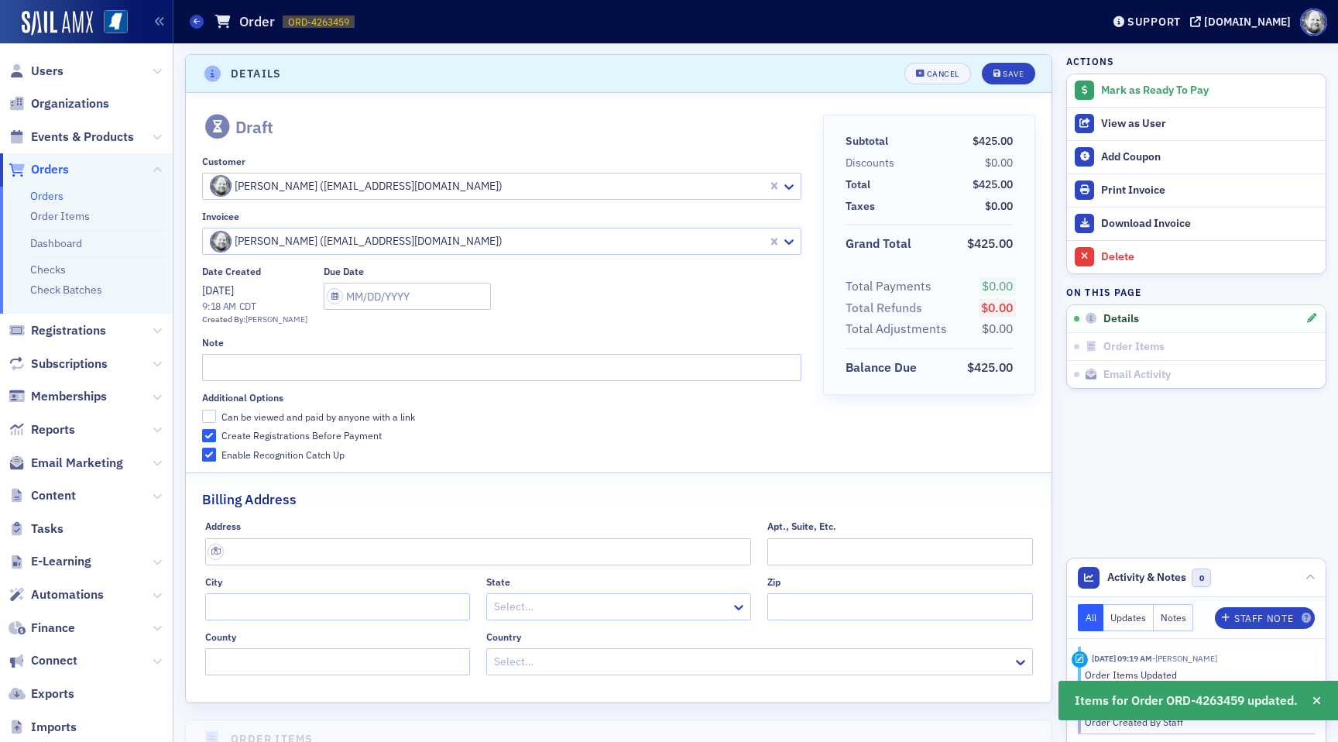
scroll to position [3, 0]
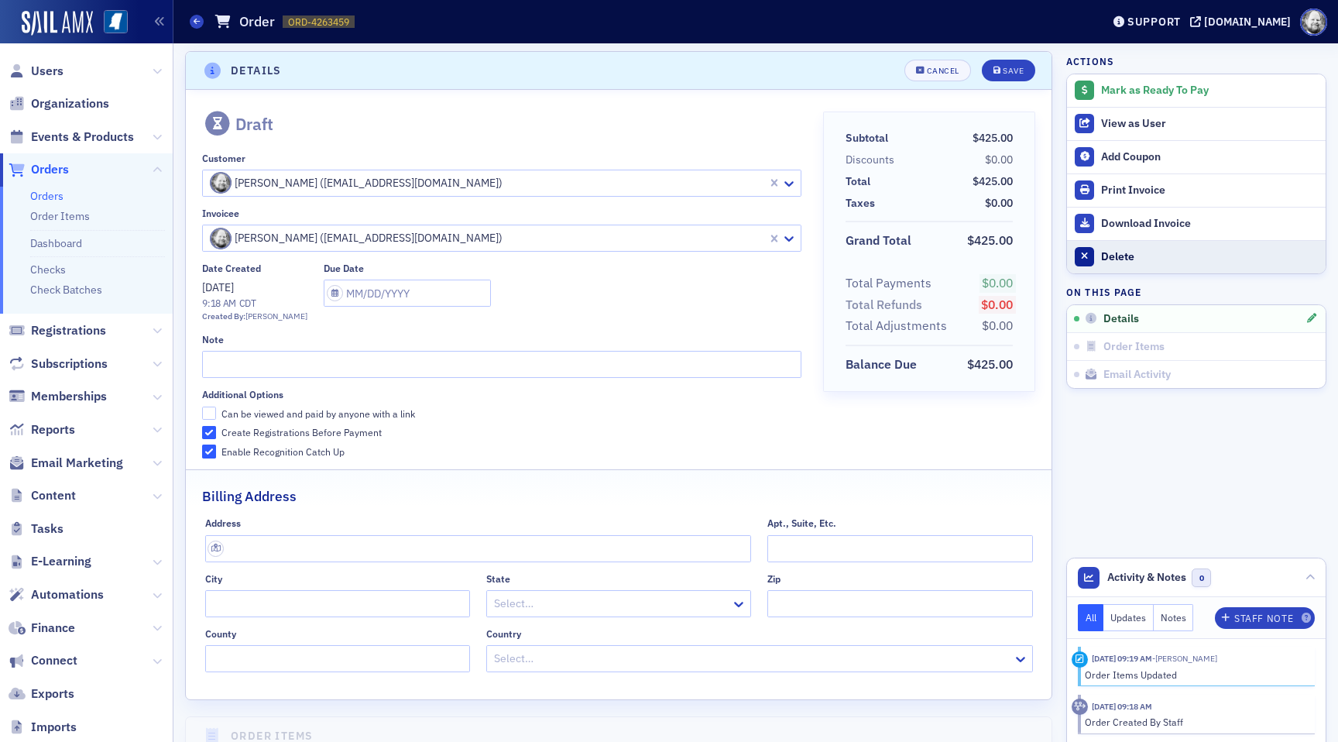
click at [1102, 250] on div "Delete" at bounding box center [1209, 257] width 217 height 14
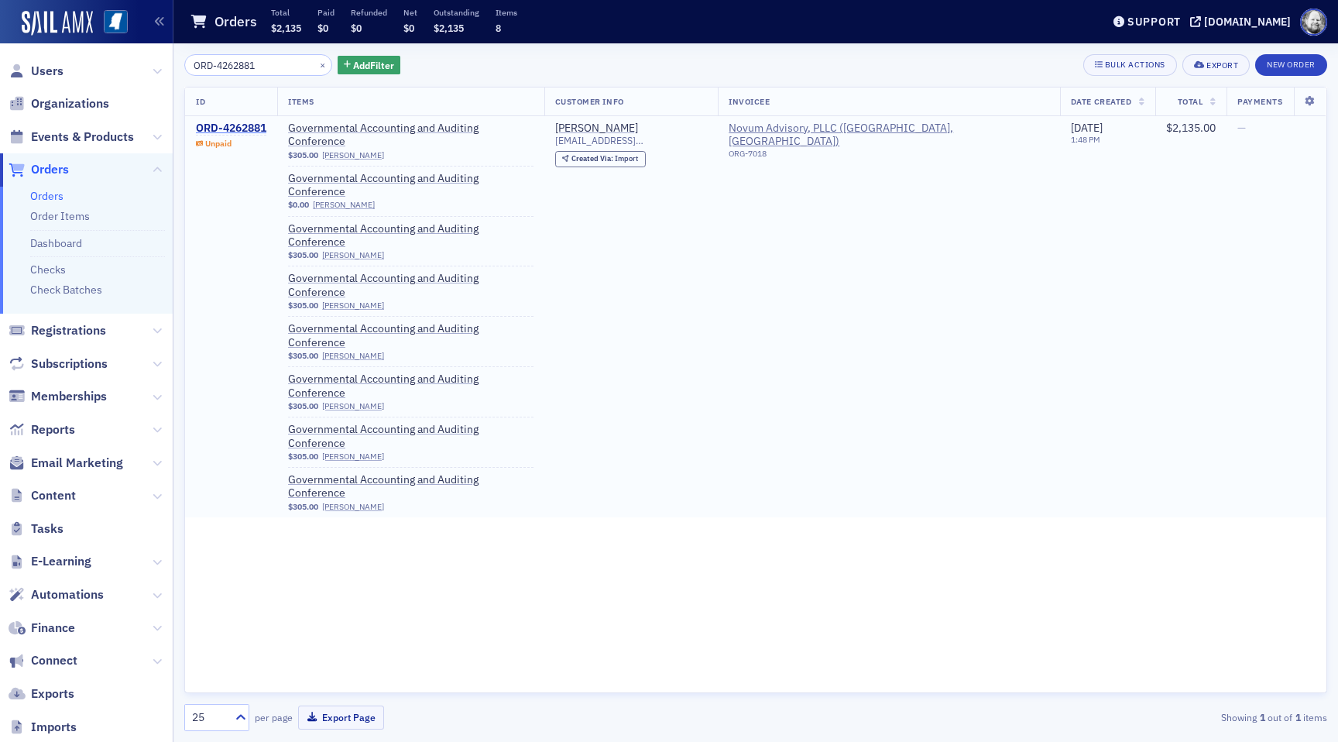
type input "ORD-4262881"
click at [224, 126] on div "ORD-4262881" at bounding box center [231, 129] width 70 height 14
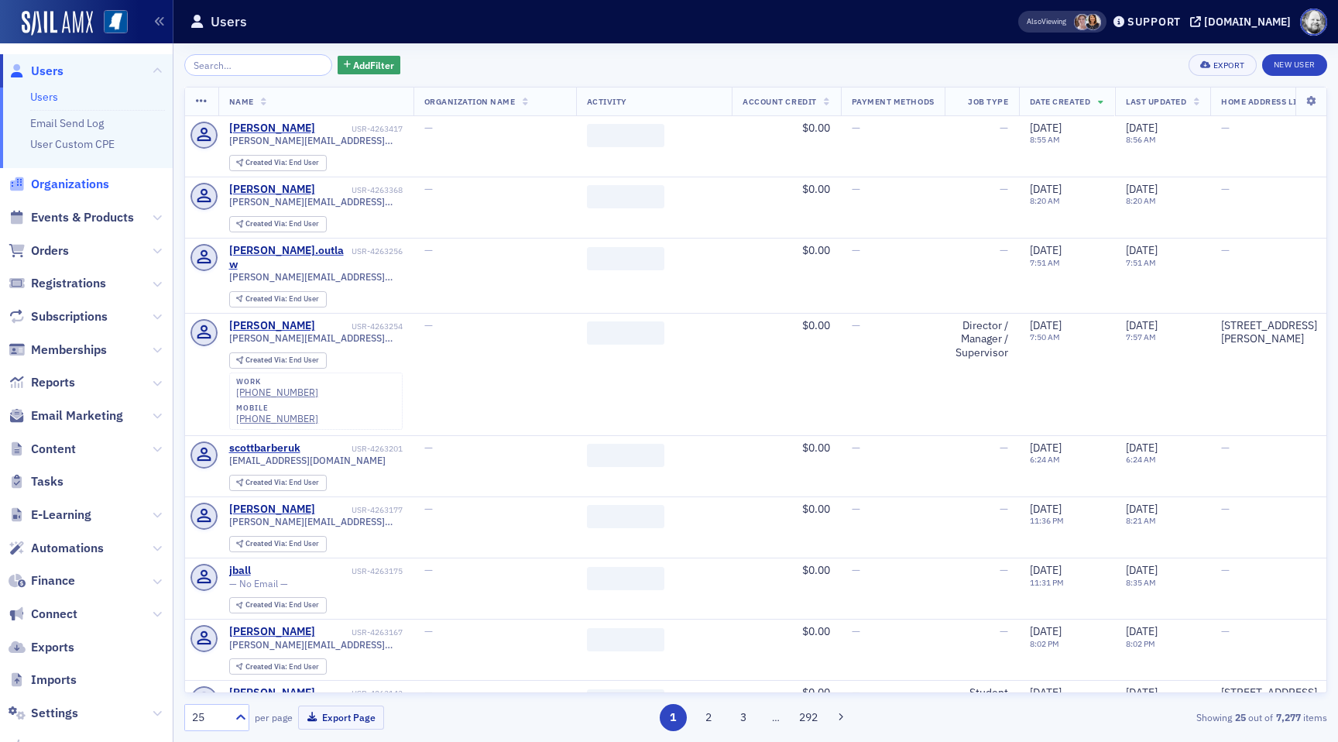
click at [74, 188] on span "Organizations" at bounding box center [70, 184] width 78 height 17
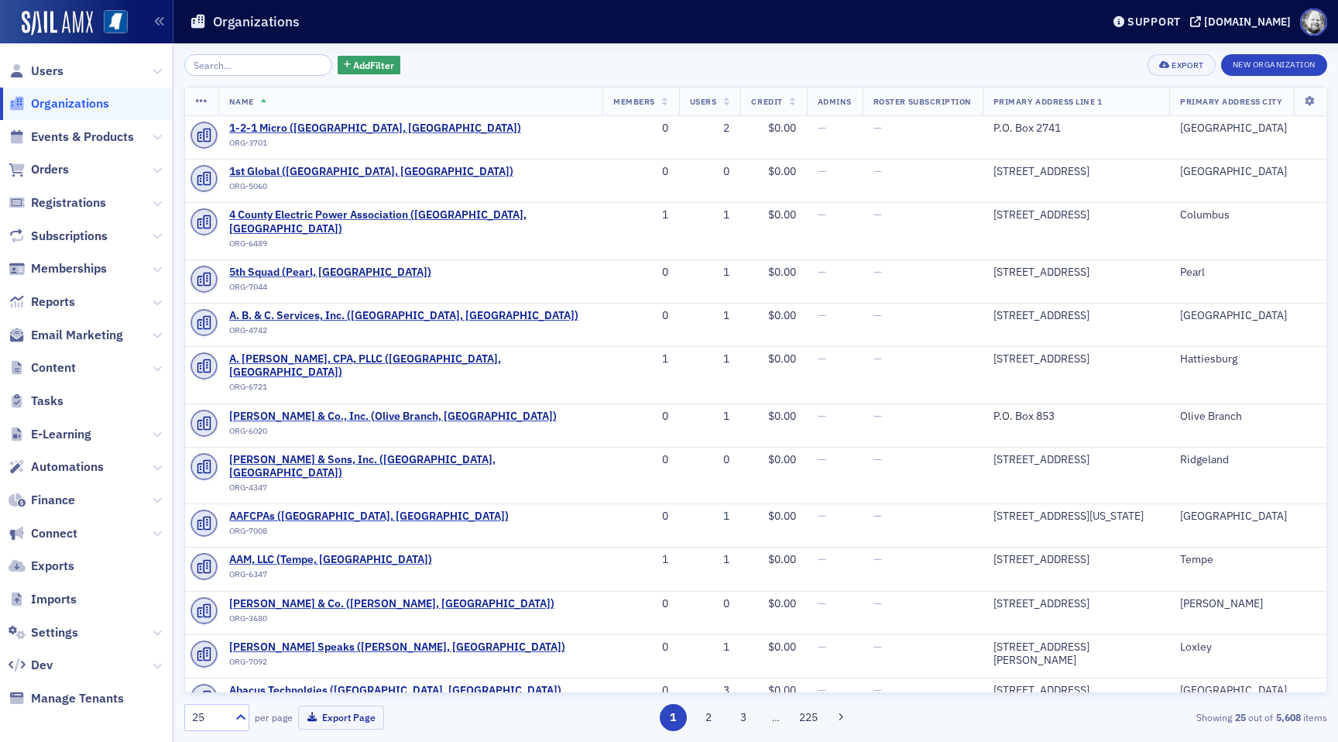
click at [58, 160] on span "Orders" at bounding box center [86, 169] width 173 height 33
click at [58, 174] on span "Orders" at bounding box center [50, 169] width 38 height 17
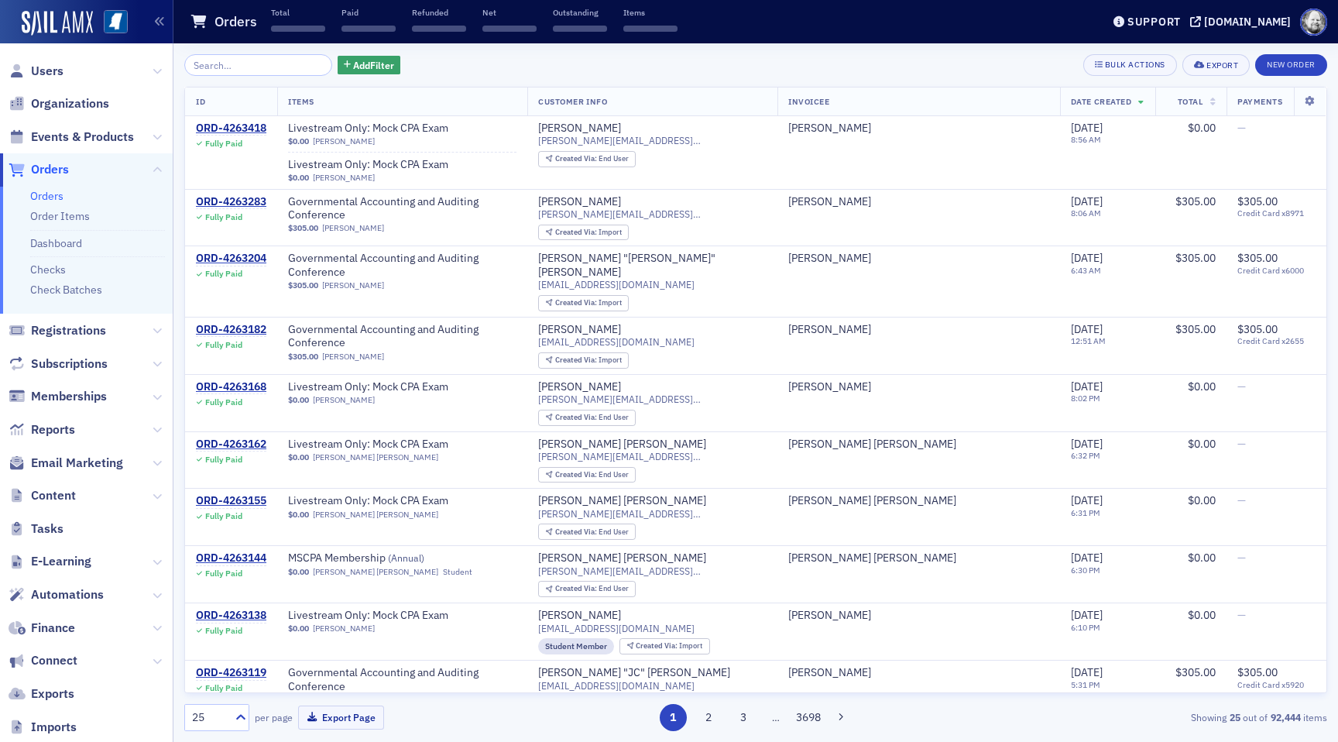
click at [245, 68] on input "search" at bounding box center [258, 65] width 148 height 22
type input "5230"
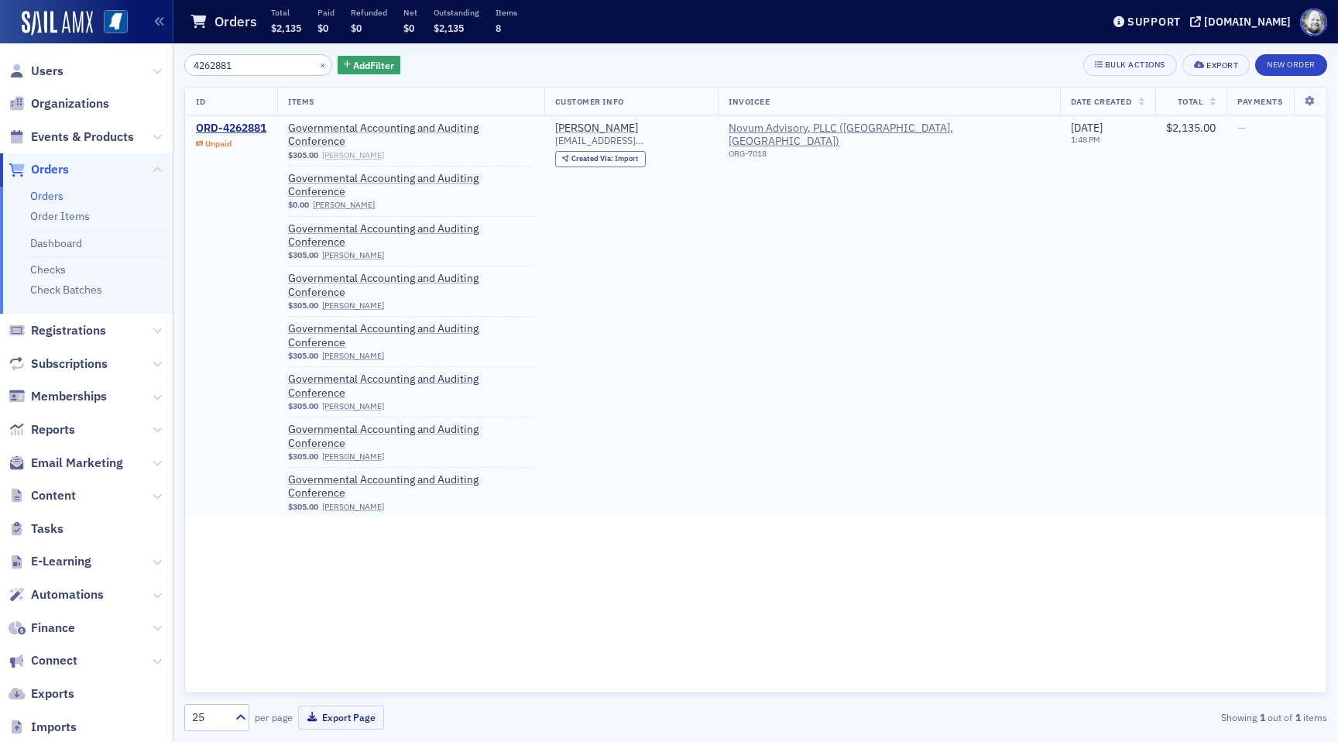
type input "4262881"
click at [360, 150] on link "Angela Mire" at bounding box center [353, 155] width 62 height 10
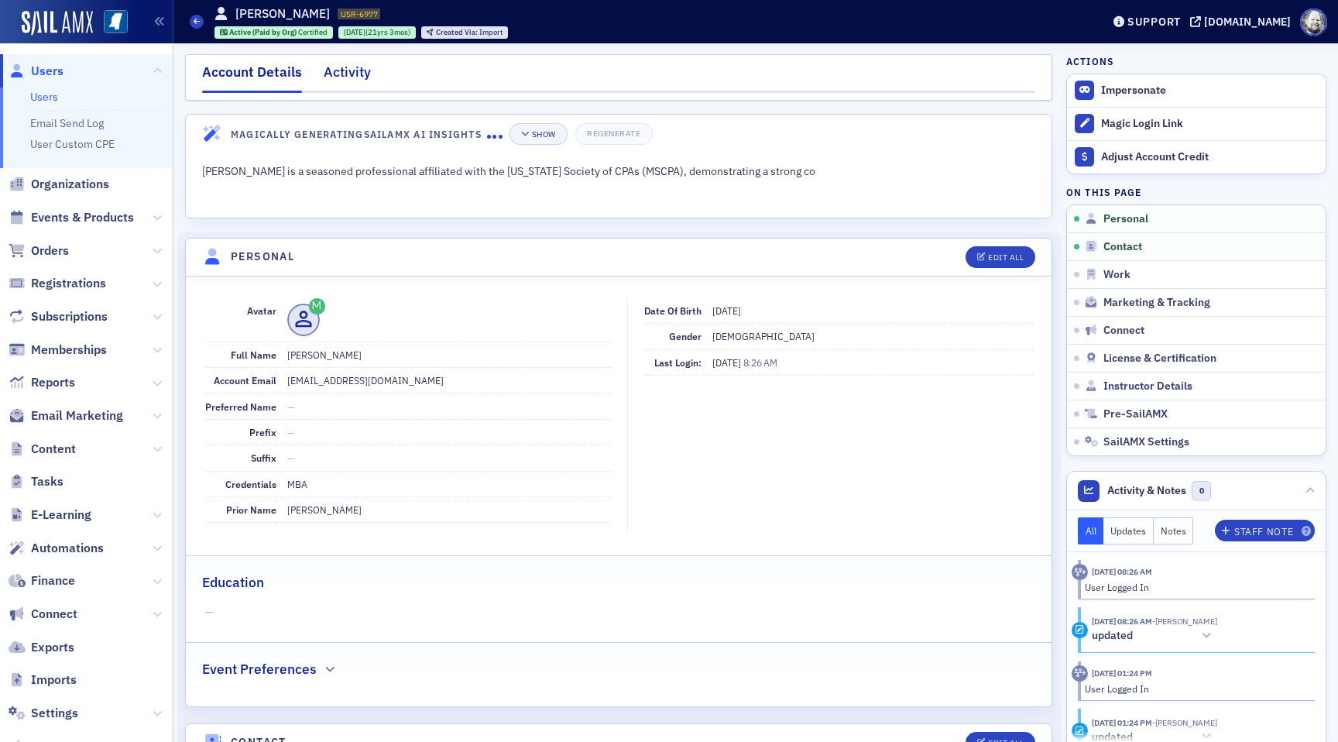
click at [355, 73] on div "Activity" at bounding box center [347, 76] width 47 height 29
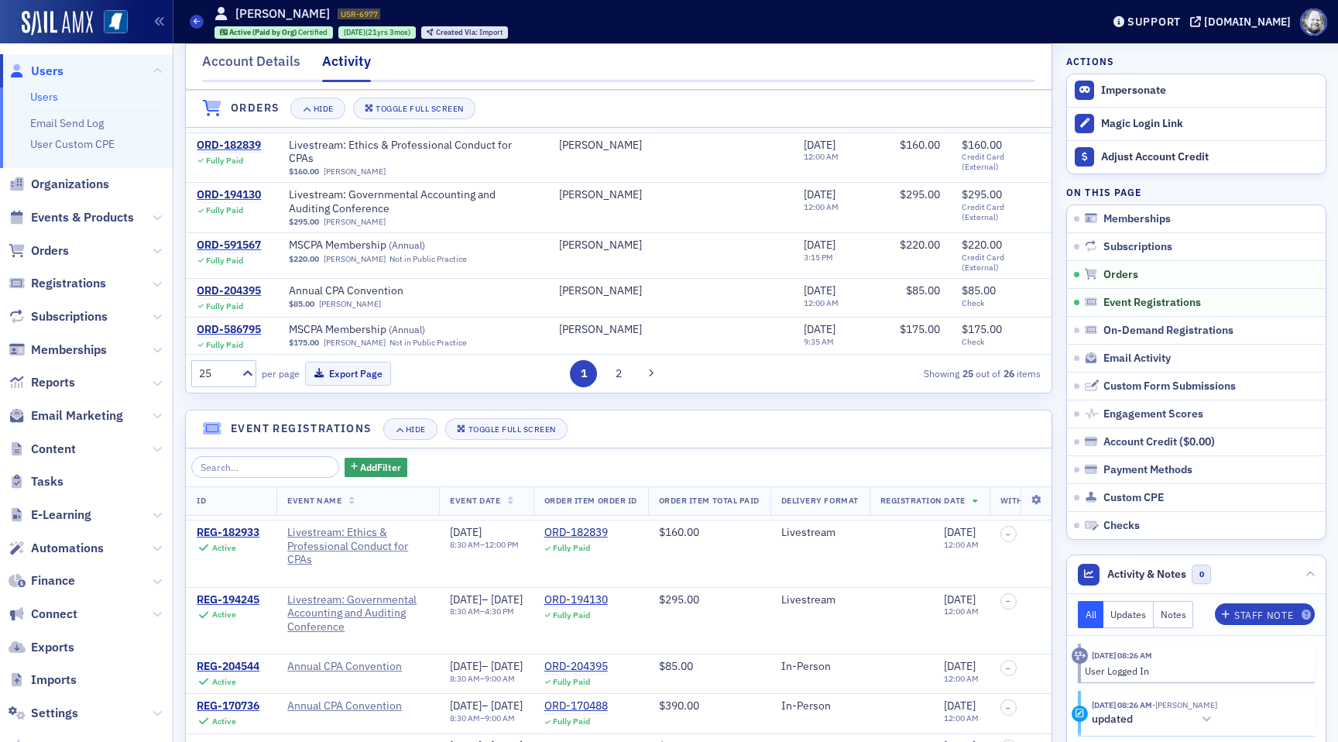
scroll to position [873, 0]
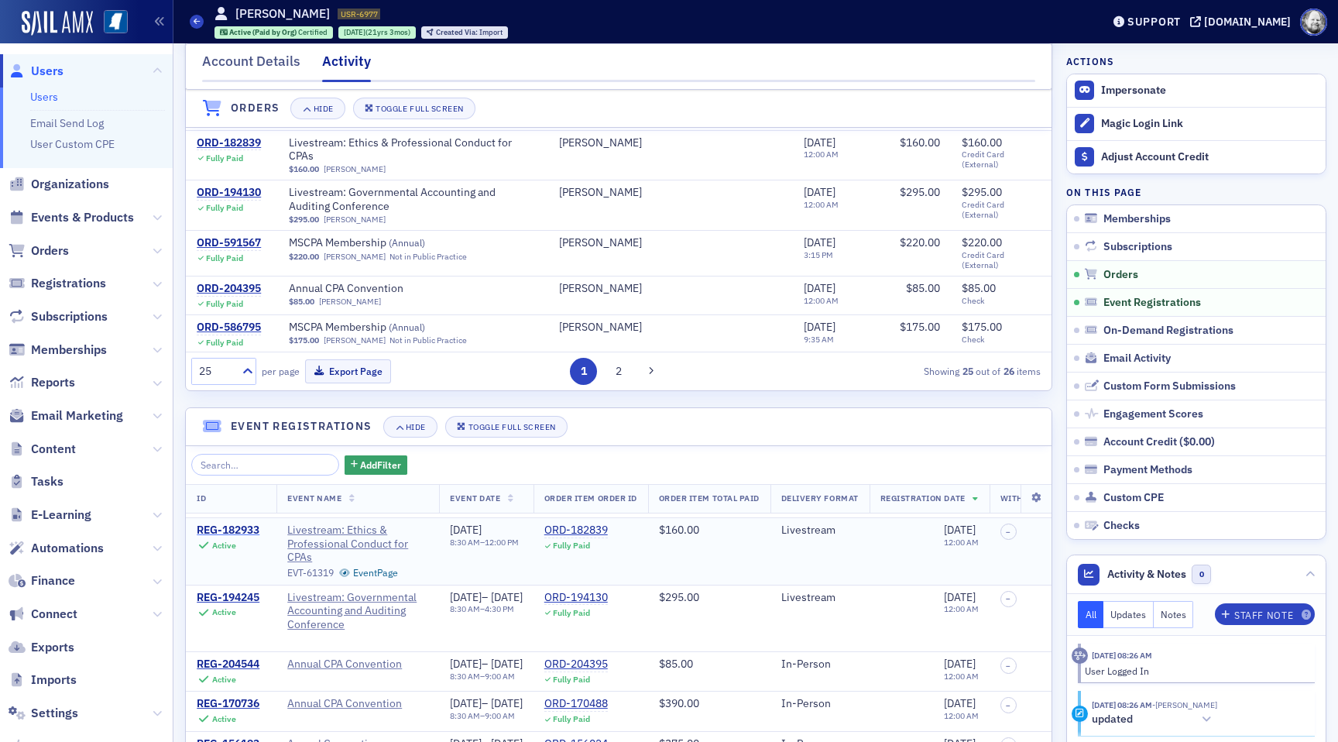
click at [238, 529] on div "REG-182933" at bounding box center [228, 530] width 63 height 14
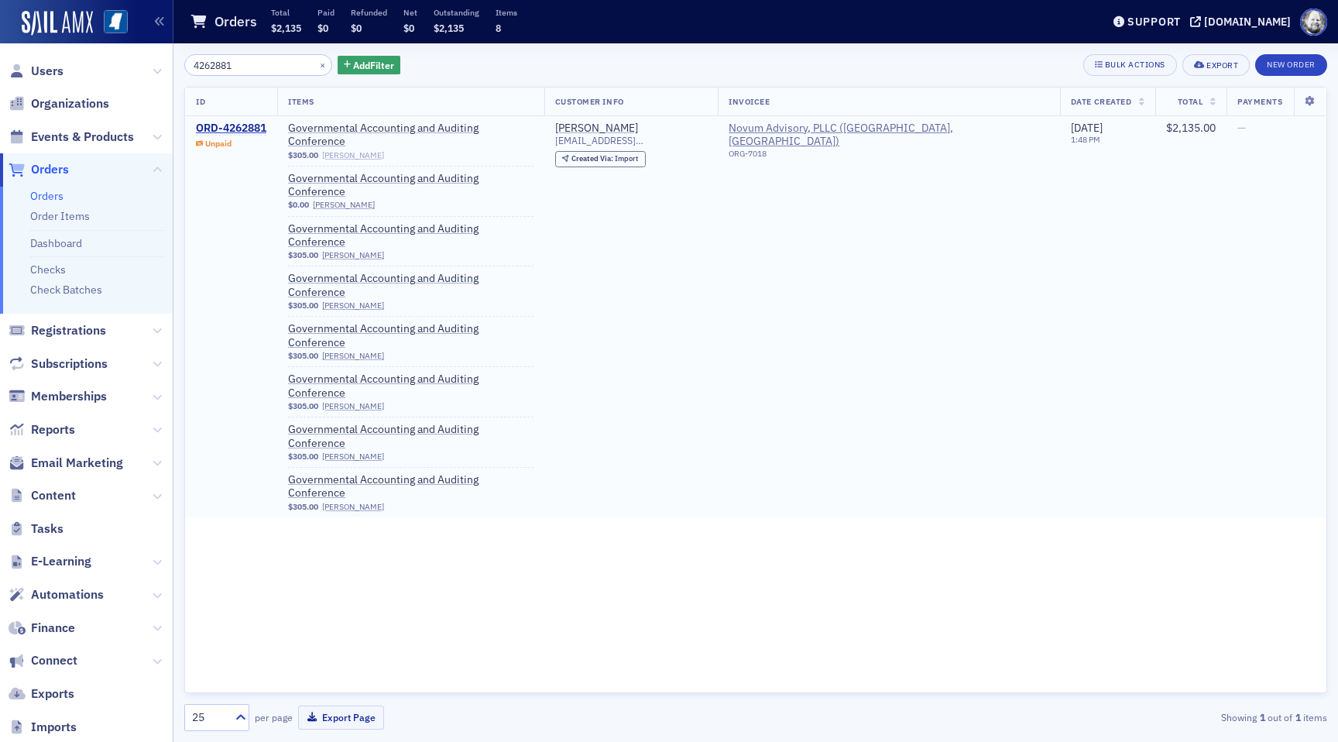
click at [372, 150] on link "Angela Mire" at bounding box center [353, 155] width 62 height 10
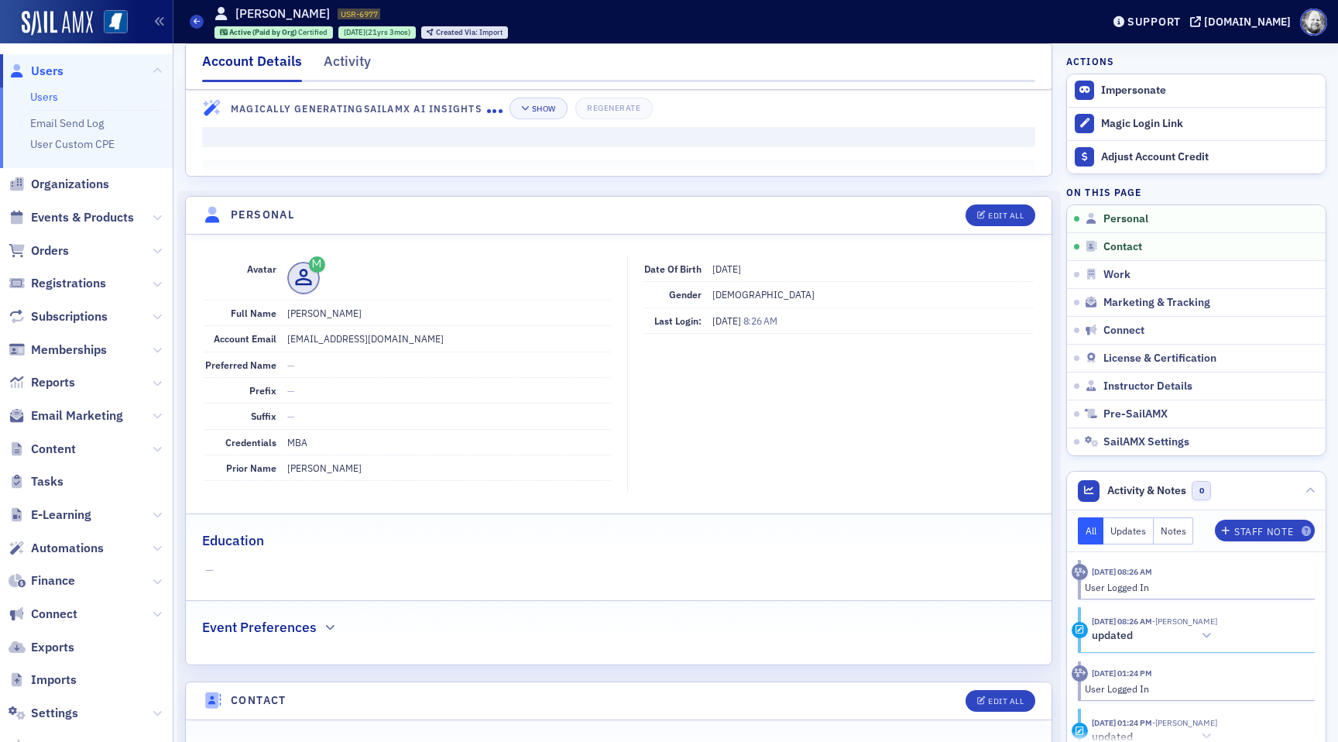
scroll to position [39, 0]
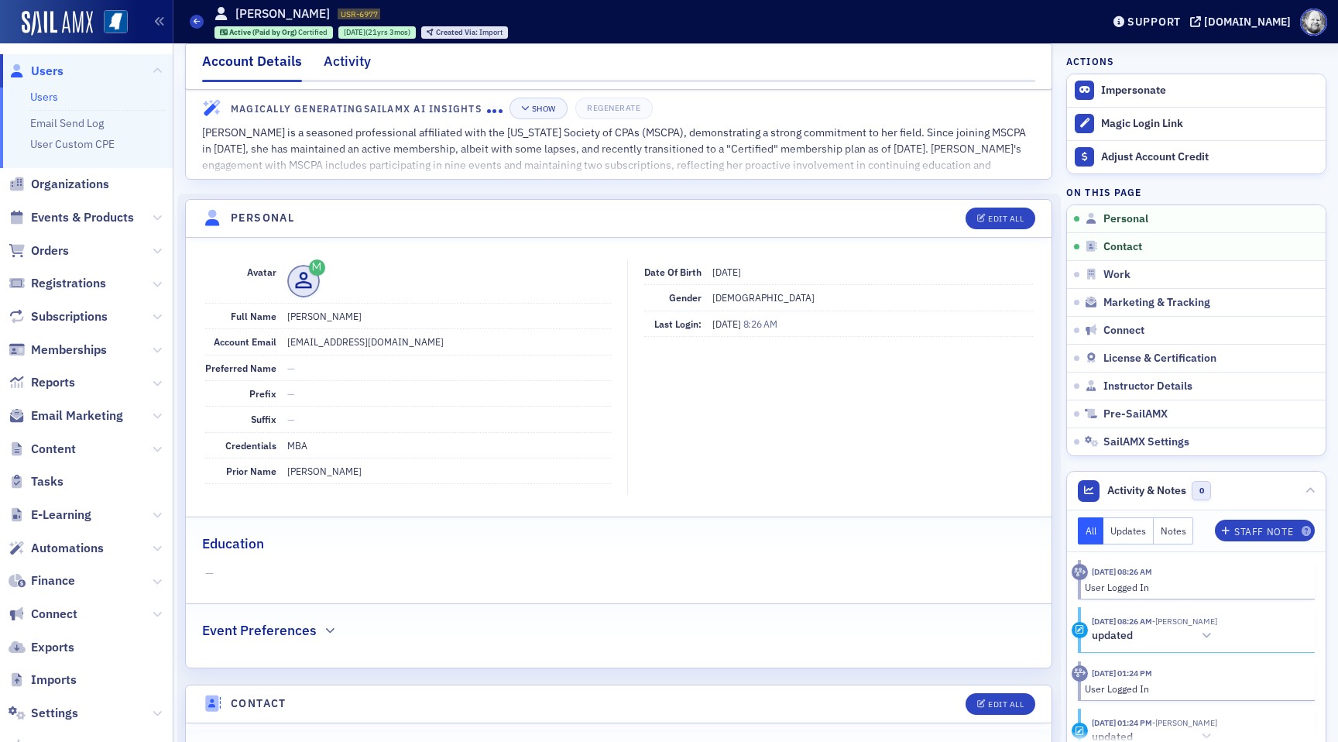
click at [346, 52] on div "Activity" at bounding box center [347, 65] width 47 height 29
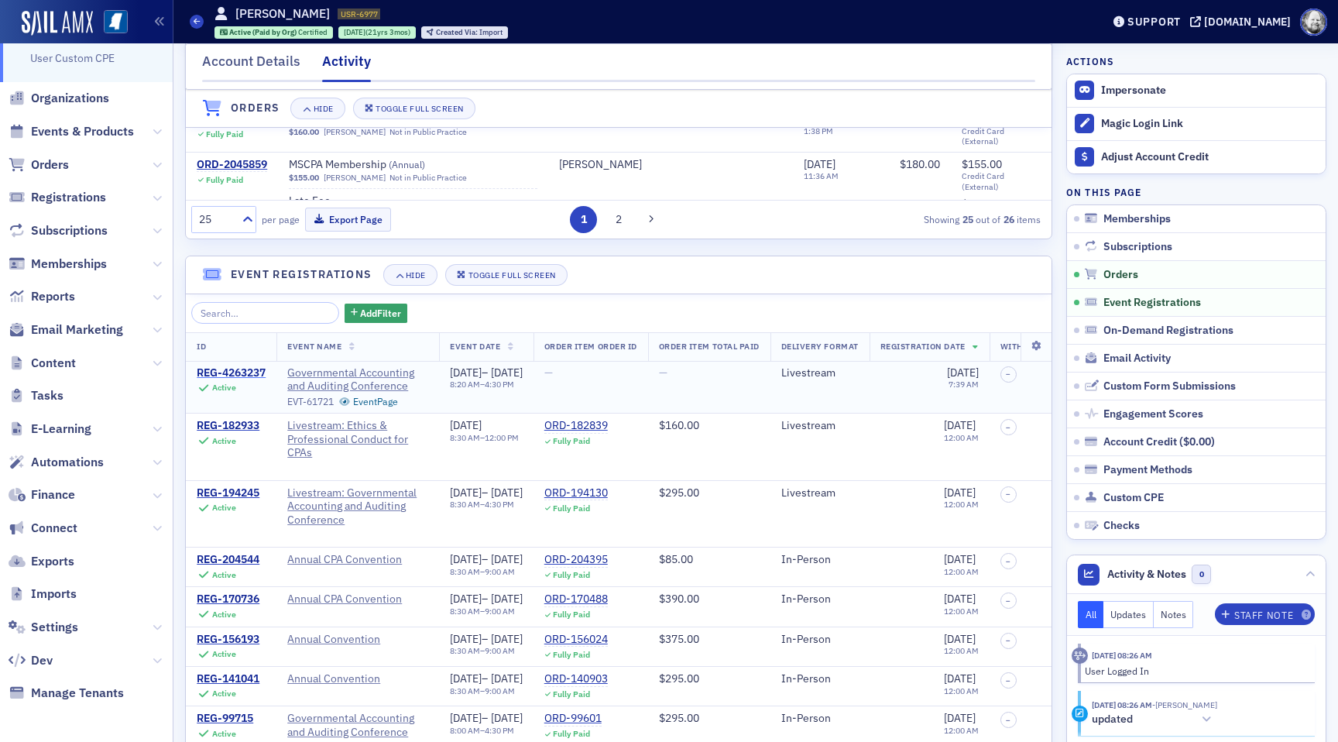
click at [243, 372] on div "REG-4263237" at bounding box center [231, 373] width 69 height 14
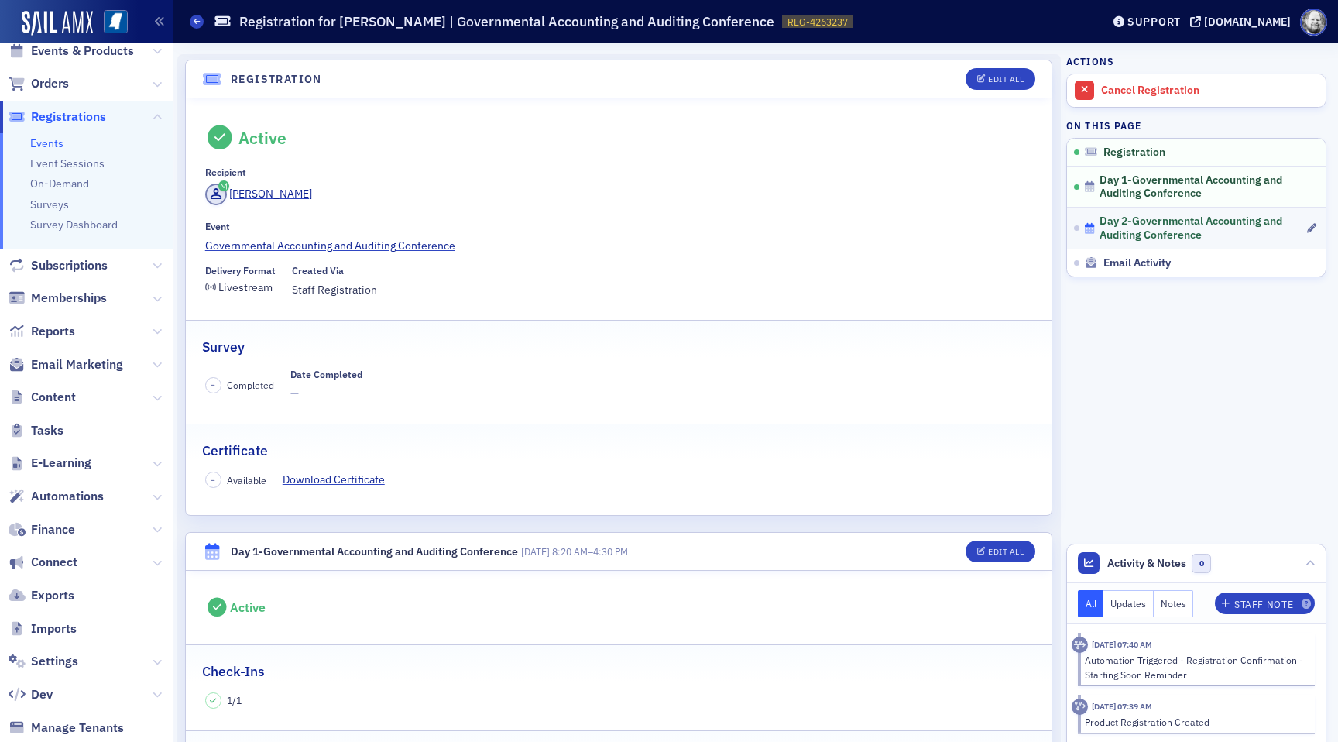
click at [1181, 223] on span "Day 2-Governmental Accounting and Auditing Conference" at bounding box center [1201, 227] width 205 height 27
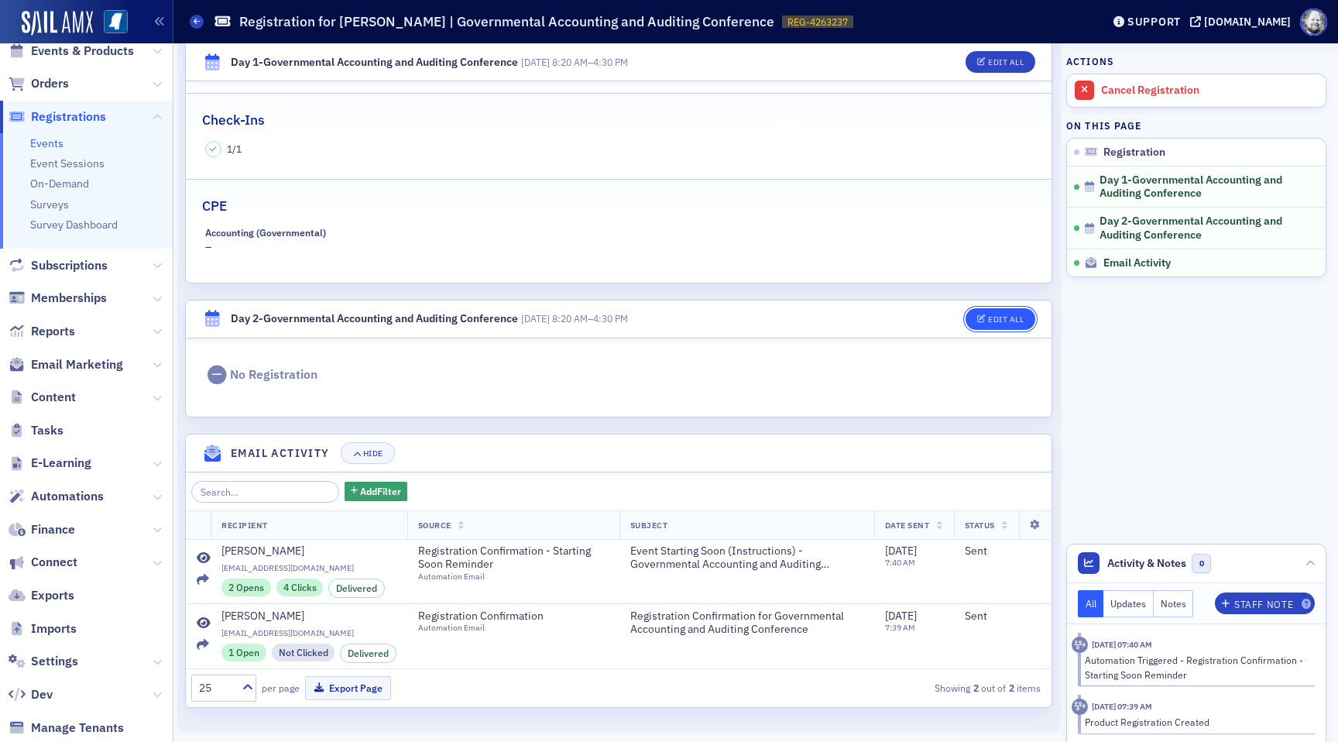
click at [989, 327] on button "Edit All" at bounding box center [1000, 319] width 70 height 22
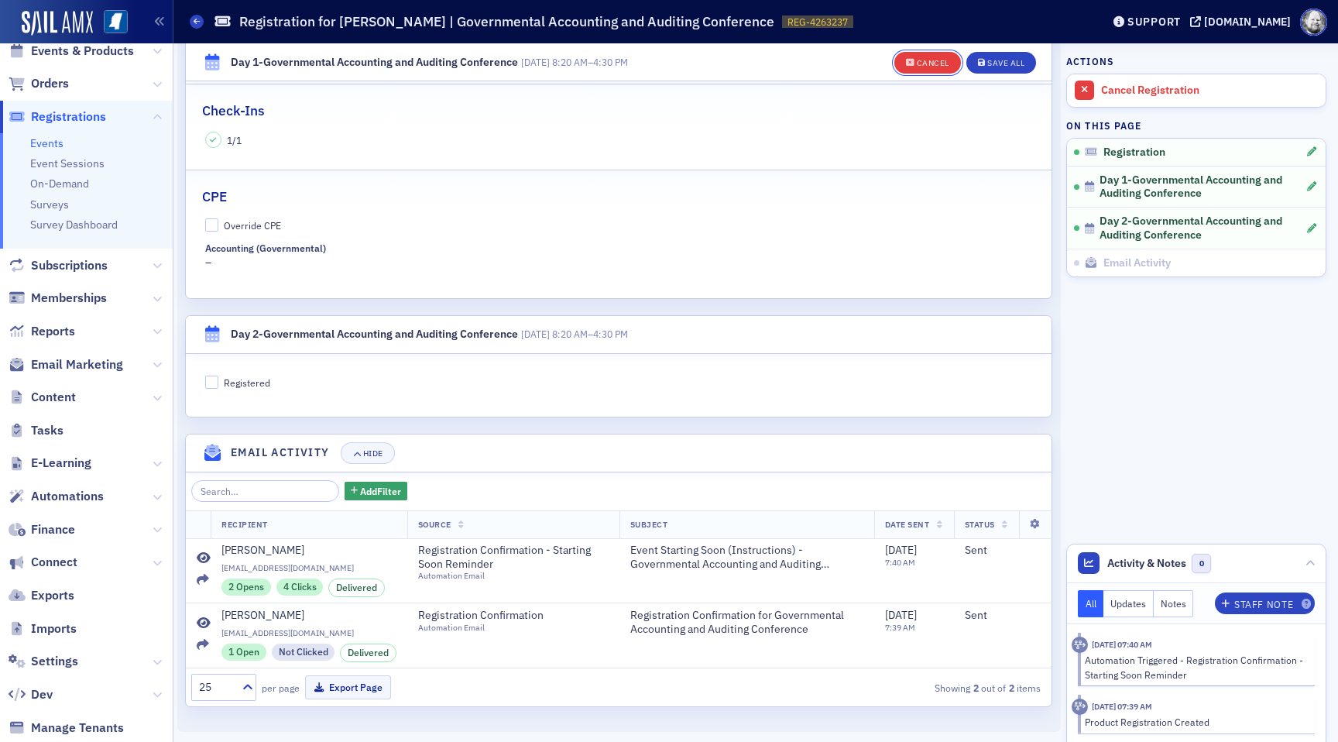
click at [925, 62] on div "Cancel" at bounding box center [932, 63] width 33 height 9
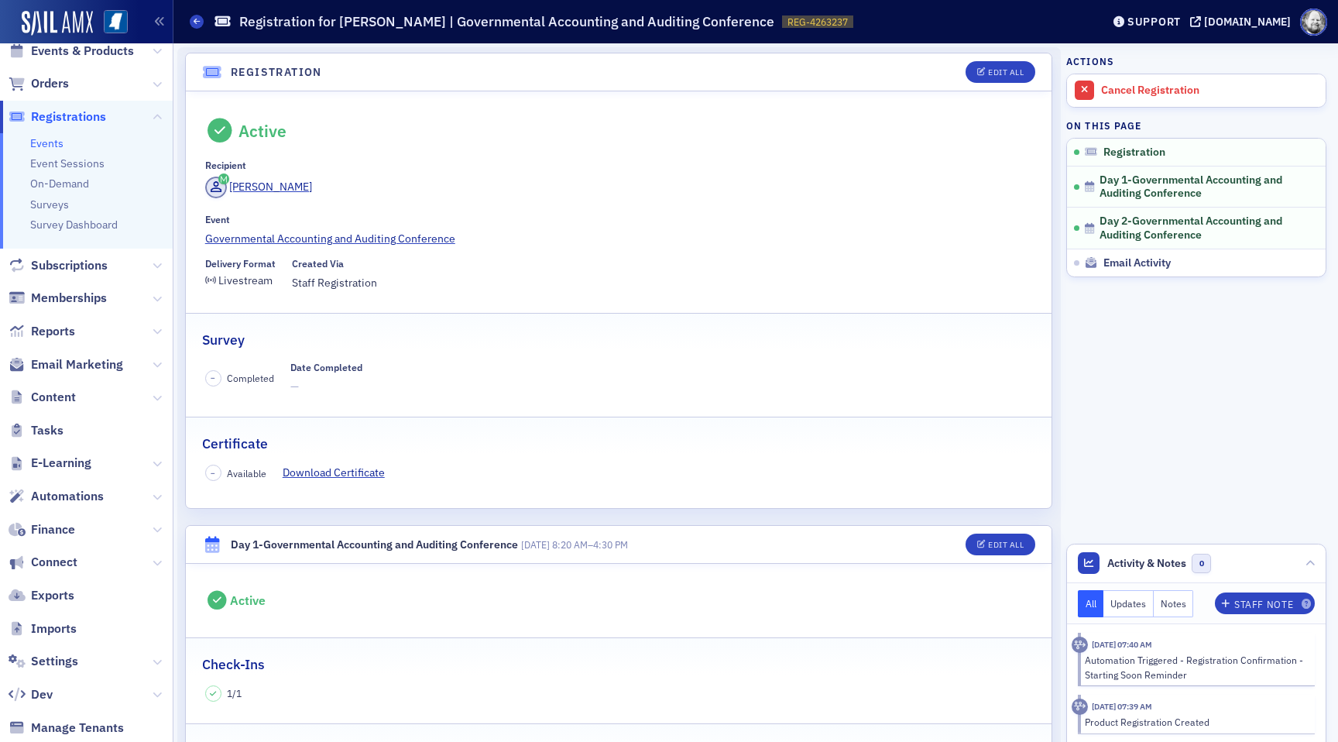
scroll to position [0, 0]
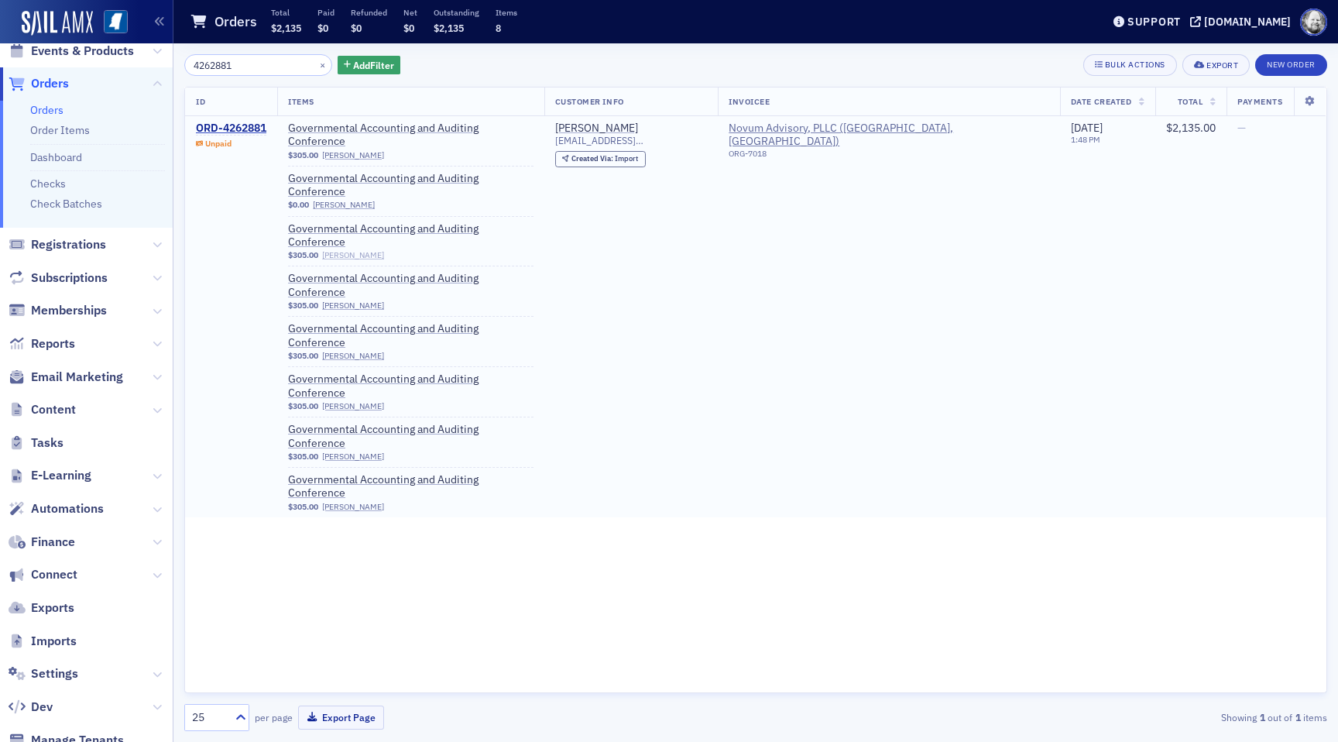
click at [379, 250] on link "Jason Ashley" at bounding box center [353, 255] width 62 height 10
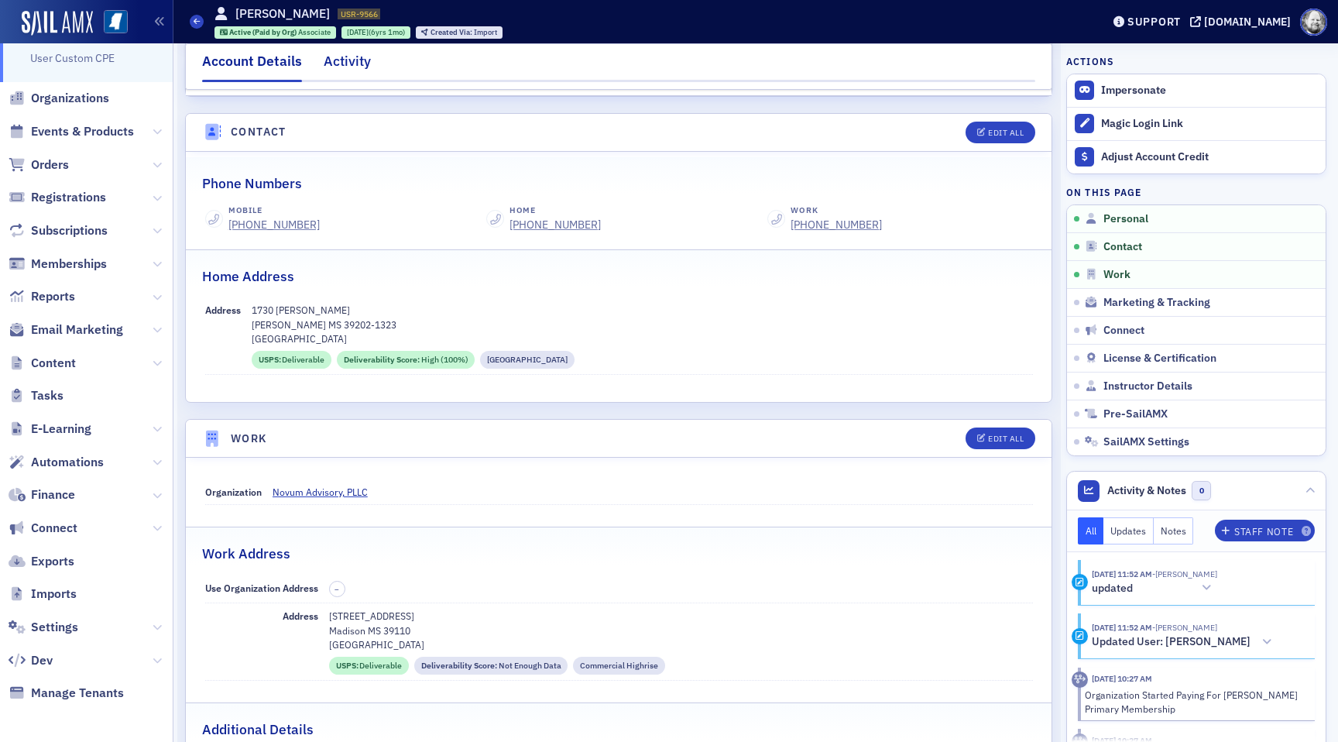
click at [360, 65] on div "Activity" at bounding box center [347, 65] width 47 height 29
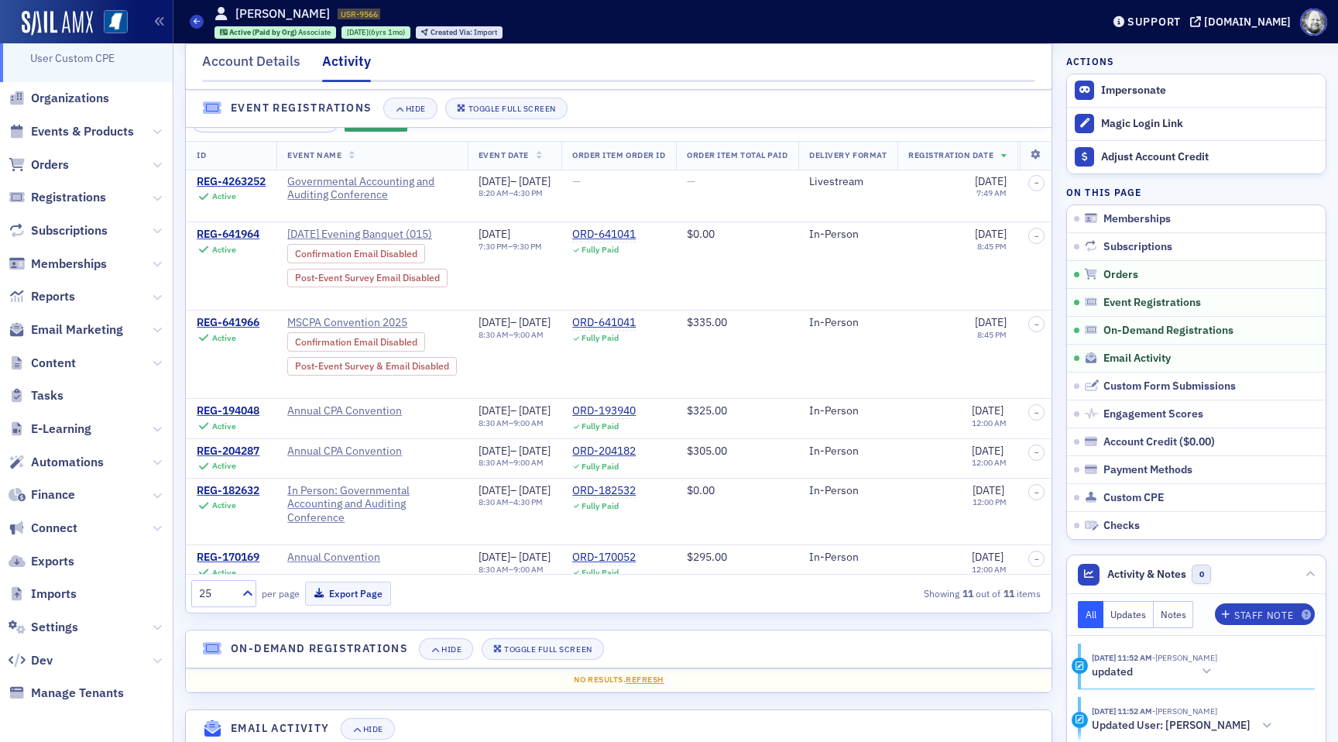
scroll to position [996, 0]
click at [351, 184] on span "Governmental Accounting and Auditing Conference" at bounding box center [372, 186] width 170 height 27
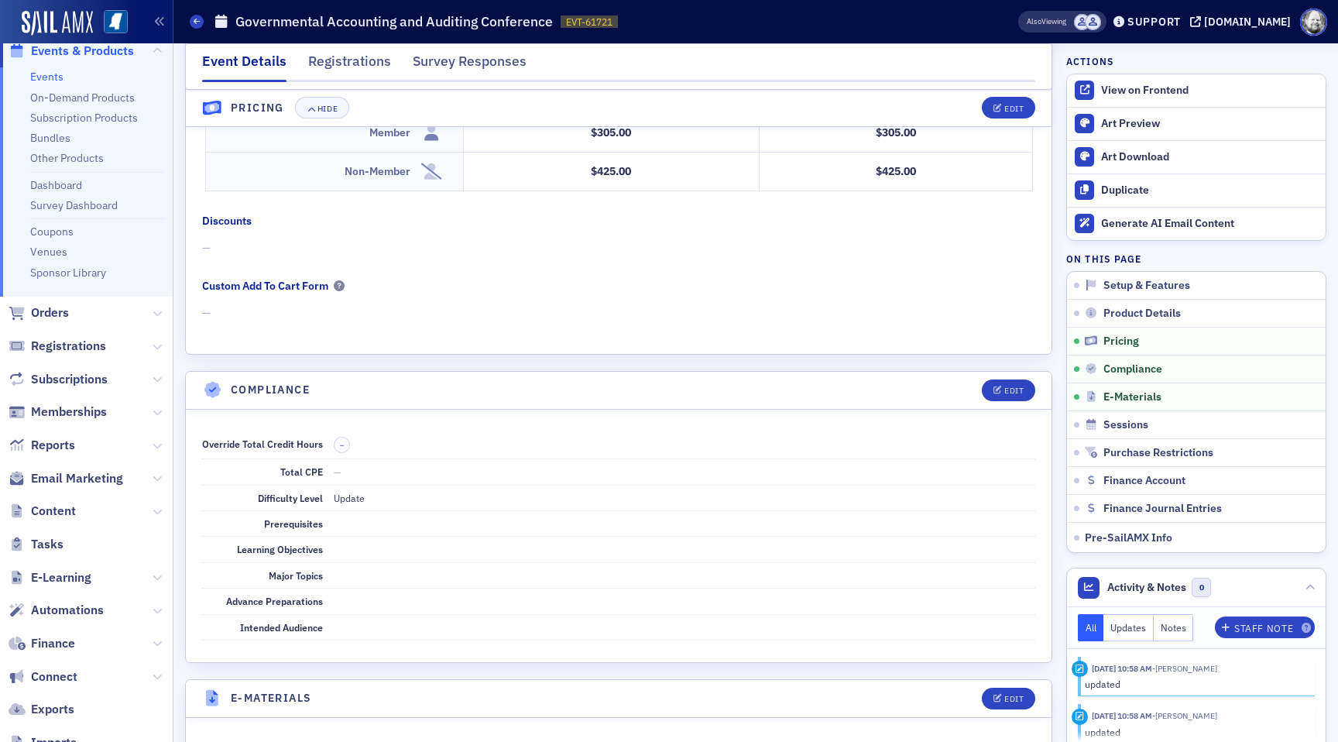
scroll to position [2549, 0]
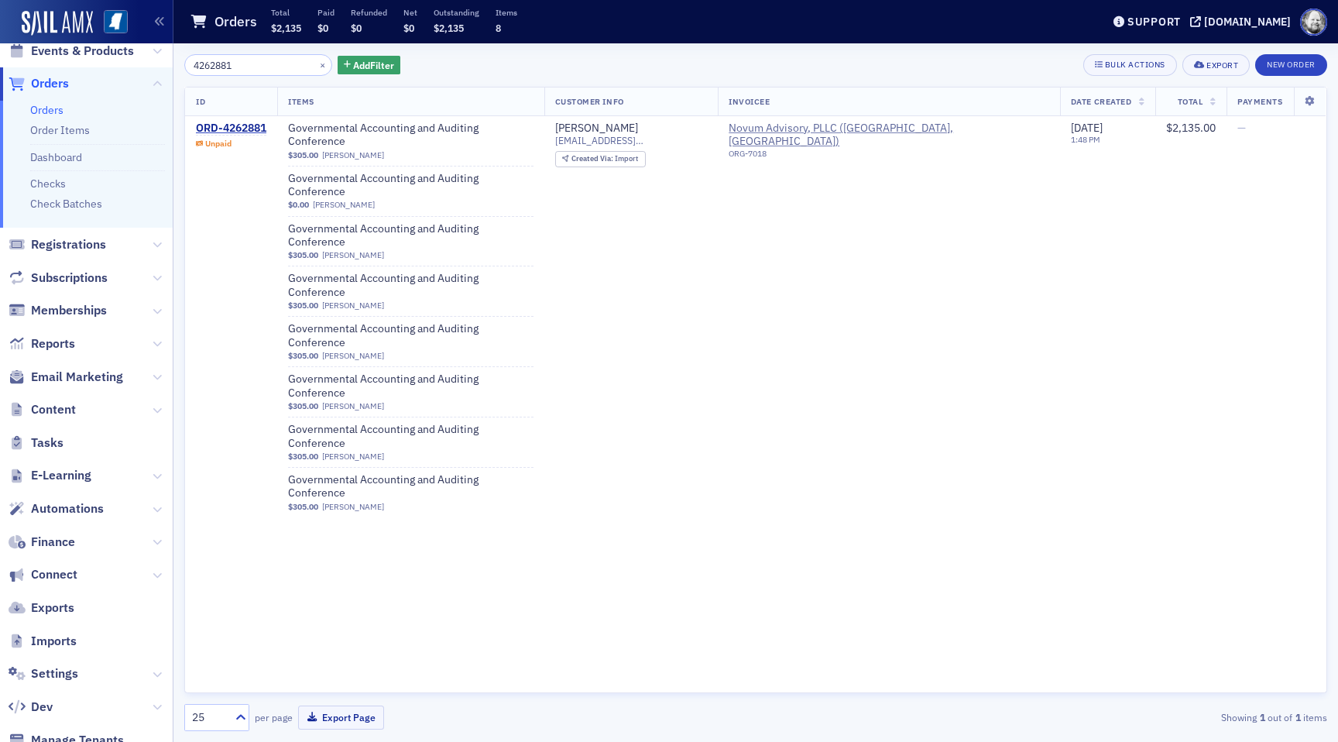
scroll to position [5, 0]
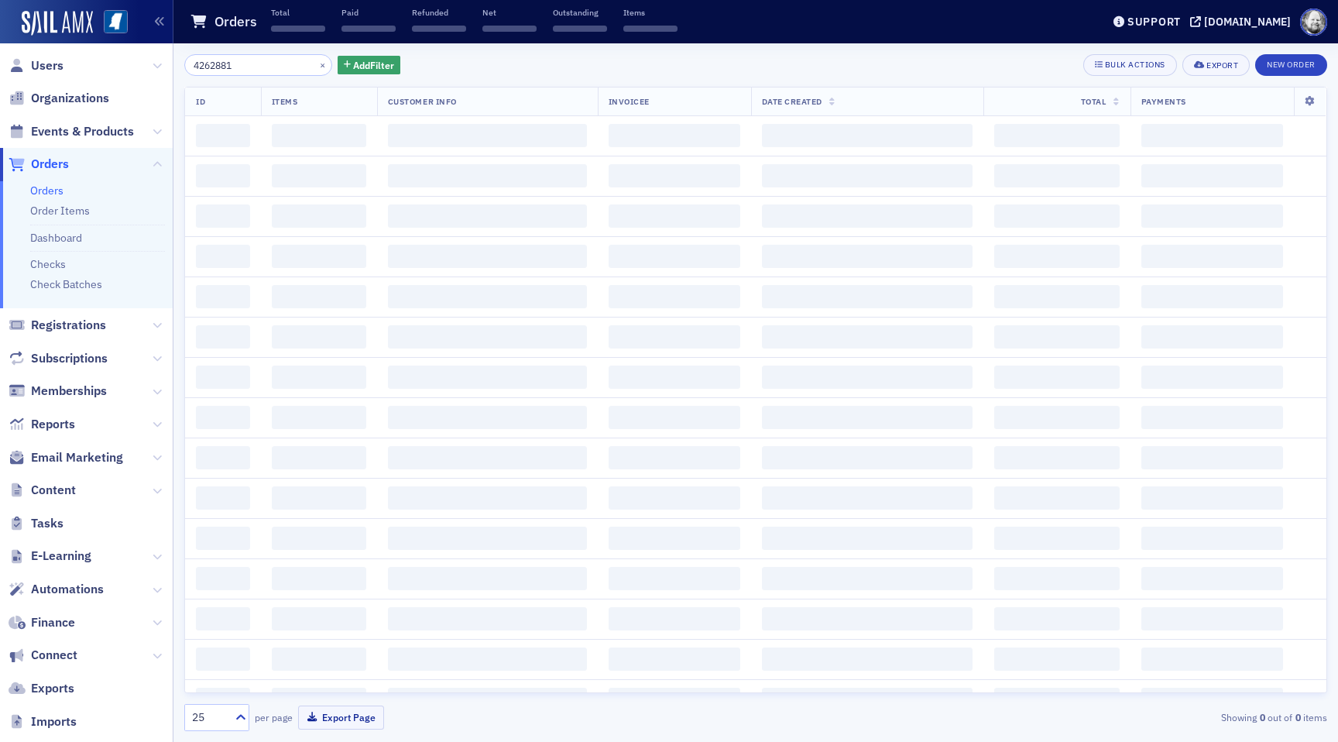
scroll to position [86, 0]
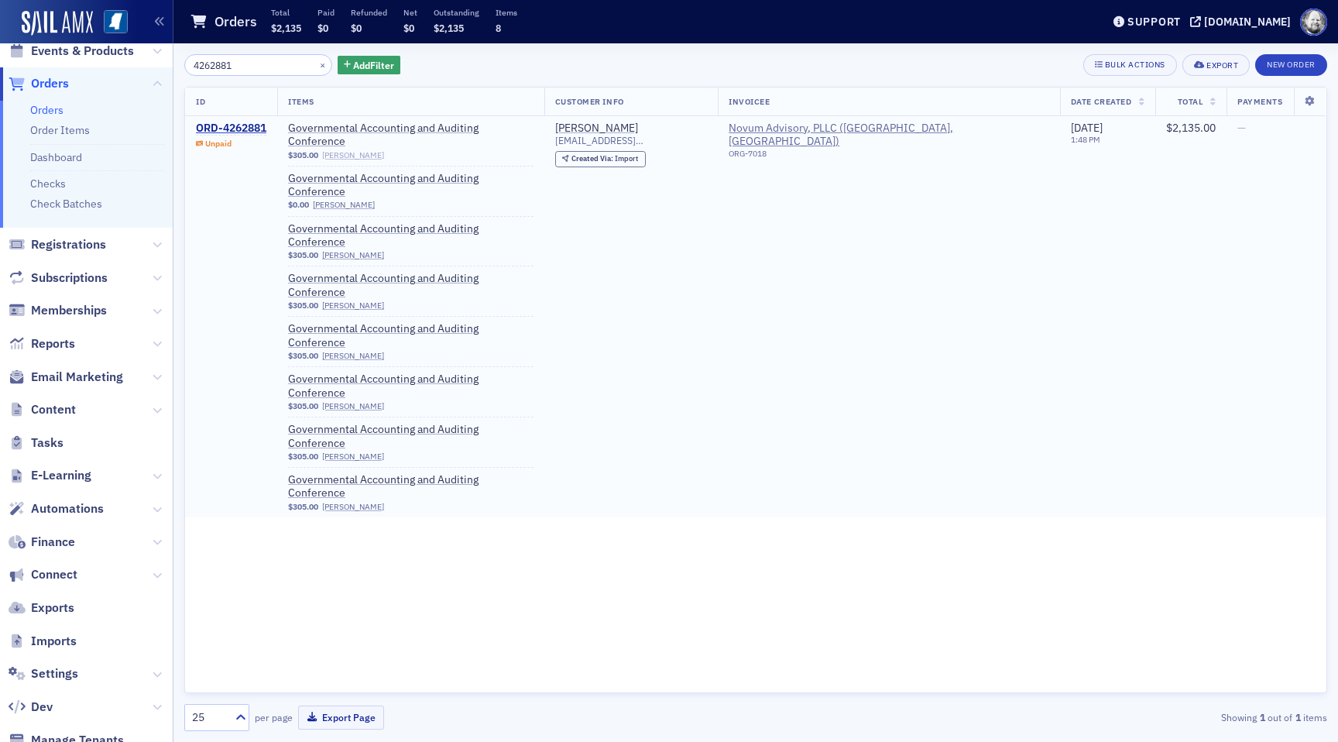
click at [360, 150] on link "Angela Mire" at bounding box center [353, 155] width 62 height 10
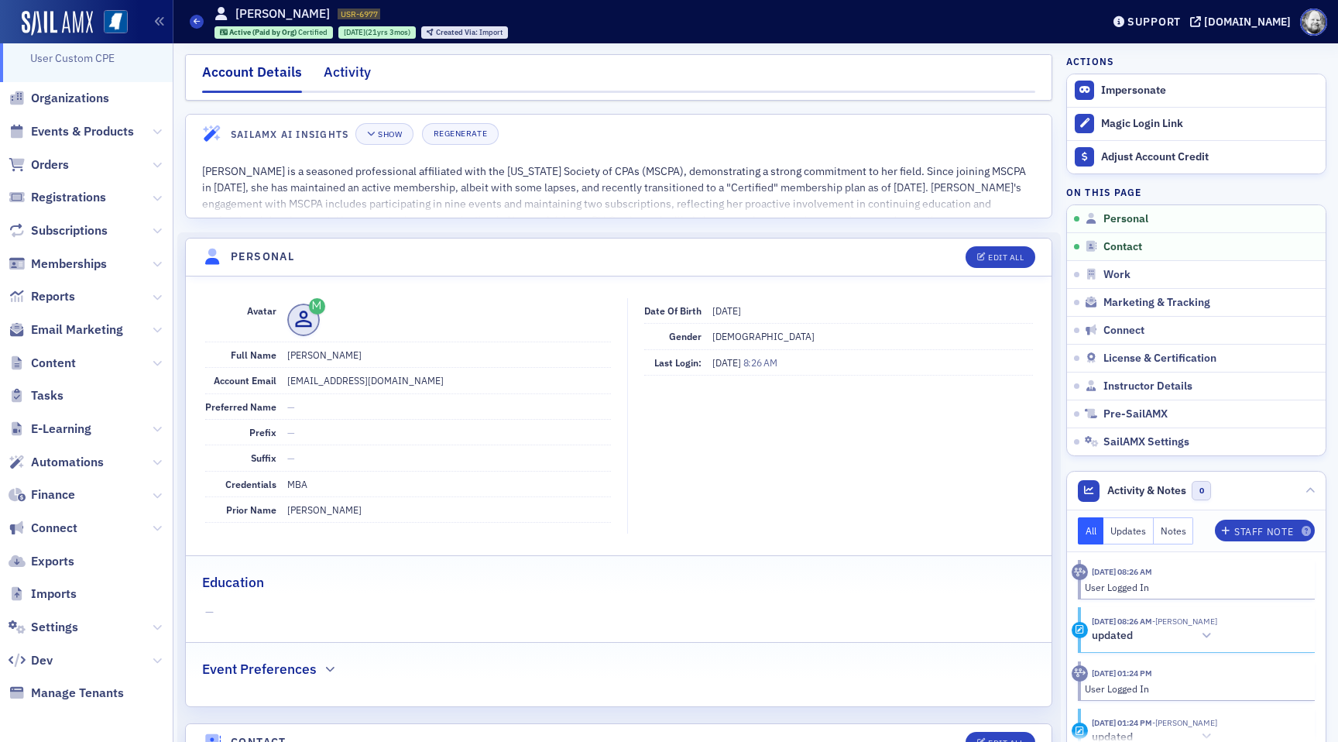
click at [366, 61] on div "Account Details Activity" at bounding box center [618, 77] width 867 height 46
click at [359, 68] on div "Activity" at bounding box center [347, 76] width 47 height 29
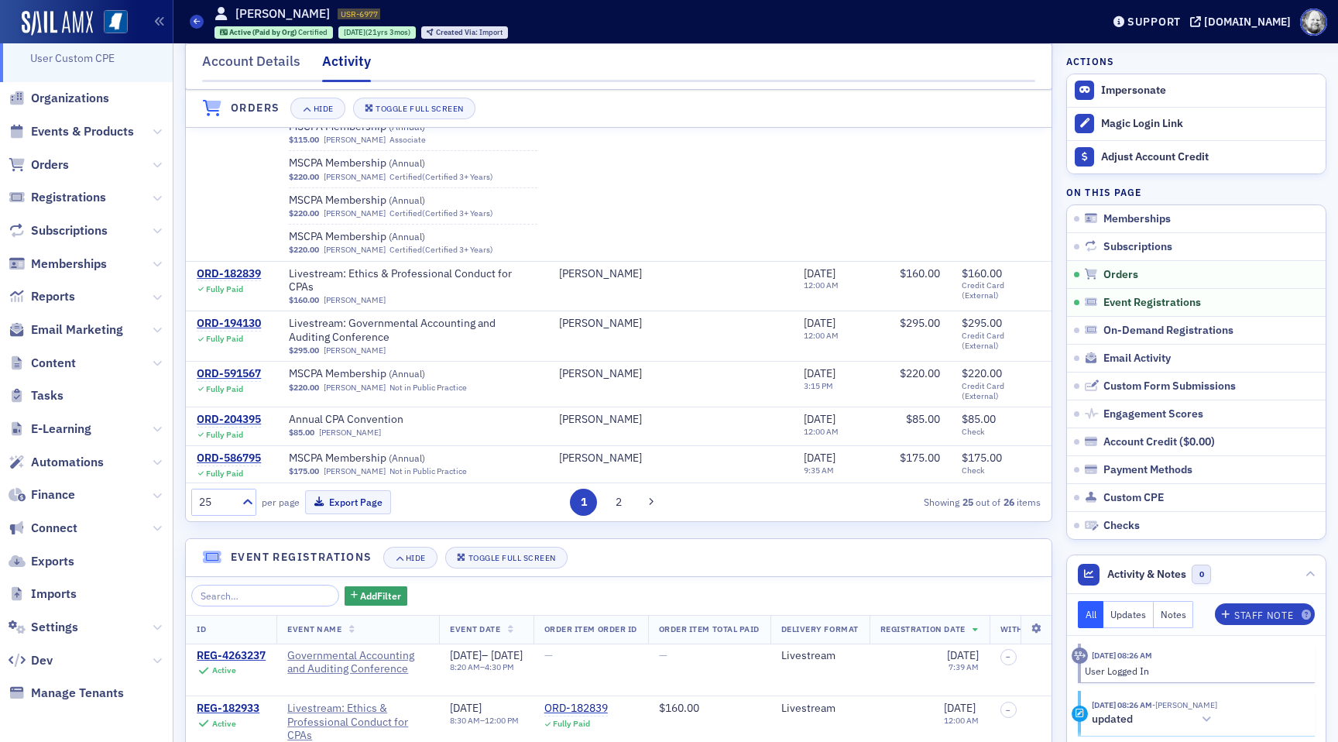
scroll to position [896, 0]
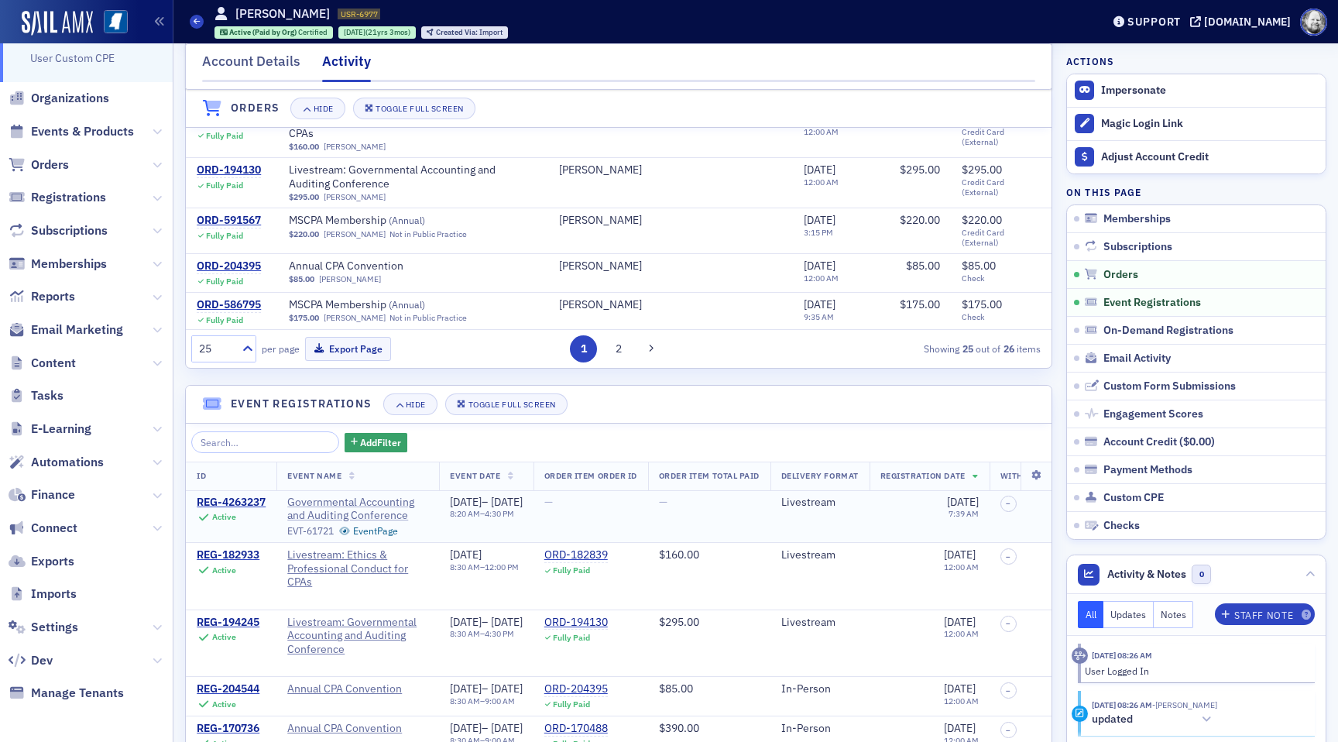
click at [327, 511] on span "Governmental Accounting and Auditing Conference" at bounding box center [357, 508] width 141 height 27
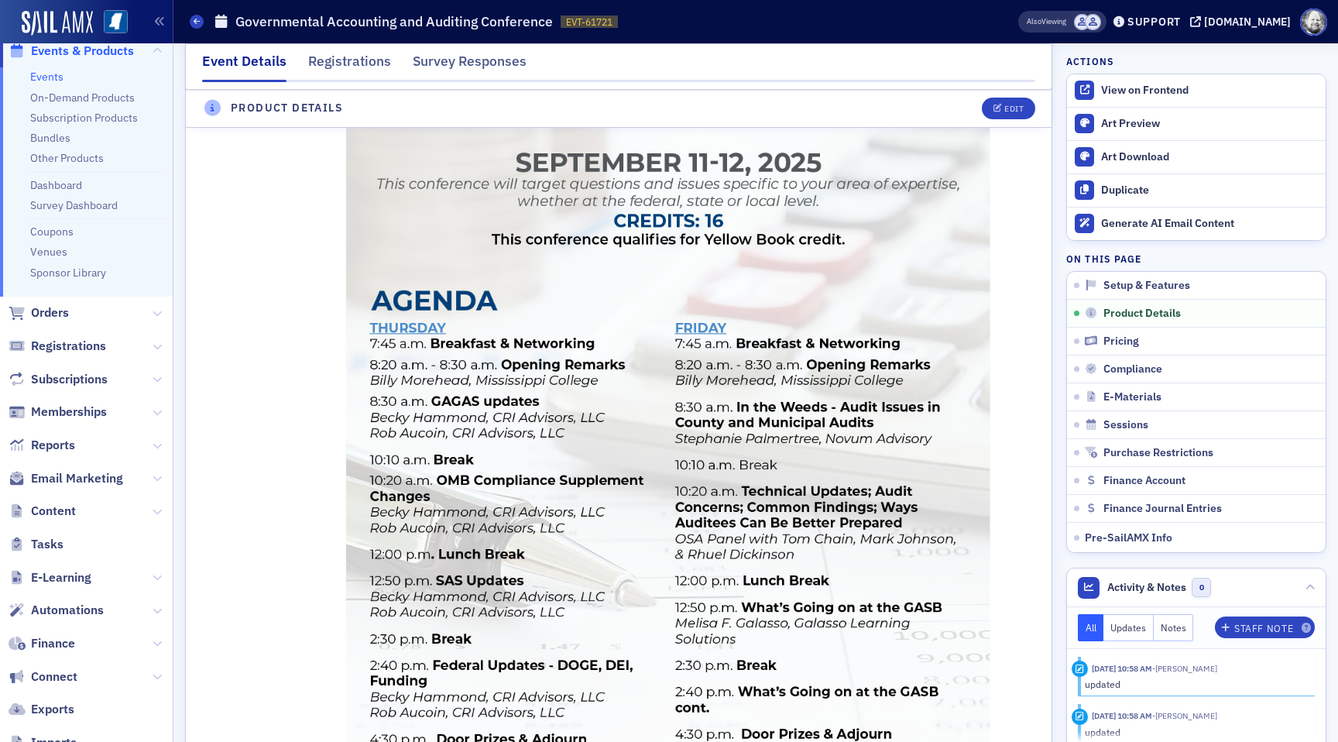
click at [327, 511] on img at bounding box center [668, 423] width 730 height 944
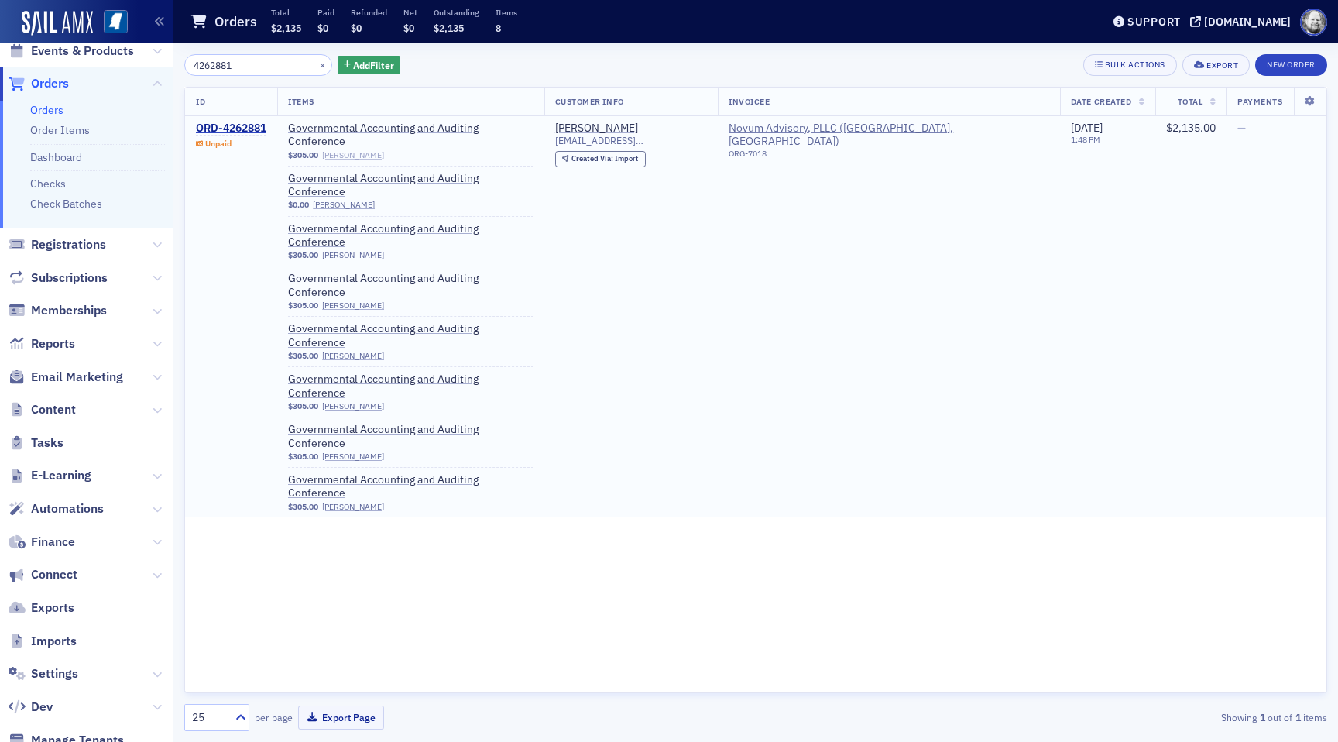
click at [378, 150] on link "Angela Mire" at bounding box center [353, 155] width 62 height 10
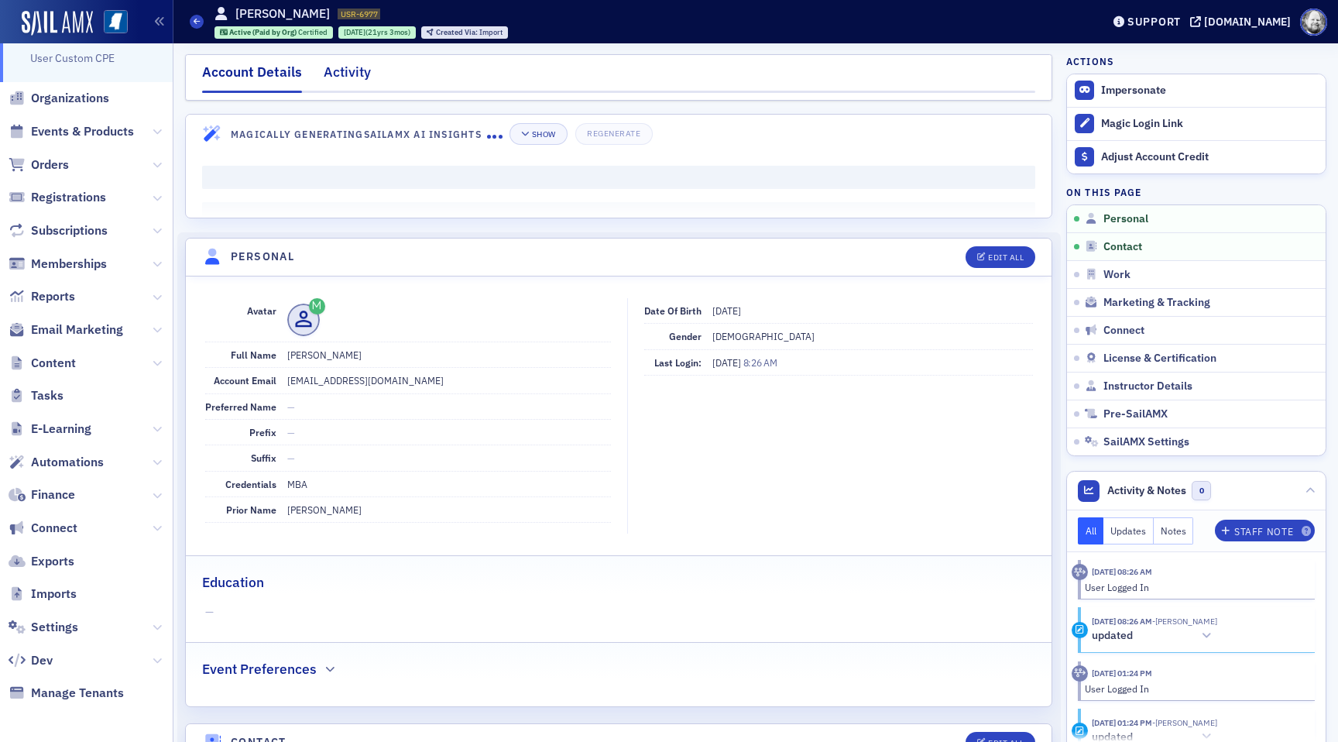
click at [348, 85] on div "Activity" at bounding box center [347, 76] width 47 height 29
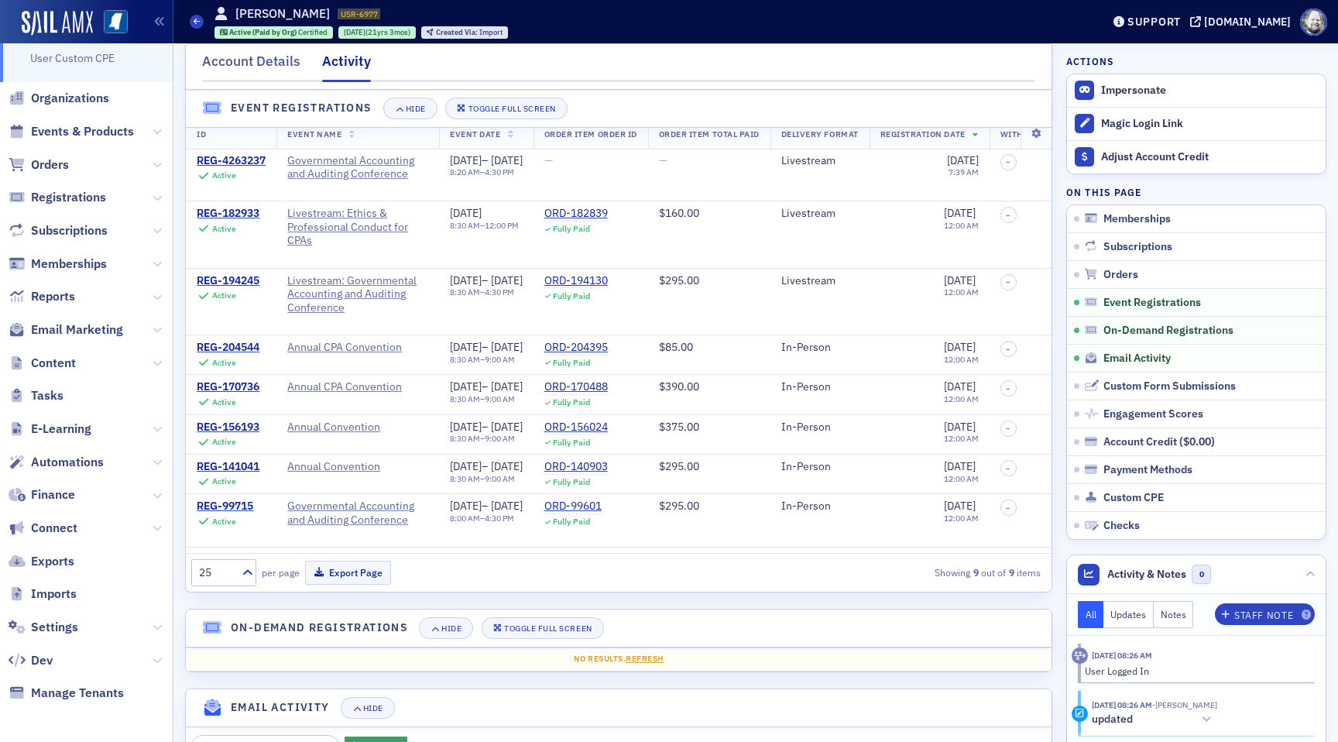
scroll to position [1241, 0]
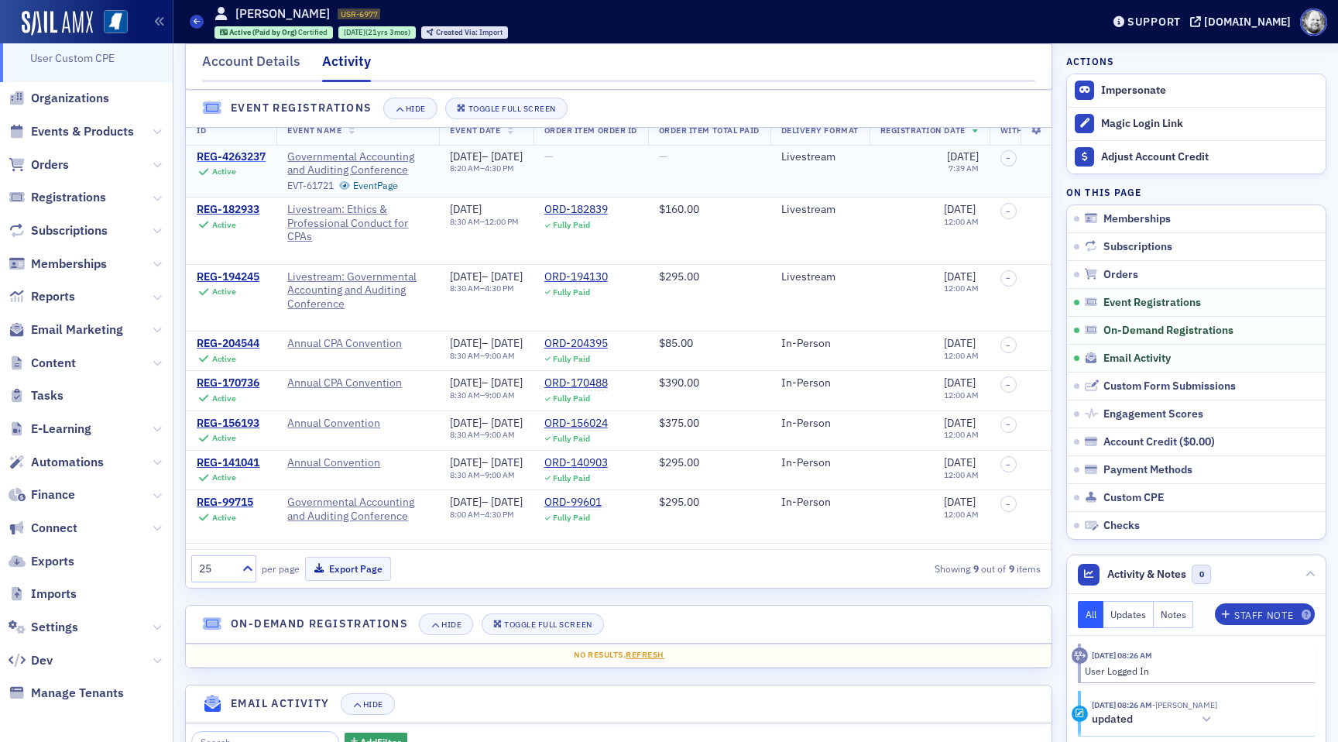
click at [245, 155] on div "REG-4263237" at bounding box center [231, 157] width 69 height 14
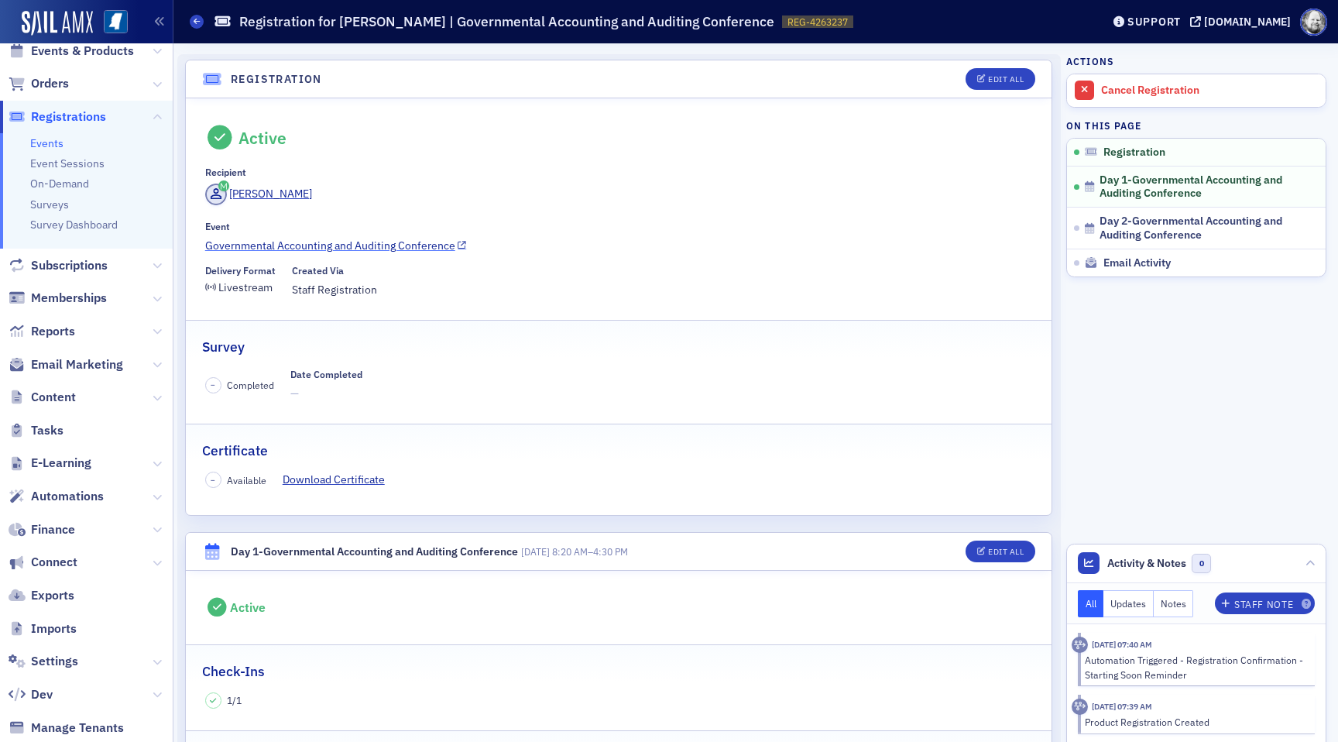
click at [399, 243] on link "Governmental Accounting and Auditing Conference" at bounding box center [618, 246] width 827 height 16
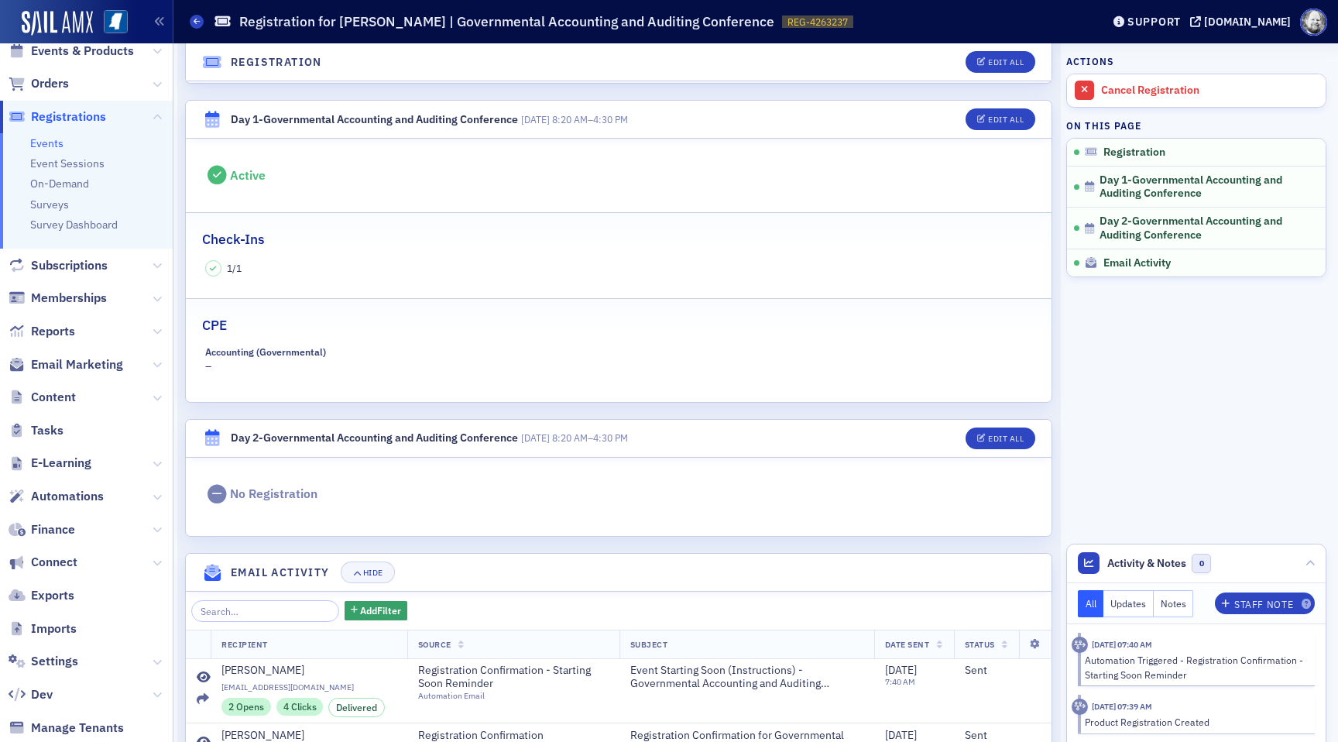
scroll to position [551, 0]
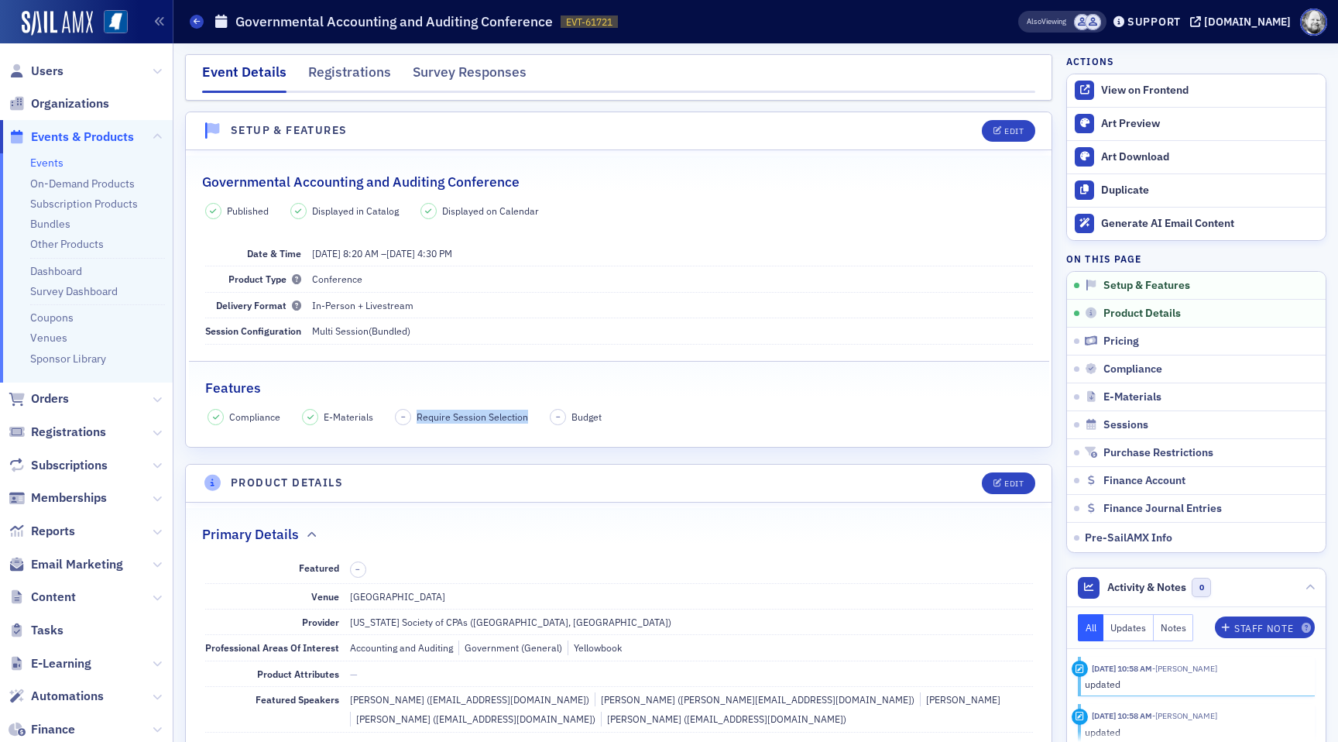
drag, startPoint x: 415, startPoint y: 416, endPoint x: 526, endPoint y: 422, distance: 110.9
click at [526, 422] on div "Compliance E-Materials – Require Session Selection – Budget" at bounding box center [618, 417] width 822 height 16
copy span "Require Session Selection"
